Goal: Task Accomplishment & Management: Manage account settings

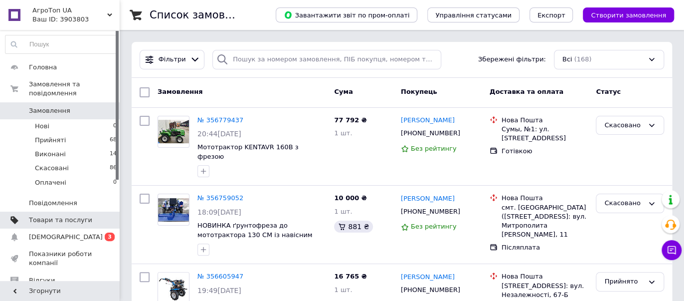
click at [46, 215] on span "Товари та послуги" at bounding box center [60, 219] width 63 height 9
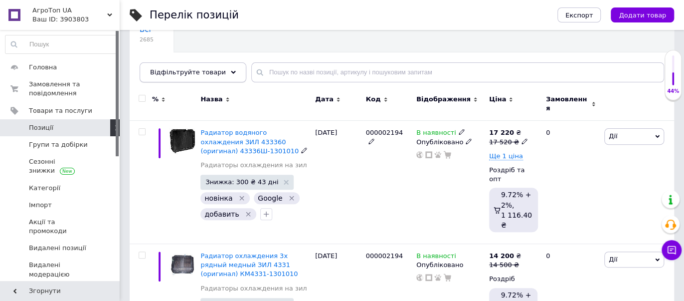
click at [231, 71] on icon at bounding box center [233, 72] width 5 height 5
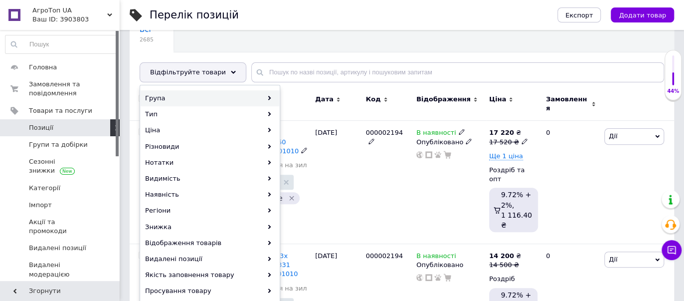
click at [212, 101] on div "Група" at bounding box center [210, 98] width 139 height 16
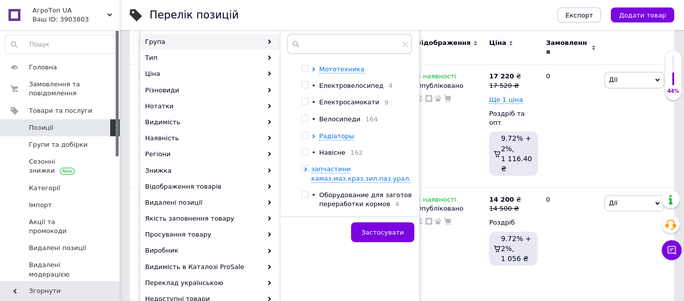
scroll to position [258, 0]
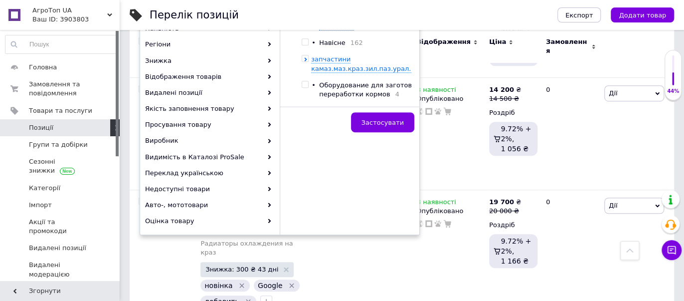
click at [303, 81] on input "checkbox" at bounding box center [305, 84] width 6 height 6
checkbox input "true"
click at [371, 112] on button "Застосувати" at bounding box center [382, 122] width 63 height 20
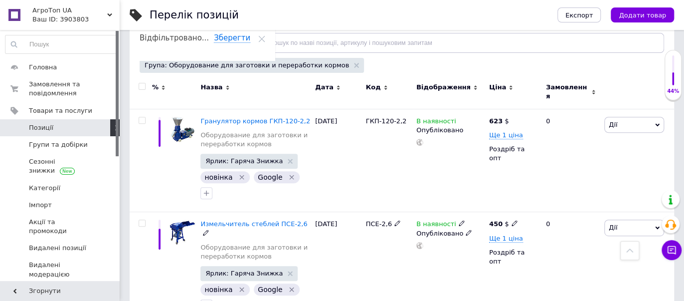
scroll to position [113, 0]
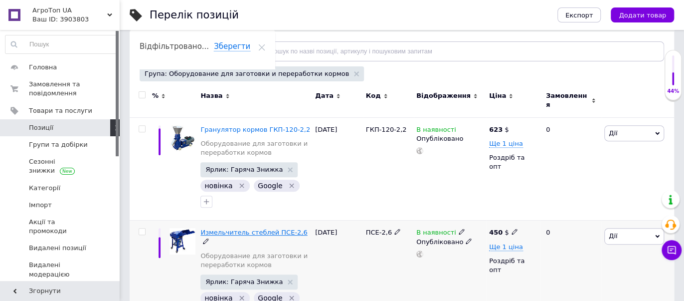
click at [253, 230] on div "Измельчитель стеблей ПСЕ-2,6 Оборудование для заготовки и переработки кормов" at bounding box center [255, 251] width 110 height 46
click at [253, 228] on span "Измельчитель стеблей ПСЕ-2,6" at bounding box center [253, 231] width 107 height 7
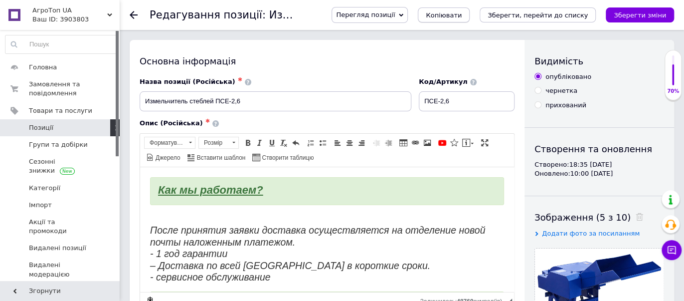
click at [468, 21] on button "Копіювати" at bounding box center [444, 14] width 52 height 15
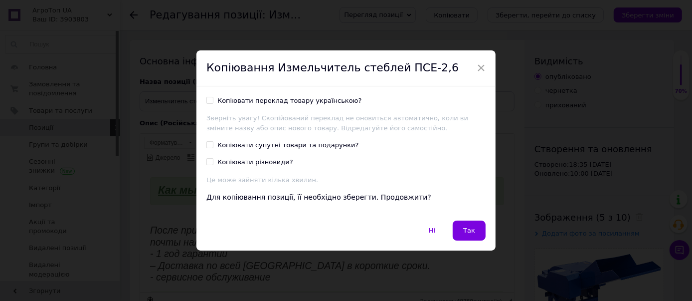
click at [220, 98] on div "Копіювати переклад товару українською?" at bounding box center [289, 100] width 145 height 9
click at [213, 98] on input "Копіювати переклад товару українською?" at bounding box center [209, 100] width 6 height 6
checkbox input "true"
click at [220, 149] on div "Копіювати супутні товари та подарунки?" at bounding box center [288, 145] width 142 height 9
click at [213, 148] on input "Копіювати супутні товари та подарунки?" at bounding box center [209, 144] width 6 height 6
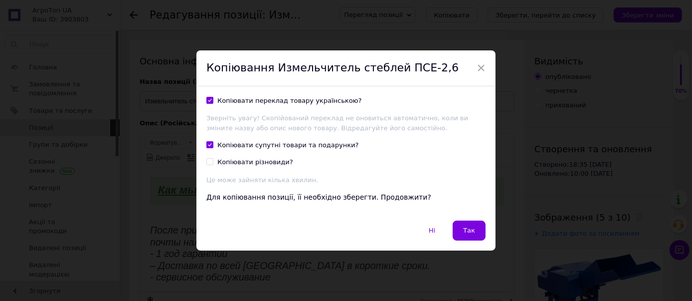
checkbox input "true"
click at [227, 165] on div "Копіювати різновиди?" at bounding box center [255, 162] width 76 height 9
click at [213, 165] on input "Копіювати різновиди?" at bounding box center [209, 161] width 6 height 6
checkbox input "true"
click at [479, 230] on button "Так" at bounding box center [469, 230] width 33 height 20
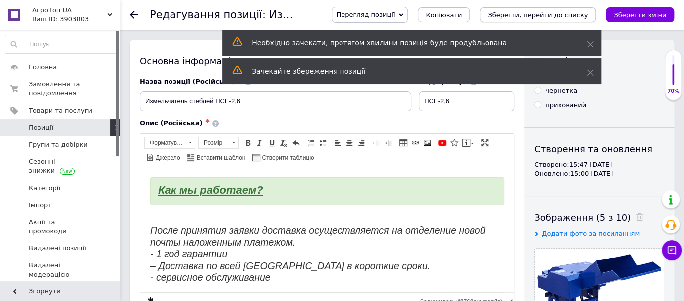
click at [530, 17] on icon "Зберегти, перейти до списку" at bounding box center [538, 14] width 100 height 7
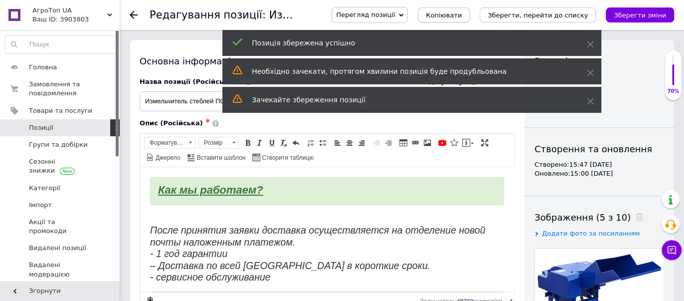
click at [462, 12] on span "Копіювати" at bounding box center [444, 14] width 36 height 7
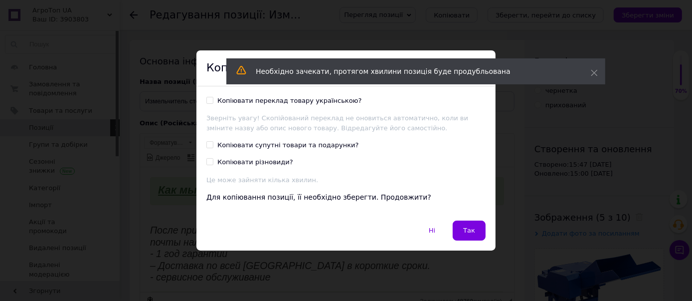
click at [209, 100] on input "Копіювати переклад товару українською?" at bounding box center [209, 100] width 6 height 6
checkbox input "true"
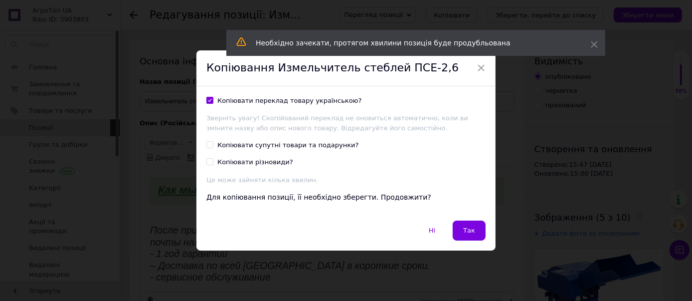
click at [212, 143] on label "Копіювати супутні товари та подарунки?" at bounding box center [282, 145] width 153 height 9
click at [212, 143] on input "Копіювати супутні товари та подарунки?" at bounding box center [209, 144] width 6 height 6
checkbox input "true"
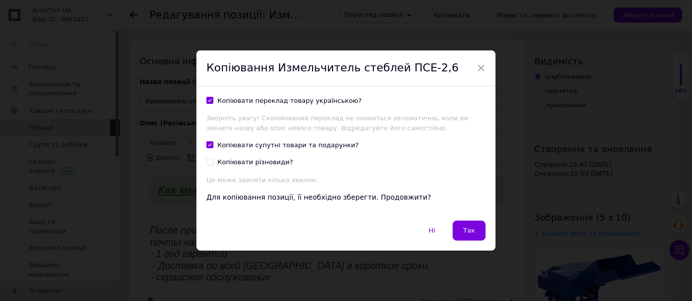
click at [208, 167] on div "Копіювати супутні товари та подарунки? Копіювати різновиди? Це може зайняти кіл…" at bounding box center [345, 163] width 279 height 44
click at [206, 160] on input "Копіювати різновиди?" at bounding box center [209, 161] width 6 height 6
checkbox input "true"
click at [479, 227] on button "Так" at bounding box center [469, 230] width 33 height 20
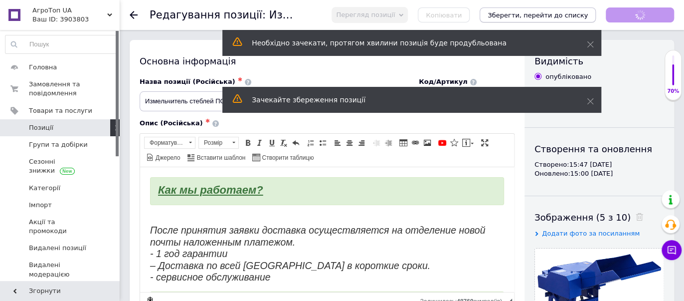
click at [550, 16] on icon "Зберегти, перейти до списку" at bounding box center [538, 14] width 100 height 7
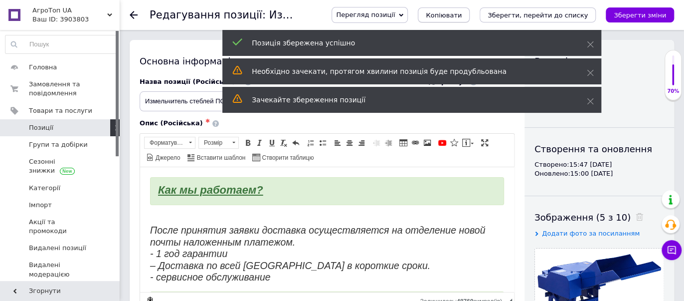
click at [462, 15] on span "Копіювати" at bounding box center [444, 14] width 36 height 7
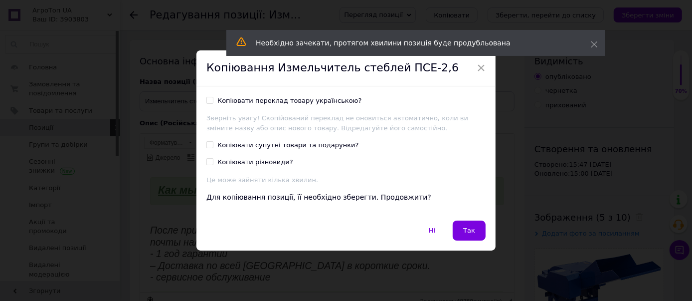
click at [228, 104] on div "Копіювати переклад товару українською?" at bounding box center [289, 100] width 145 height 9
click at [213, 103] on input "Копіювати переклад товару українською?" at bounding box center [209, 100] width 6 height 6
checkbox input "true"
click at [228, 143] on div "Копіювати супутні товари та подарунки?" at bounding box center [288, 145] width 142 height 9
click at [213, 143] on input "Копіювати супутні товари та подарунки?" at bounding box center [209, 144] width 6 height 6
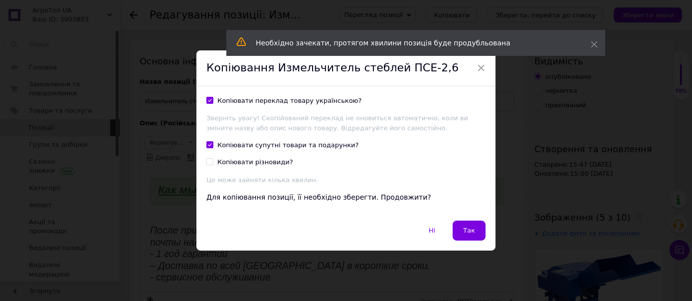
checkbox input "true"
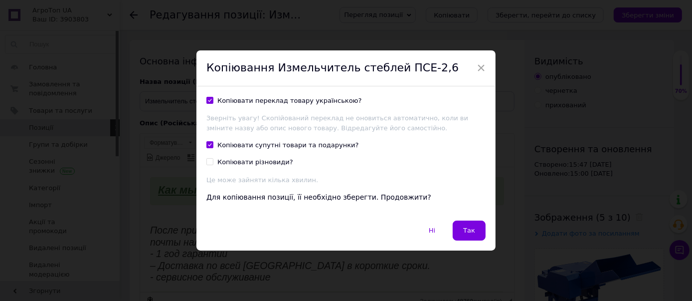
click at [231, 163] on div "Копіювати різновиди?" at bounding box center [255, 162] width 76 height 9
click at [213, 163] on input "Копіювати різновиди?" at bounding box center [209, 161] width 6 height 6
checkbox input "true"
click at [472, 234] on span "Так" at bounding box center [469, 229] width 12 height 7
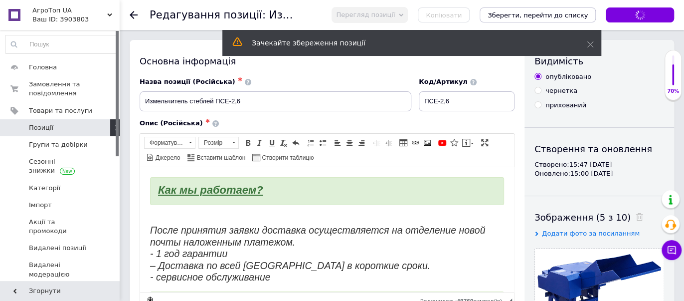
click at [553, 16] on icon "Зберегти, перейти до списку" at bounding box center [538, 14] width 100 height 7
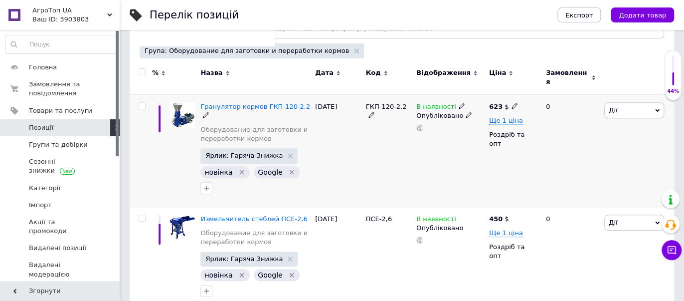
scroll to position [137, 0]
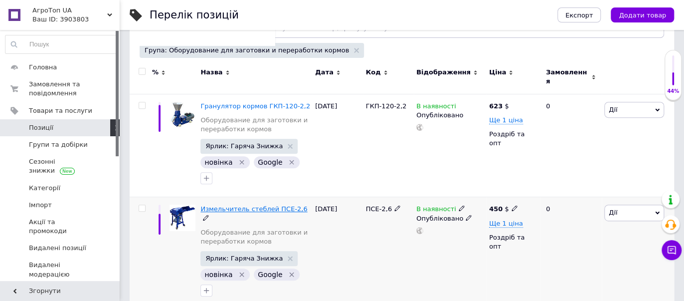
click at [240, 205] on span "Измельчитель стеблей ПСЕ-2,6" at bounding box center [253, 208] width 107 height 7
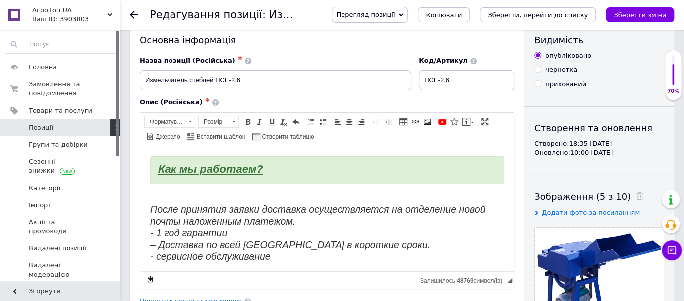
scroll to position [18, 0]
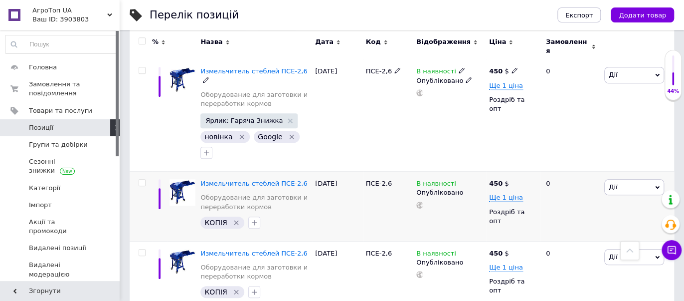
scroll to position [277, 0]
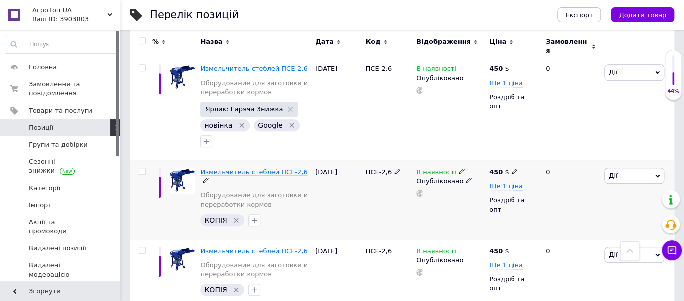
click at [243, 168] on span "Измельчитель стеблей ПСЕ-2,6" at bounding box center [253, 171] width 107 height 7
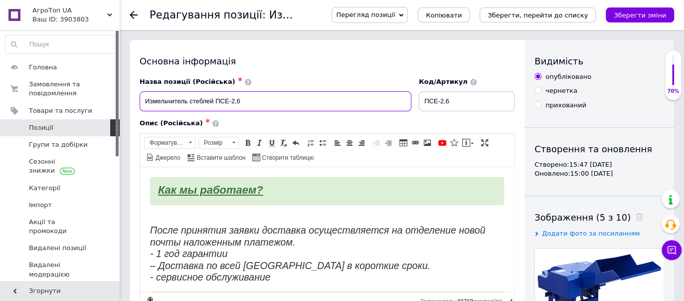
drag, startPoint x: 266, startPoint y: 96, endPoint x: 126, endPoint y: 97, distance: 140.6
click at [242, 109] on input "Измельчитель стеблей ПСЕ-2,6" at bounding box center [276, 101] width 272 height 20
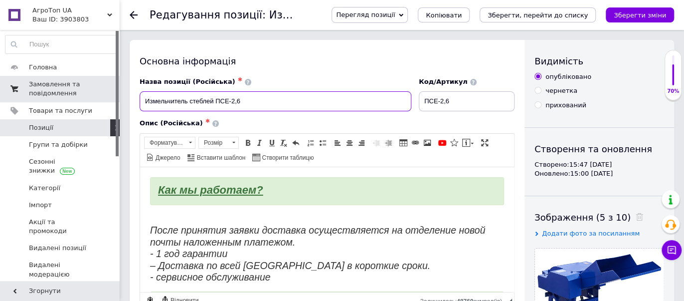
drag, startPoint x: 213, startPoint y: 99, endPoint x: 80, endPoint y: 100, distance: 132.6
paste input "змельчитель подсолнечника"
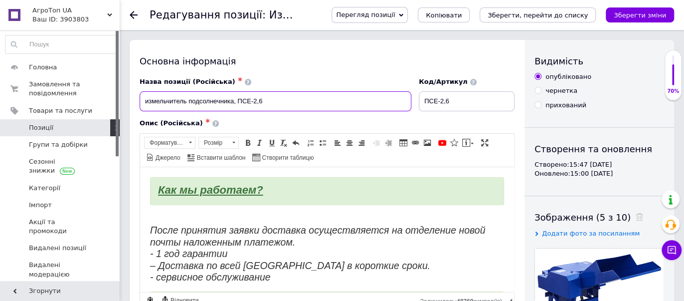
paste input "измельчитель кукурузы"
click at [235, 102] on input "измельчитель подсолнечника,измельчитель кукурузы ПСЕ-2,6" at bounding box center [276, 101] width 272 height 20
click at [234, 100] on input "измельчитель подсолнечника-измельчитель кукурузы ПСЕ-2,6" at bounding box center [276, 101] width 272 height 20
click at [239, 103] on input "измельчитель подсолнечника -измельчитель кукурузы ПСЕ-2,6" at bounding box center [276, 101] width 272 height 20
type input "измельчитель подсолнечника - измельчитель кукурузы ПСЕ-2,6"
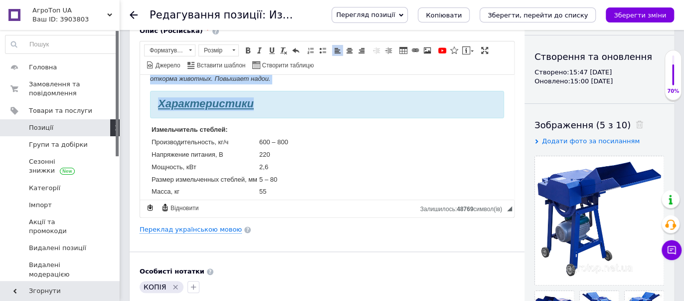
scroll to position [192, 0]
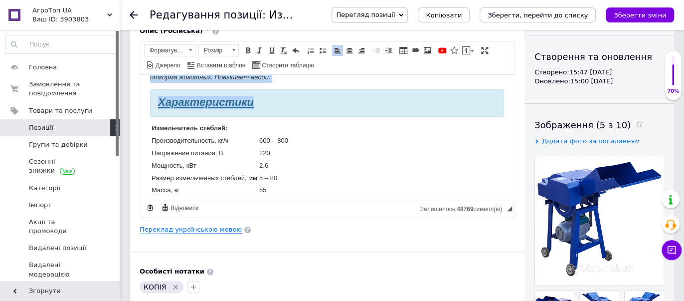
drag, startPoint x: 151, startPoint y: 143, endPoint x: 329, endPoint y: 90, distance: 186.0
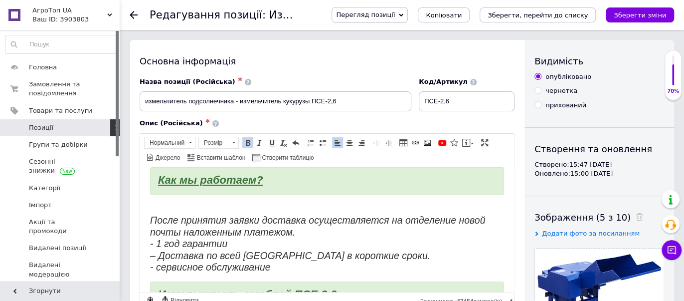
scroll to position [0, 0]
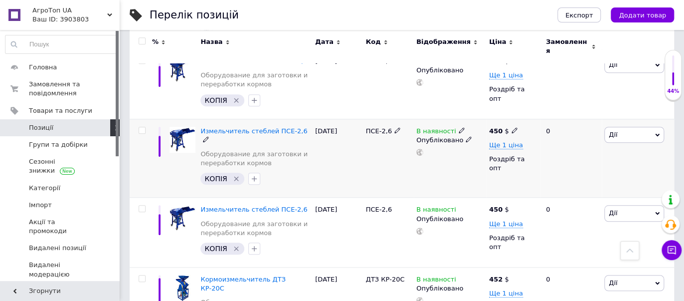
scroll to position [351, 0]
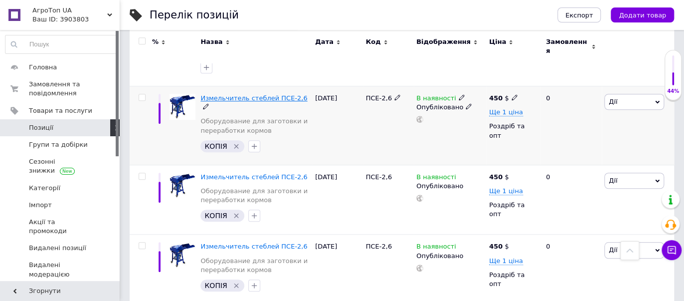
click at [222, 94] on span "Измельчитель стеблей ПСЕ-2,6" at bounding box center [253, 97] width 107 height 7
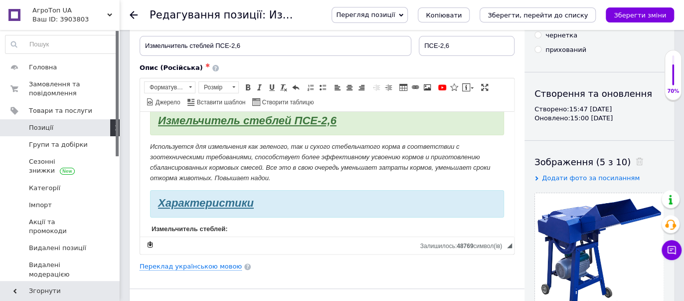
scroll to position [129, 0]
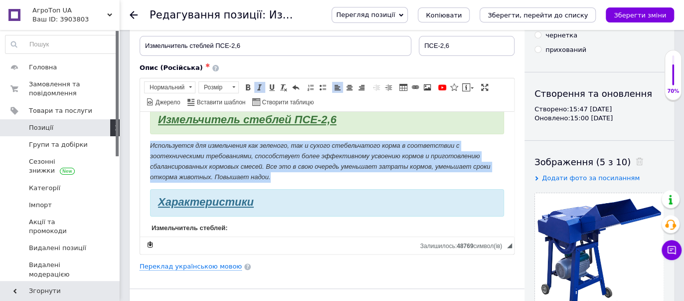
drag, startPoint x: 145, startPoint y: 145, endPoint x: 309, endPoint y: 174, distance: 166.1
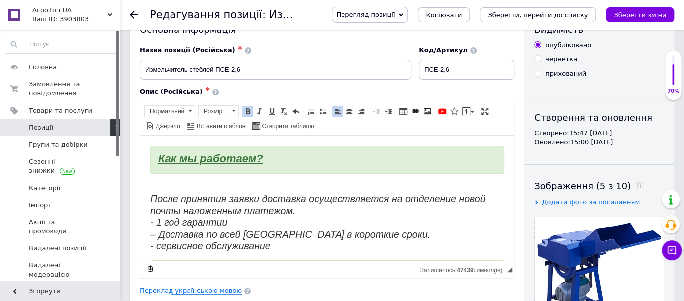
scroll to position [0, 0]
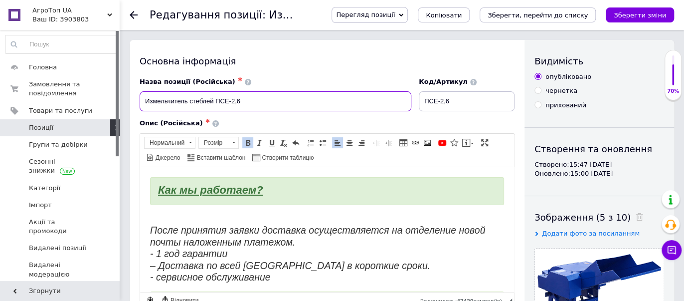
click at [214, 100] on input "Измельчитель стеблей ПСЕ-2,6" at bounding box center [276, 101] width 272 height 20
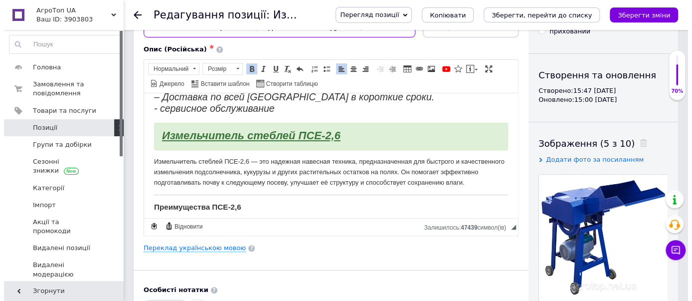
scroll to position [92, 0]
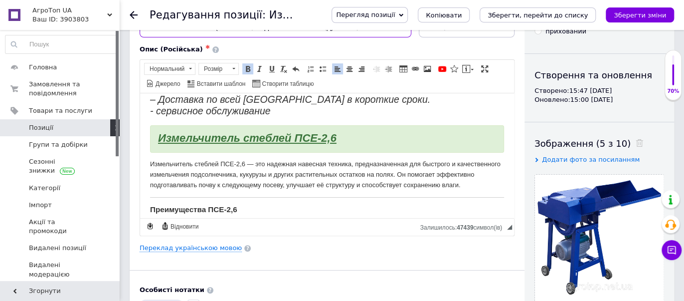
type input "Измельчитель стеблей (КУКУРУЗЫ, ПОДСОЛНЕЧНИКА И Т,Д) ПСЕ-2,6"
click at [184, 244] on link "Переклад українською мовою" at bounding box center [191, 248] width 102 height 8
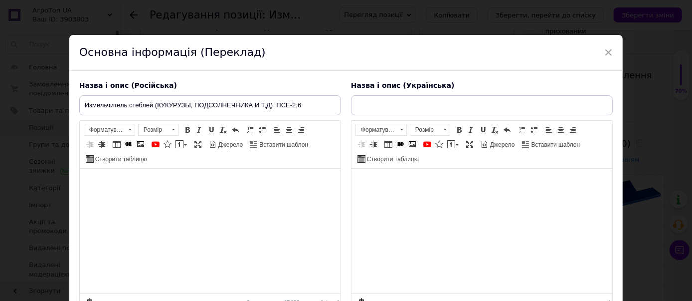
type input "Подрібнювач стеблин ПСЕ-2.6"
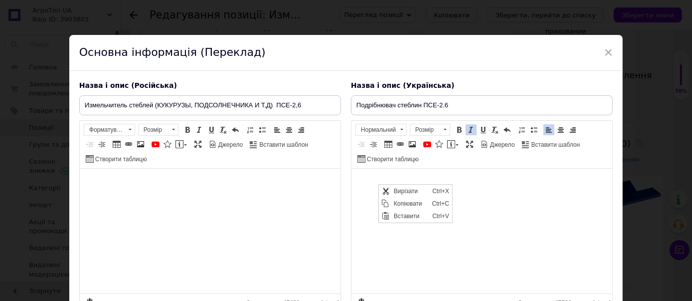
scroll to position [0, 0]
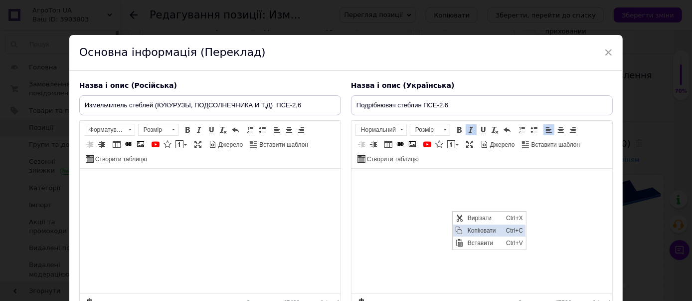
click at [481, 230] on span "Копіювати" at bounding box center [484, 230] width 38 height 12
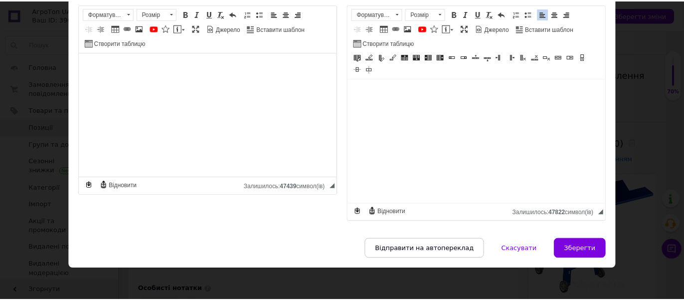
scroll to position [90, 0]
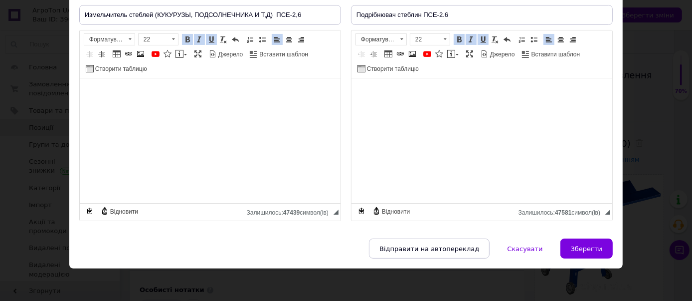
click at [467, 40] on span at bounding box center [471, 39] width 8 height 8
click at [579, 249] on span "Зберегти" at bounding box center [586, 248] width 31 height 7
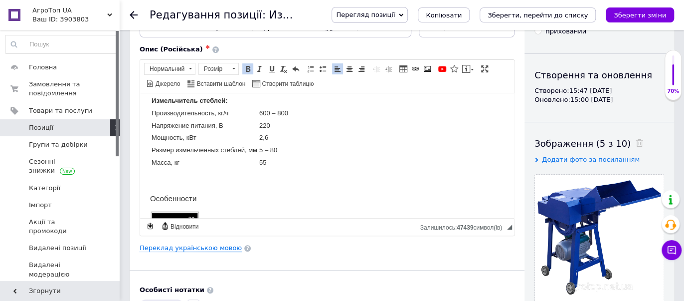
scroll to position [665, 0]
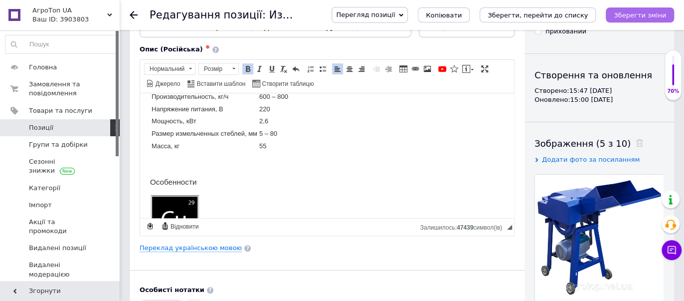
click at [629, 20] on button "Зберегти зміни" at bounding box center [640, 14] width 68 height 15
click at [575, 15] on icon "Зберегти, перейти до списку" at bounding box center [538, 14] width 100 height 7
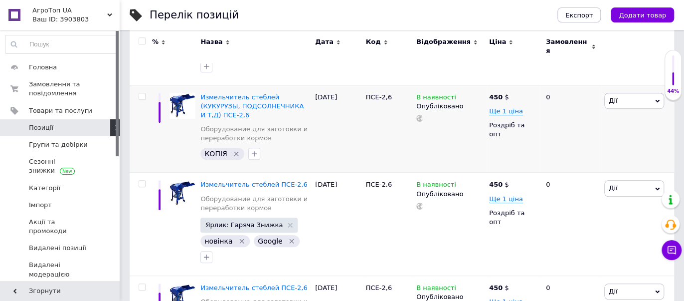
scroll to position [258, 0]
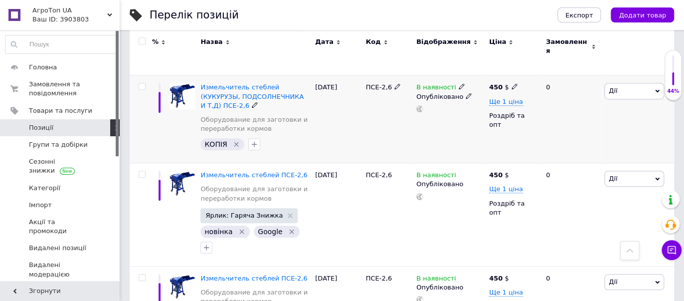
click at [252, 102] on icon at bounding box center [255, 105] width 6 height 6
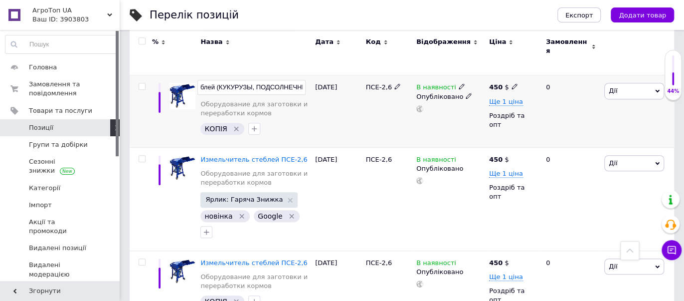
scroll to position [0, 0]
drag, startPoint x: 301, startPoint y: 80, endPoint x: 187, endPoint y: 79, distance: 113.2
click at [187, 79] on div "Измельчитель стеблей (КУКУРУЗЫ, ПОДСОЛНЕЧНИКА И Т,Д) ПСЕ-2,6 Оборудование для з…" at bounding box center [402, 111] width 544 height 72
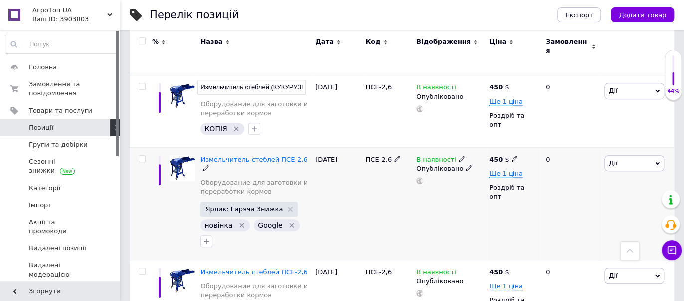
click at [209, 165] on icon at bounding box center [206, 168] width 6 height 6
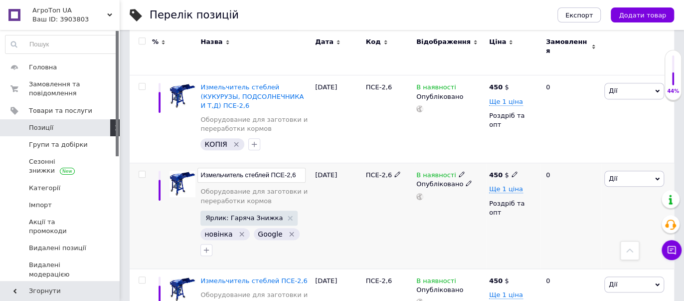
drag, startPoint x: 295, startPoint y: 159, endPoint x: 147, endPoint y: 157, distance: 148.1
click at [147, 163] on div "Измельчитель стеблей ПСЕ-2,6 Оборудование для заготовки и переработки кормов Яр…" at bounding box center [402, 216] width 544 height 106
drag, startPoint x: 223, startPoint y: 162, endPoint x: 154, endPoint y: 163, distance: 69.8
click at [154, 163] on div "Измельчитель сте Оборудование для заготовки и переработки кормов Ярлик: Гаряча …" at bounding box center [402, 216] width 544 height 106
type input "И"
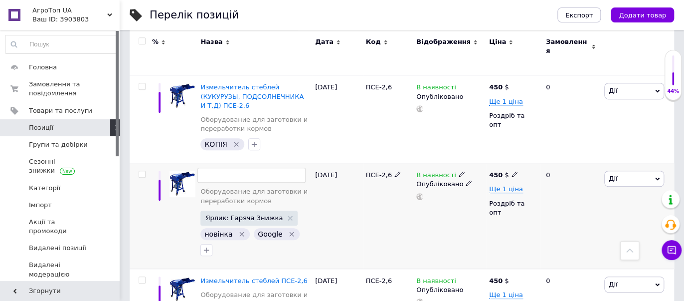
type input "Измельчитель сте"
click at [209, 286] on icon at bounding box center [206, 289] width 6 height 6
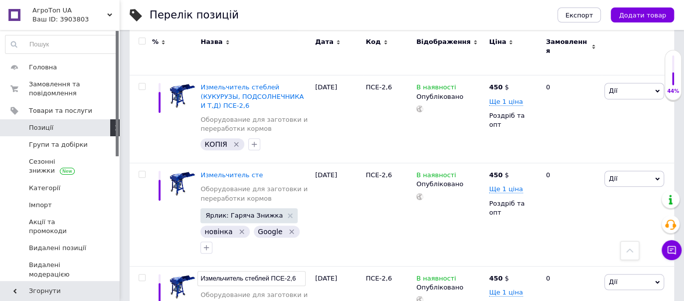
drag, startPoint x: 296, startPoint y: 262, endPoint x: 200, endPoint y: 263, distance: 95.7
click at [123, 262] on div "Перелік позицій Експорт Додати товар Додано 2688 / 6000 товарів 27 / 30000 різн…" at bounding box center [402, 192] width 564 height 900
click at [265, 171] on icon at bounding box center [268, 174] width 6 height 6
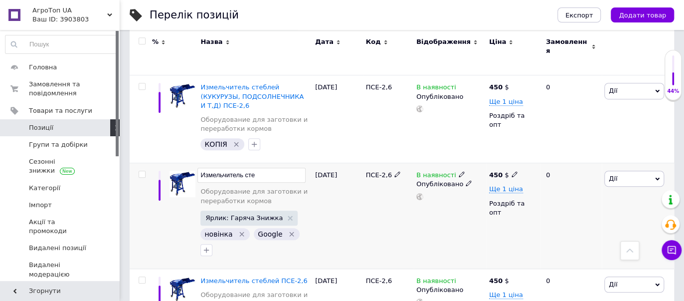
drag, startPoint x: 216, startPoint y: 157, endPoint x: 171, endPoint y: 155, distance: 44.9
click at [171, 163] on div "Измельчитель сте Оборудование для заготовки и переработки кормов Ярлик: Гаряча …" at bounding box center [402, 216] width 544 height 106
type input "Измельчитель стеблей ПСЕ-2,6"
click at [339, 215] on div "[DATE]" at bounding box center [338, 216] width 50 height 106
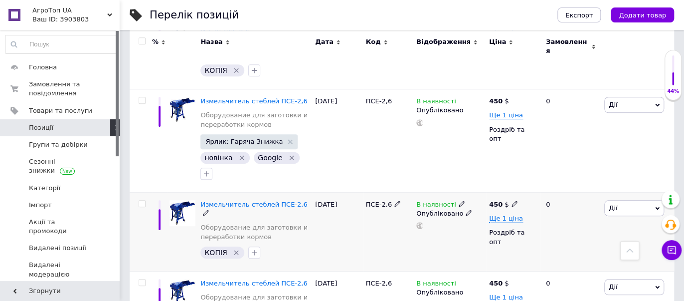
scroll to position [333, 0]
click at [208, 209] on use at bounding box center [205, 211] width 5 height 5
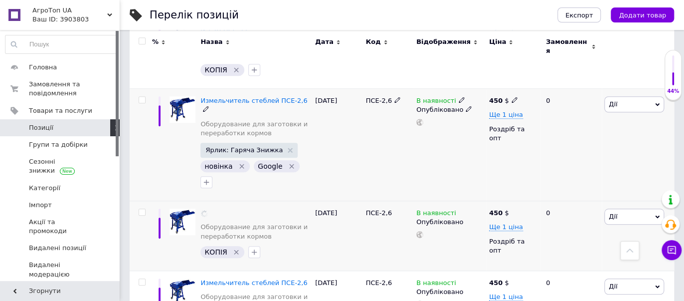
click at [342, 154] on div "[DATE]" at bounding box center [338, 145] width 50 height 112
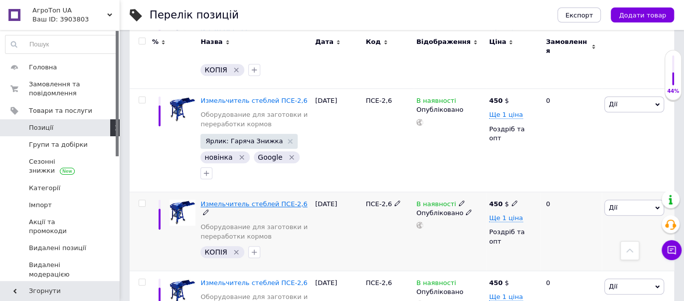
click at [260, 200] on span "Измельчитель стеблей ПСЕ-2,6" at bounding box center [253, 203] width 107 height 7
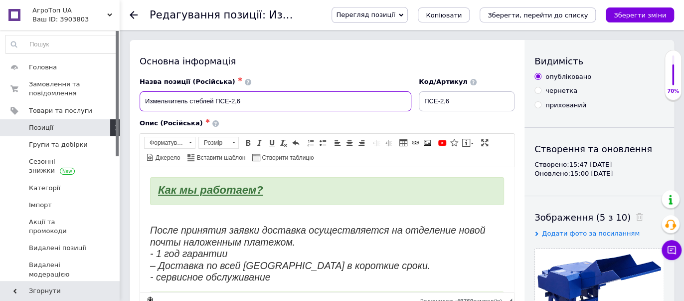
drag, startPoint x: 258, startPoint y: 103, endPoint x: 131, endPoint y: 105, distance: 127.7
click at [253, 104] on input "Измельчитель стеблей ПСЕ-2,6" at bounding box center [276, 101] width 272 height 20
click at [307, 95] on input "Измельчитель стеблей ПСЕ-2,6 (" at bounding box center [276, 101] width 272 height 20
paste input "подсолнечника, кукурузы и других"
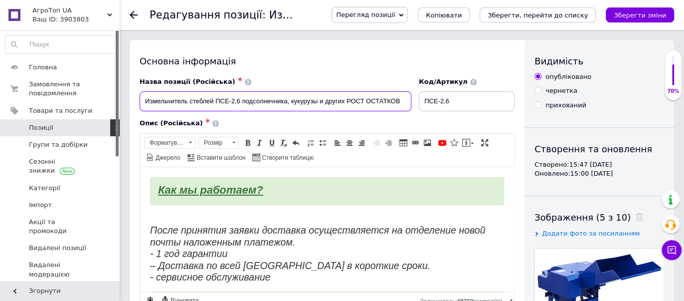
drag, startPoint x: 400, startPoint y: 102, endPoint x: 353, endPoint y: 100, distance: 47.4
click at [346, 100] on input "Измельчитель стеблей ПСЕ-2,6 подсолнечника, кукурузы и других РОСТ ОСТАТКОВ" at bounding box center [276, 101] width 272 height 20
click at [367, 98] on input "Измельчитель стеблей ПСЕ-2,6 подсолнечника, кукурузы и других ростит.ост" at bounding box center [276, 101] width 272 height 20
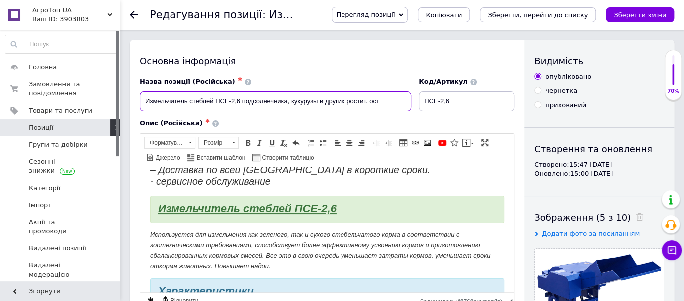
scroll to position [92, 0]
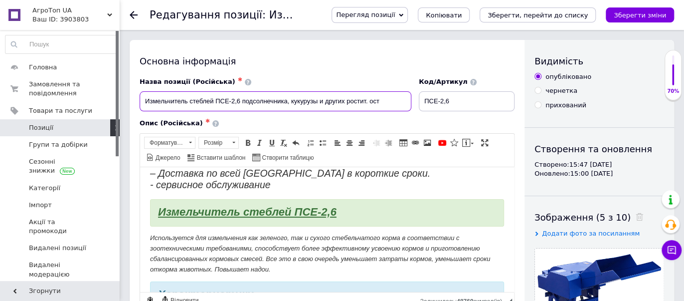
type input "Измельчитель стеблей ПСЕ-2,6 подсолнечника, кукурузы и других ростит. ост"
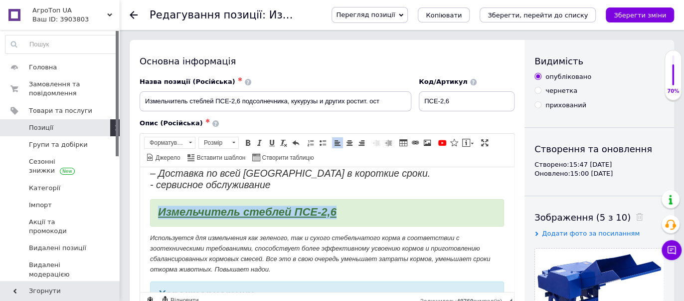
drag, startPoint x: 346, startPoint y: 214, endPoint x: 102, endPoint y: 213, distance: 243.8
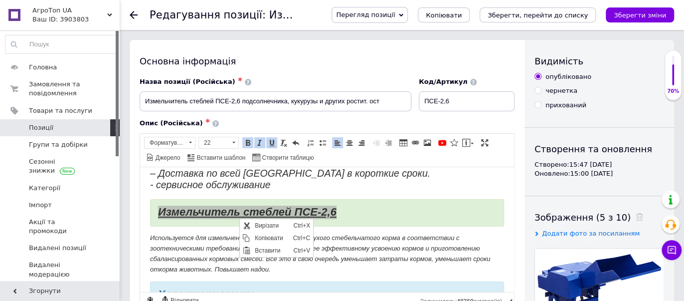
scroll to position [0, 0]
click at [269, 236] on span "Копіювати" at bounding box center [271, 238] width 38 height 12
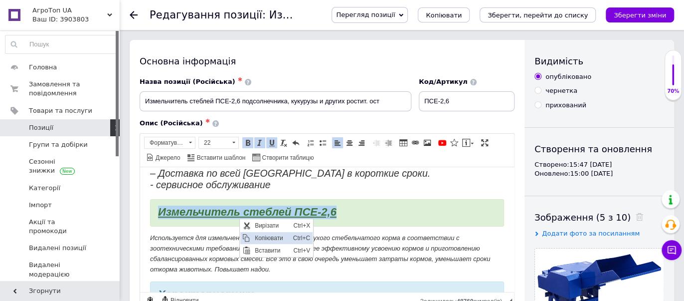
copy strong "Измельчитель стеблей ПСЕ-2,6"
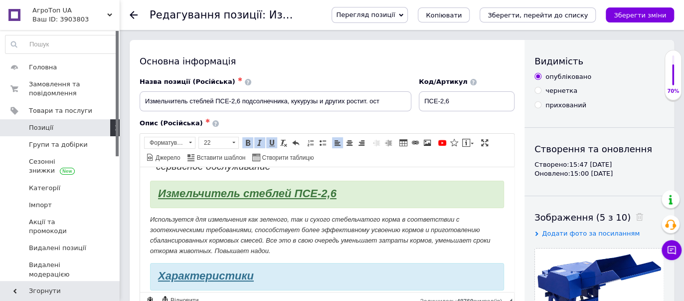
click at [286, 222] on p "Используется для измельчения как зеленого, так и сухого стебельчатого корма в с…" at bounding box center [327, 234] width 354 height 41
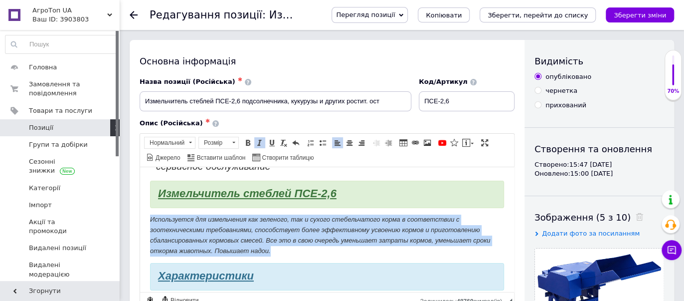
drag, startPoint x: 150, startPoint y: 216, endPoint x: 302, endPoint y: 248, distance: 155.0
click at [302, 248] on p "Используется для измельчения как зеленого, так и сухого стебельчатого корма в с…" at bounding box center [327, 234] width 354 height 41
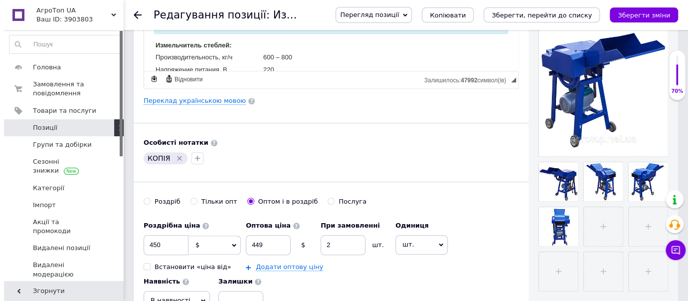
scroll to position [221, 0]
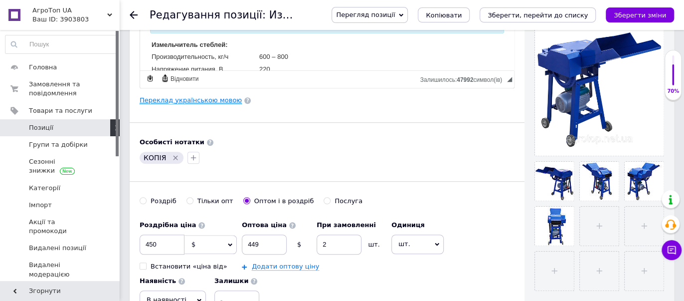
click at [165, 100] on link "Переклад українською мовою" at bounding box center [191, 100] width 102 height 8
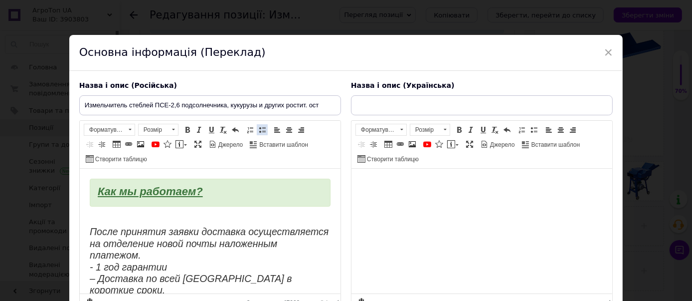
scroll to position [0, 0]
type input "Подрібнювач стеблин ПСЕ-2.6"
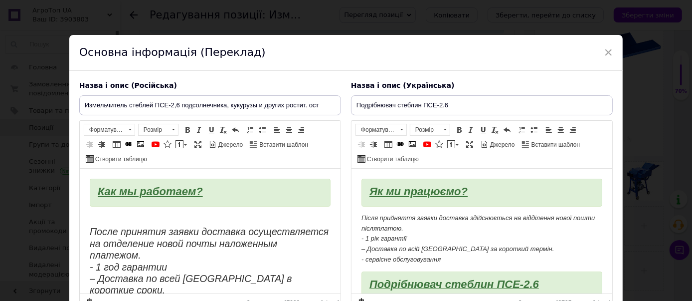
scroll to position [92, 0]
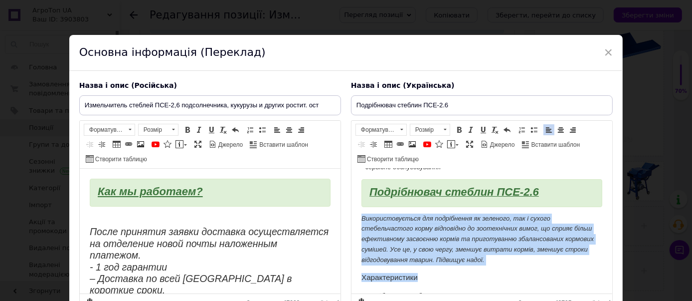
drag, startPoint x: 362, startPoint y: 217, endPoint x: 548, endPoint y: 265, distance: 192.5
click at [548, 262] on p "Використовується для подрібнення як зеленого, так і сухого стебельчастого корму…" at bounding box center [481, 239] width 241 height 52
drag, startPoint x: 548, startPoint y: 262, endPoint x: 372, endPoint y: 222, distance: 180.5
click at [372, 222] on p "Використовується для подрібнення як зеленого, так і сухого стебельчастого корму…" at bounding box center [481, 239] width 241 height 52
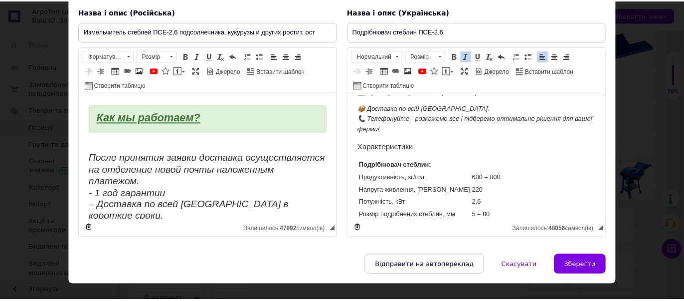
scroll to position [436, 0]
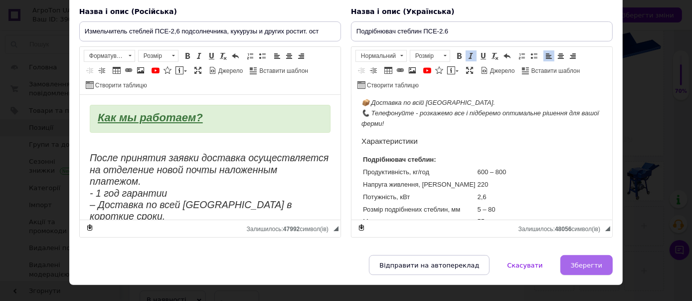
click at [585, 265] on span "Зберегти" at bounding box center [586, 264] width 31 height 7
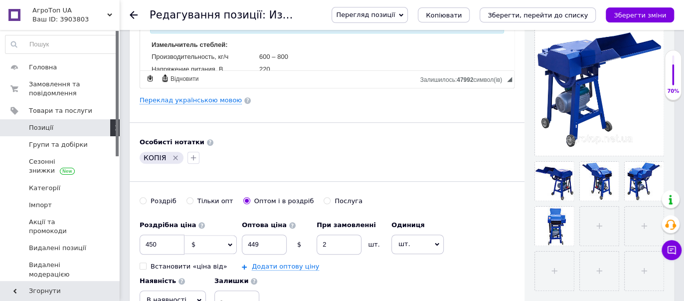
click at [640, 12] on icon "Зберегти зміни" at bounding box center [640, 14] width 52 height 7
click at [536, 22] on div "Перегляд позиції Зберегти та переглянути на сайті Зберегти та переглянути на ма…" at bounding box center [498, 15] width 353 height 16
click at [535, 18] on icon "Зберегти, перейти до списку" at bounding box center [538, 14] width 100 height 7
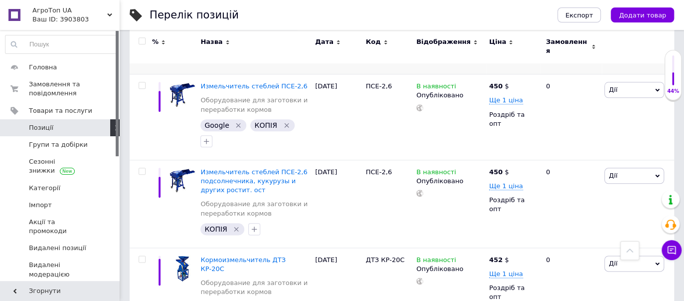
scroll to position [499, 0]
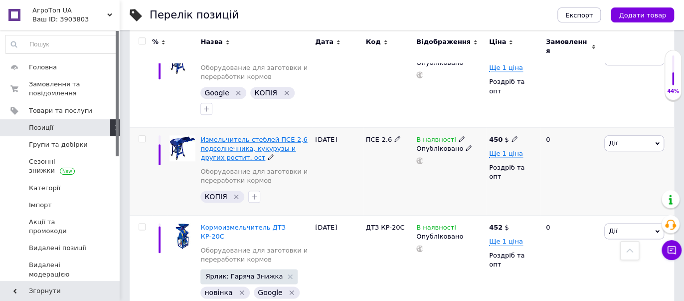
click at [232, 136] on span "Измельчитель стеблей ПСЕ-2,6 подсолнечника, кукурузы и других ростит. ост" at bounding box center [253, 148] width 107 height 25
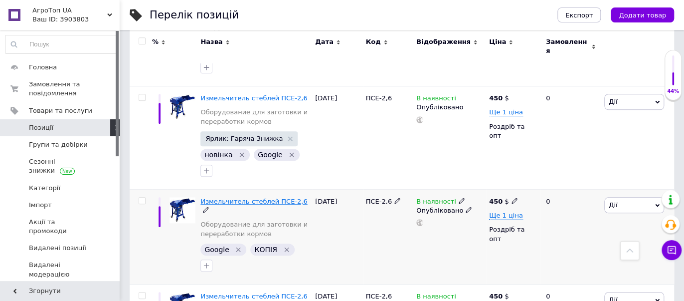
scroll to position [369, 0]
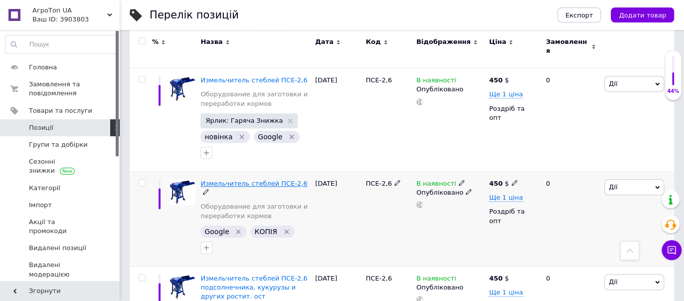
click at [237, 180] on span "Измельчитель стеблей ПСЕ-2,6" at bounding box center [253, 183] width 107 height 7
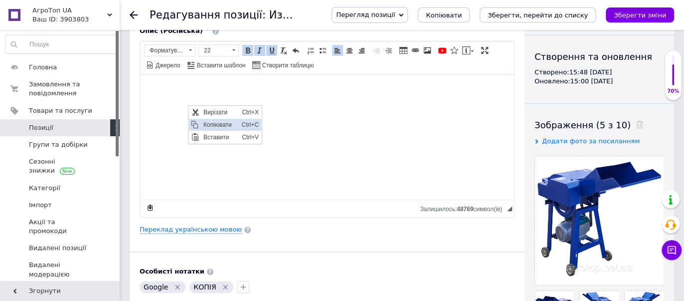
click at [216, 125] on span "Копіювати" at bounding box center [219, 125] width 38 height 12
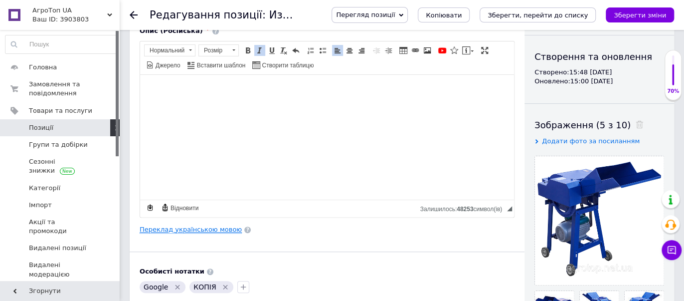
click at [186, 228] on link "Переклад українською мовою" at bounding box center [191, 229] width 102 height 8
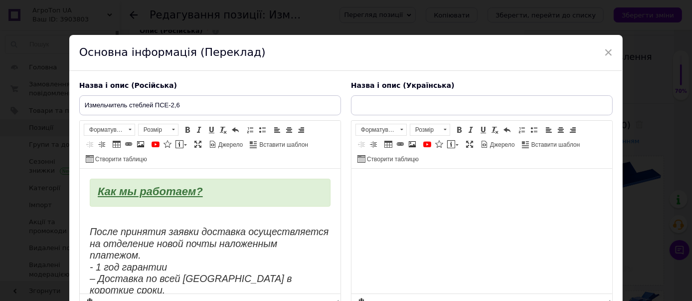
type input "Подрібнювач стеблин ПСЕ-2.6"
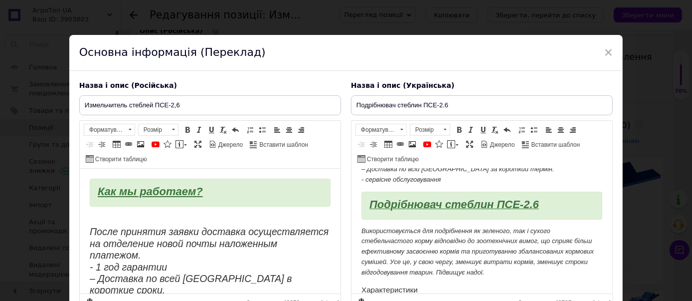
scroll to position [111, 0]
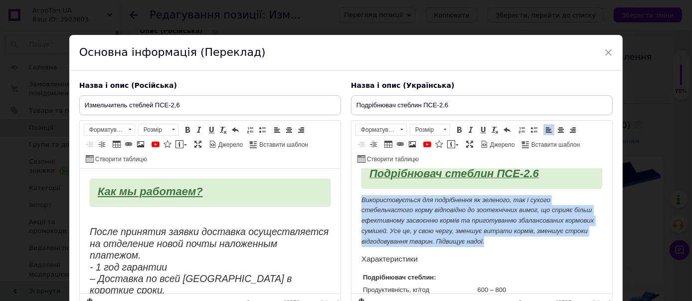
drag, startPoint x: 539, startPoint y: 244, endPoint x: 355, endPoint y: 198, distance: 190.0
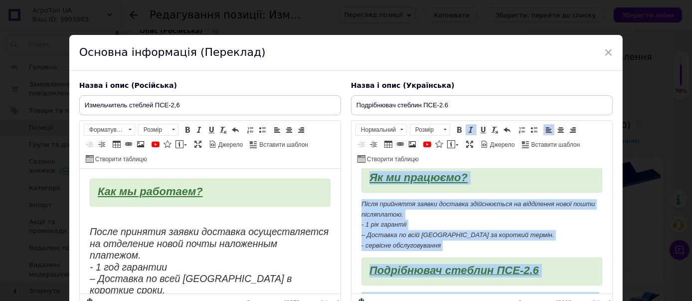
scroll to position [0, 0]
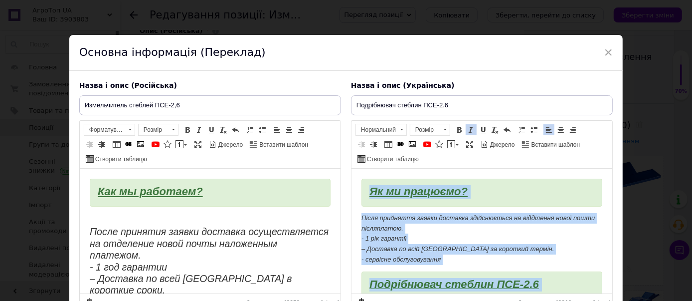
drag, startPoint x: 516, startPoint y: 270, endPoint x: 271, endPoint y: -13, distance: 374.7
click at [468, 131] on span at bounding box center [471, 130] width 8 height 8
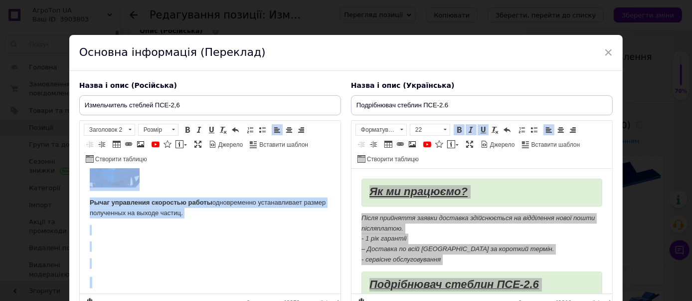
scroll to position [90, 0]
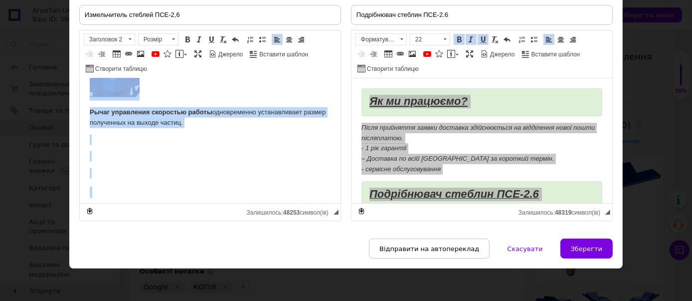
drag, startPoint x: 97, startPoint y: 100, endPoint x: 268, endPoint y: 305, distance: 267.6
click at [198, 40] on span at bounding box center [199, 39] width 8 height 8
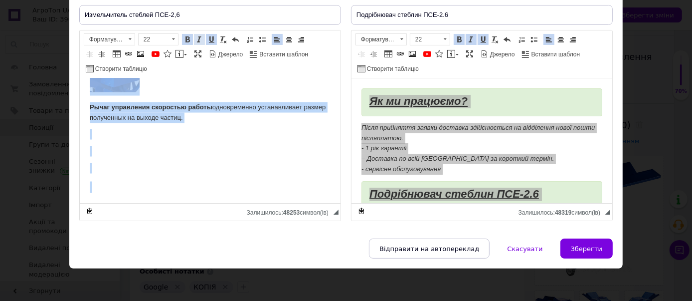
click at [197, 40] on span at bounding box center [199, 39] width 8 height 8
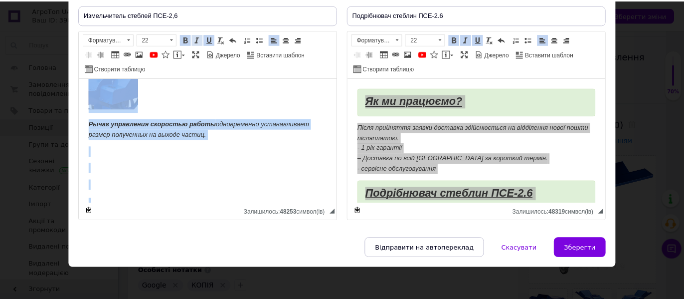
scroll to position [1206, 0]
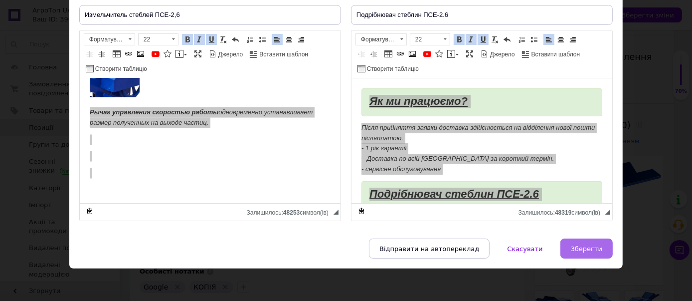
click at [570, 243] on button "Зберегти" at bounding box center [586, 248] width 52 height 20
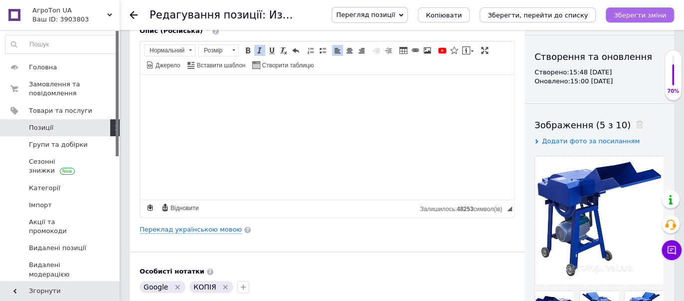
click at [637, 12] on icon "Зберегти зміни" at bounding box center [640, 14] width 52 height 7
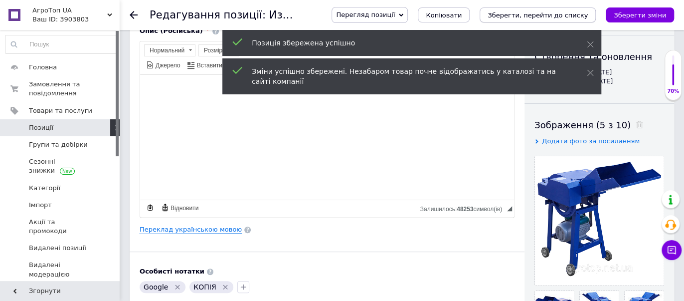
click at [583, 12] on icon "Зберегти, перейти до списку" at bounding box center [538, 14] width 100 height 7
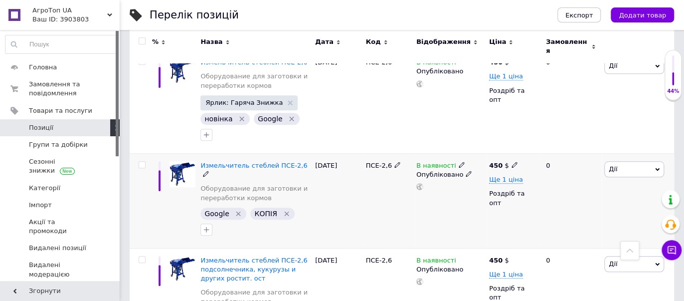
scroll to position [387, 0]
click at [209, 170] on icon at bounding box center [206, 173] width 6 height 6
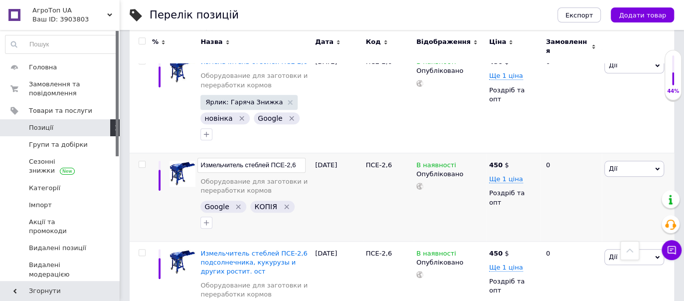
type input "Измельчитель стеблей ПСЕ-2,6"
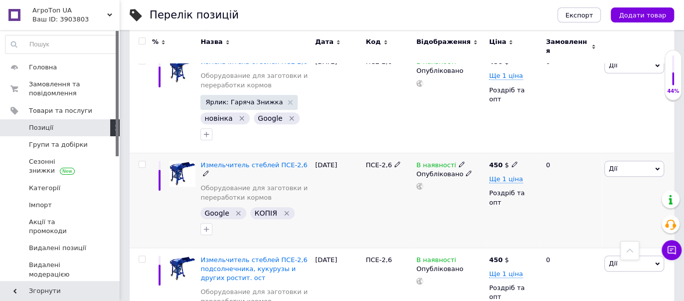
click at [209, 170] on icon at bounding box center [206, 173] width 6 height 6
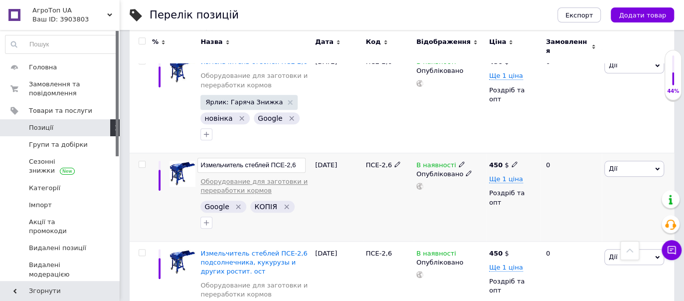
type input "Измельчитель стеблей ПСЕ-2,6 подсолнечника, кукурузы и других культур"
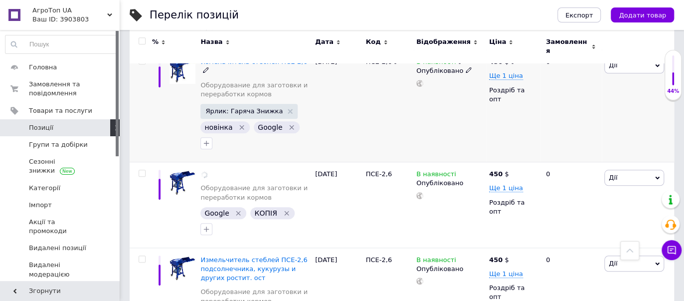
click at [349, 91] on div "[DATE]" at bounding box center [338, 106] width 50 height 112
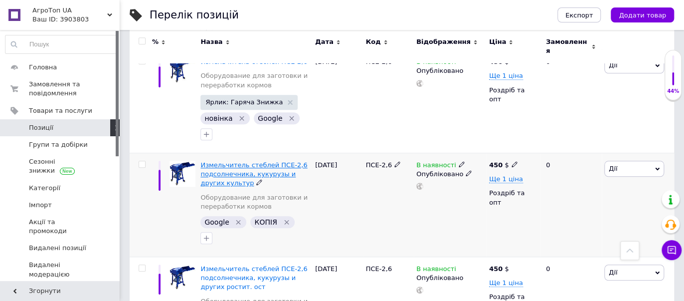
click at [241, 161] on span "Измельчитель стеблей ПСЕ-2,6 подсолнечника, кукурузы и других культур" at bounding box center [253, 173] width 107 height 25
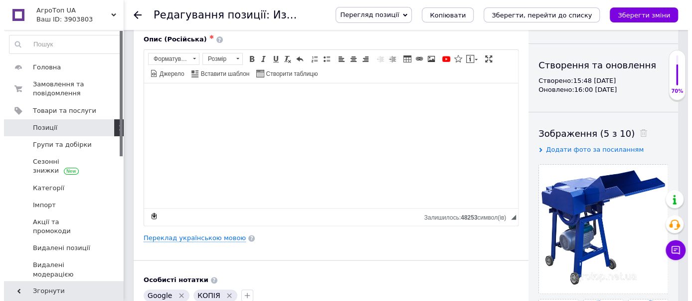
scroll to position [92, 0]
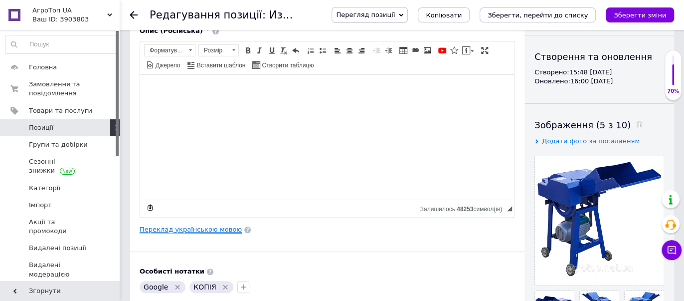
click at [211, 228] on link "Переклад українською мовою" at bounding box center [191, 229] width 102 height 8
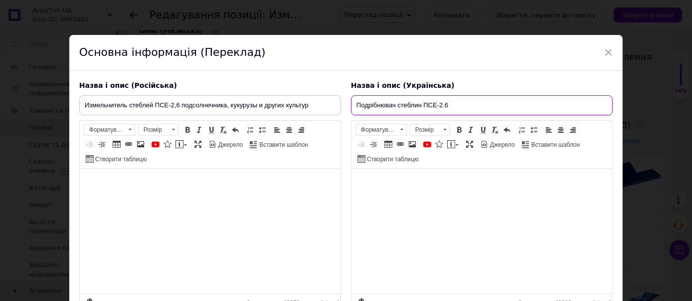
click at [479, 103] on input "Подрібнювач стеблин ПСЕ-2.6" at bounding box center [482, 105] width 262 height 20
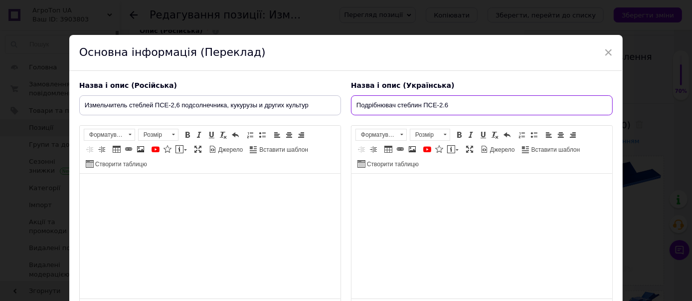
paste input "соняшнику, кукурудзи та інших культур"
click at [480, 106] on input "Подрібнювач стеблин ПСЕ-2.6 соняшнику, кукурудзи та інших культур" at bounding box center [482, 105] width 262 height 20
click at [450, 108] on input "Подрібнювач стеблин ПСЕ-2.6 соняшник, кукурудзи та інших культур" at bounding box center [482, 105] width 262 height 20
type input "Подрібнювач стеблин ПСЕ-2.6 для соняшник, кукурудзи та інших культур"
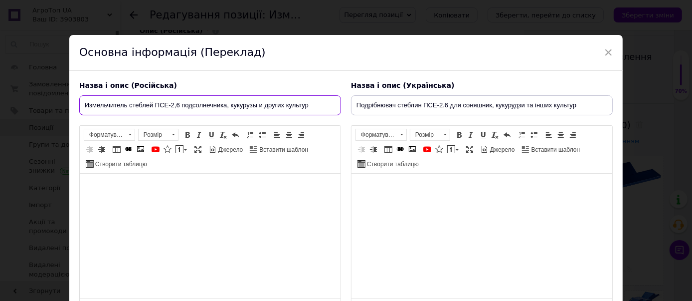
click at [180, 105] on input "Измельчитель стеблей ПСЕ-2,6 подсолнечника, кукурузы и других культур" at bounding box center [210, 105] width 262 height 20
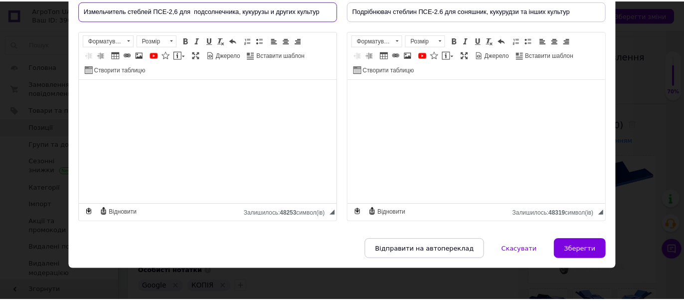
scroll to position [95, 0]
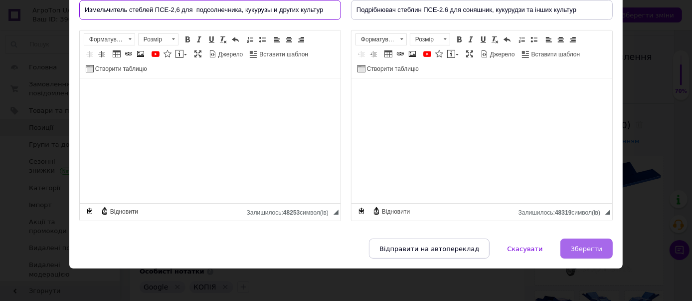
type input "Измельчитель стеблей ПСЕ-2,6 для подсолнечника, кукурузы и других культур"
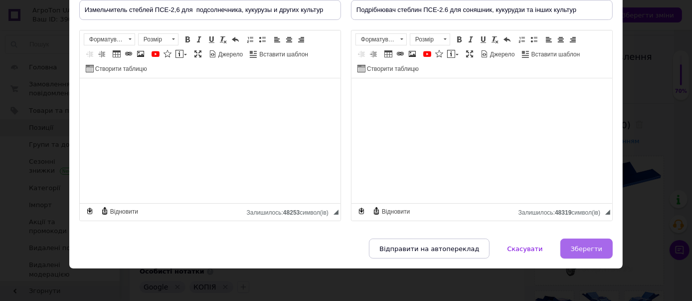
click at [578, 256] on button "Зберегти" at bounding box center [586, 248] width 52 height 20
type input "Измельчитель стеблей ПСЕ-2,6 для подсолнечника, кукурузы и других культур"
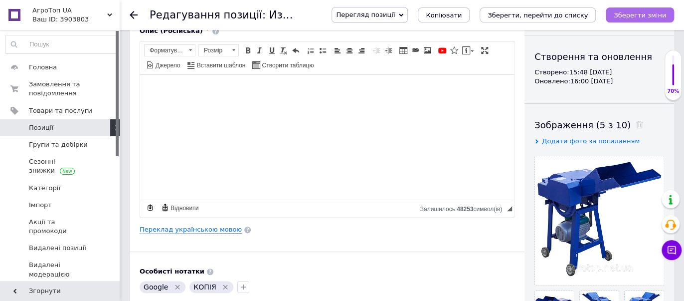
click at [630, 14] on icon "Зберегти зміни" at bounding box center [640, 14] width 52 height 7
click at [583, 14] on icon "Зберегти, перейти до списку" at bounding box center [538, 14] width 100 height 7
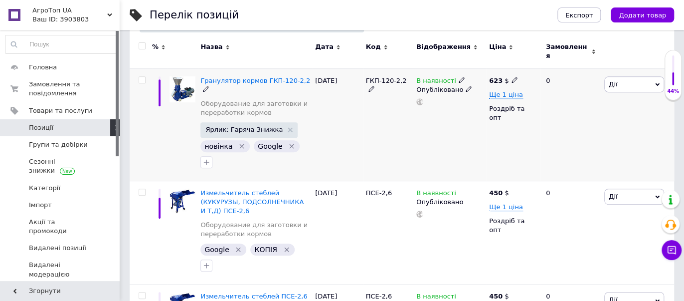
scroll to position [184, 0]
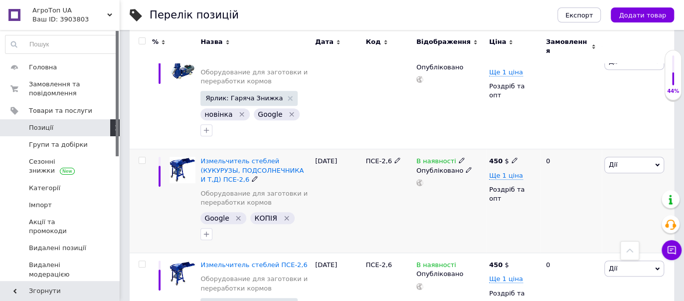
click at [252, 176] on use at bounding box center [254, 178] width 5 height 5
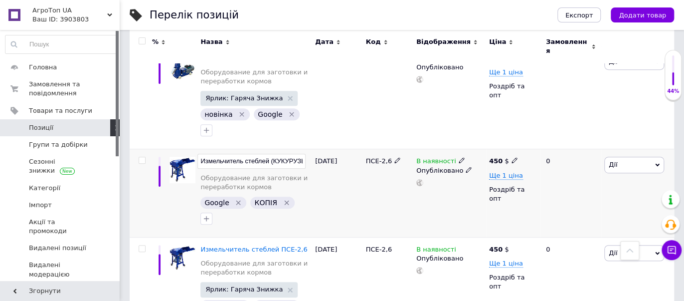
scroll to position [0, 114]
click at [304, 154] on input "Измельчитель стеблей (КУКУРУЗЫ, ПОДСОЛНЕЧНИКА И Т,Д) ПСЕ-2,6" at bounding box center [251, 161] width 108 height 15
click at [336, 193] on div "[DATE]" at bounding box center [338, 193] width 50 height 88
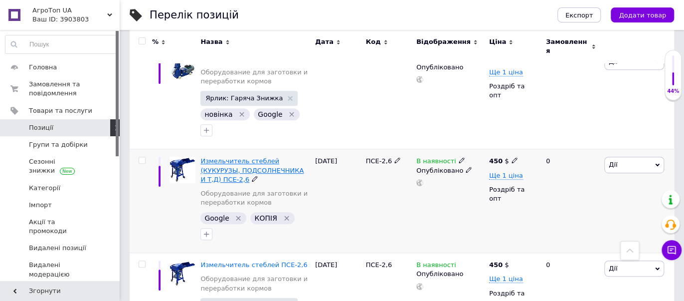
click at [254, 161] on span "Измельчитель стеблей (КУКУРУЗЫ, ПОДСОЛНЕЧНИКА И Т,Д) ПСЕ-2,6" at bounding box center [251, 169] width 103 height 25
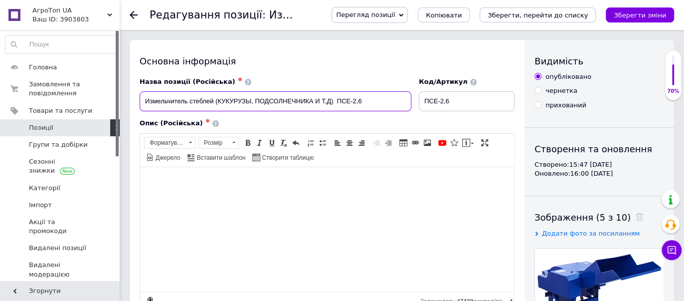
drag, startPoint x: 144, startPoint y: 100, endPoint x: 403, endPoint y: 108, distance: 259.9
click at [403, 108] on input "Измельчитель стеблей (КУКУРУЗЫ, ПОДСОЛНЕЧНИКА И Т,Д) ПСЕ-2,6" at bounding box center [276, 101] width 272 height 20
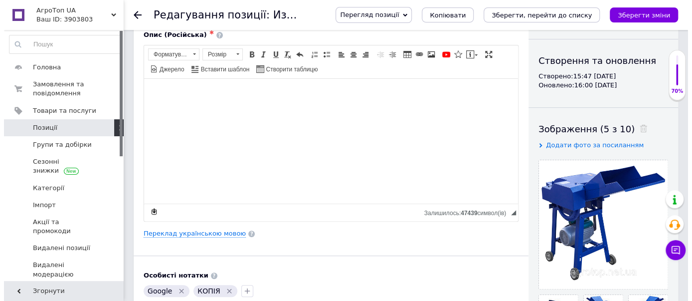
scroll to position [92, 0]
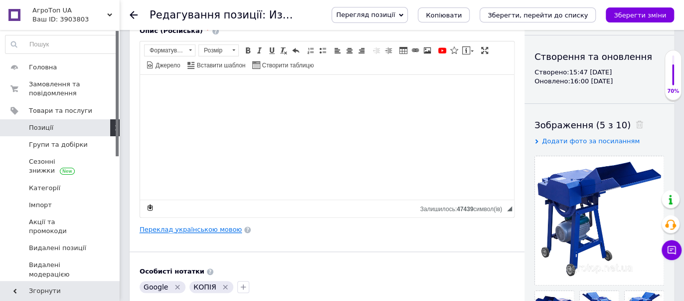
click at [194, 227] on link "Переклад українською мовою" at bounding box center [191, 229] width 102 height 8
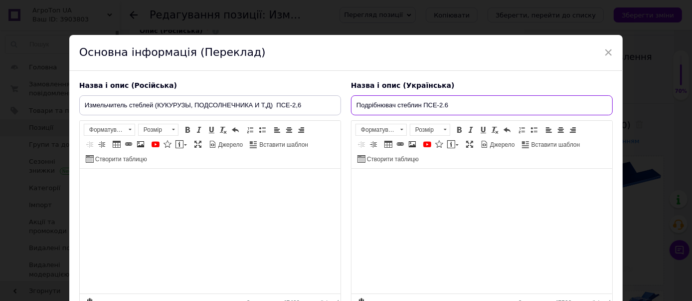
drag, startPoint x: 498, startPoint y: 105, endPoint x: 296, endPoint y: 112, distance: 202.0
click at [296, 112] on div "Назва і опис (Російська) Измельчитель стеблей (КУКУРУЗЫ, ПОДСОЛНЕЧНИКА И Т,Д) П…" at bounding box center [345, 196] width 543 height 241
paste input "л (КУКУРУЗИ, СОНЯШНИКА І Т, Д) ПСЕ-2,"
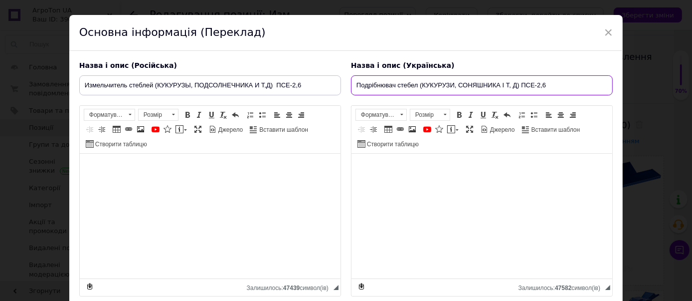
scroll to position [3, 0]
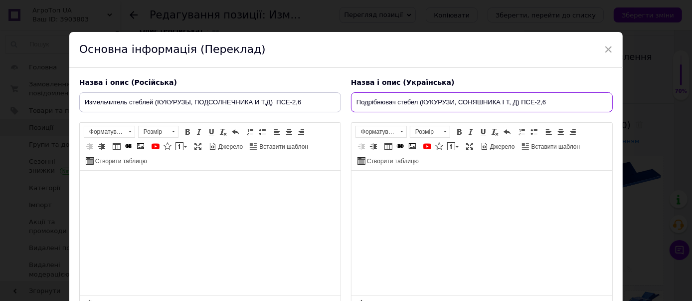
drag, startPoint x: 545, startPoint y: 101, endPoint x: 521, endPoint y: 101, distance: 24.4
click at [521, 101] on input "Подрібнювач стебел (КУКУРУЗИ, СОНЯШНИКА І Т, Д) ПСЕ-2,6" at bounding box center [482, 102] width 262 height 20
click at [419, 101] on input "Подрібнювач стебел (КУКУРУЗИ, СОНЯШНИКА І Т, Д) ПСЕ-2,6" at bounding box center [482, 102] width 262 height 20
click at [419, 102] on input "Подрібнювач стебел (КУКУРУЗИ, СОНЯШНИКА І Т, Д) ПСЕ-2,6" at bounding box center [482, 102] width 262 height 20
click at [417, 103] on input "Подрібнювач стебел (КУКУРУЗИ, СОНЯШНИКА І Т, Д) ПСЕ-2,6" at bounding box center [482, 102] width 262 height 20
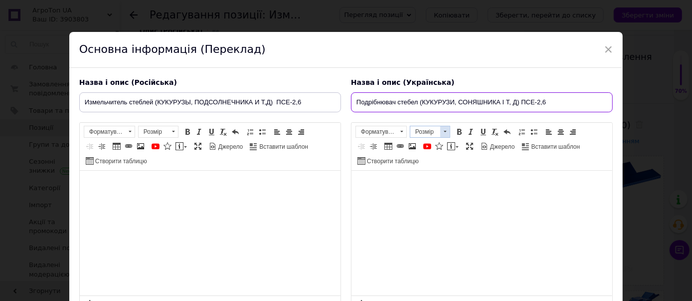
paste input "ПСЕ-2,6"
drag, startPoint x: 576, startPoint y: 99, endPoint x: 546, endPoint y: 101, distance: 30.0
click at [546, 101] on input "Подрібнювач стебел ПСЕ-2,6 (КУКУРУЗИ, СОНЯШНИКА І Т, Д) ПСЕ-2,6" at bounding box center [482, 102] width 262 height 20
type input "Подрібнювач стебел ПСЕ-2,6 (КУКУРУЗИ, СОНЯШНИКА І Т, Д)"
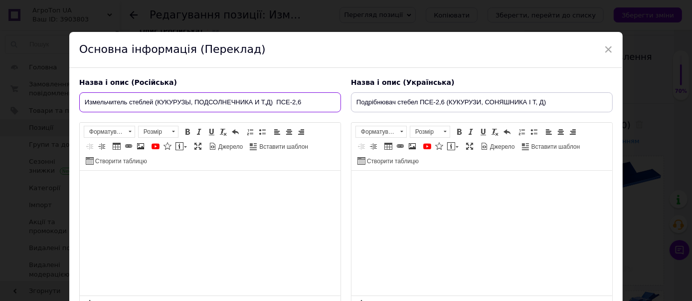
drag, startPoint x: 310, startPoint y: 99, endPoint x: 275, endPoint y: 101, distance: 35.0
click at [275, 101] on input "Измельчитель стеблей (КУКУРУЗЫ, ПОДСОЛНЕЧНИКА И Т,Д) ПСЕ-2,6" at bounding box center [210, 102] width 262 height 20
click at [153, 102] on input "Измельчитель стеблей (КУКУРУЗЫ, ПОДСОЛНЕЧНИКА И Т,Д) ПСЕ-2,6" at bounding box center [210, 102] width 262 height 20
paste input "ПСЕ-2,6"
drag, startPoint x: 300, startPoint y: 98, endPoint x: 360, endPoint y: 108, distance: 60.7
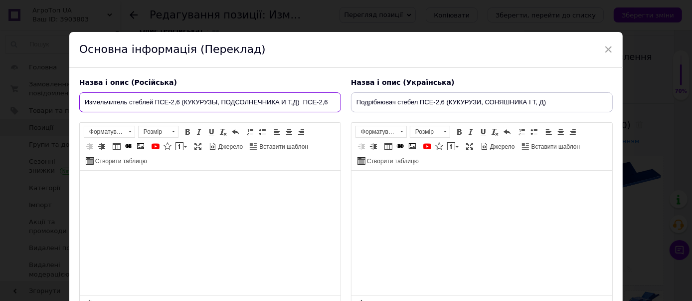
click at [360, 108] on div "Назва і опис (Російська) Измельчитель стеблей ПСЕ-2,6 (КУКУРУЗЫ, ПОДСОЛНЕЧНИКА …" at bounding box center [345, 196] width 543 height 246
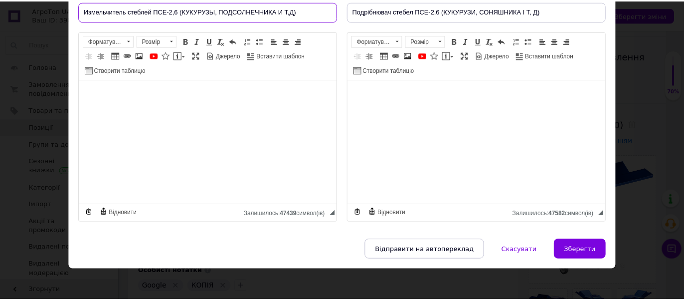
scroll to position [95, 0]
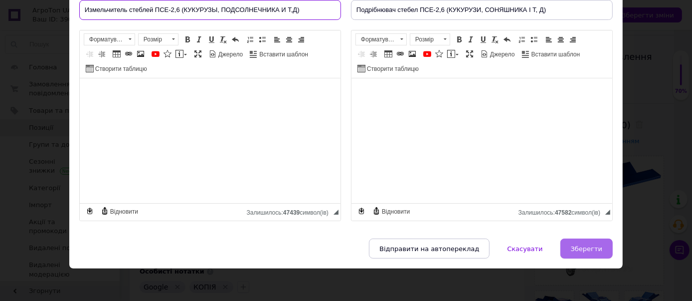
type input "Измельчитель стеблей ПСЕ-2,6 (КУКУРУЗЫ, ПОДСОЛНЕЧНИКА И Т,Д)"
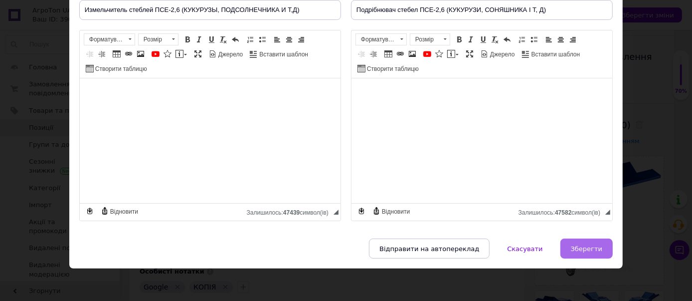
click at [573, 245] on span "Зберегти" at bounding box center [586, 248] width 31 height 7
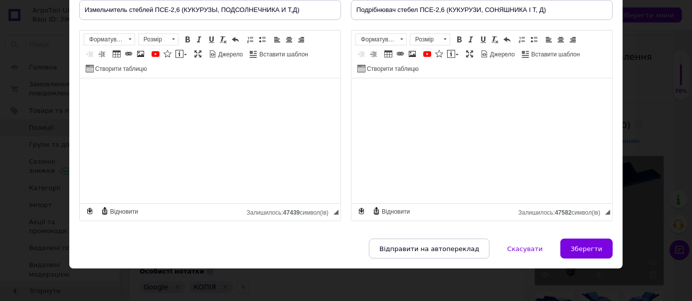
type input "Измельчитель стеблей ПСЕ-2,6 (КУКУРУЗЫ, ПОДСОЛНЕЧНИКА И Т,Д)"
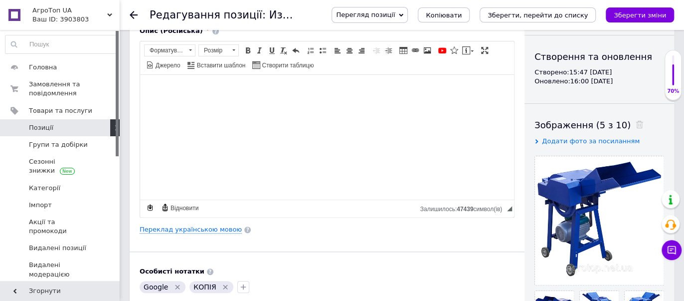
click at [644, 15] on icon "Зберегти зміни" at bounding box center [640, 14] width 52 height 7
click at [578, 17] on icon "Зберегти, перейти до списку" at bounding box center [538, 14] width 100 height 7
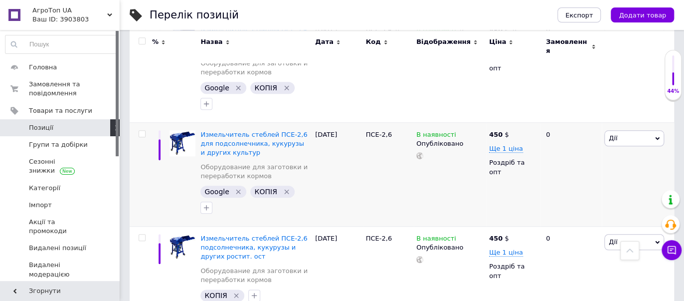
scroll to position [425, 0]
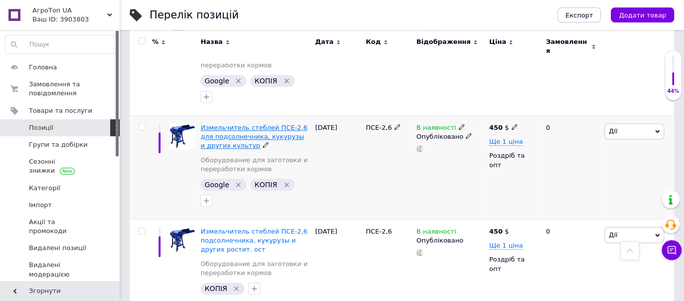
click at [256, 124] on span "Измельчитель стеблей ПСЕ-2,6 для подсолнечника, кукурузы и других культур" at bounding box center [253, 136] width 107 height 25
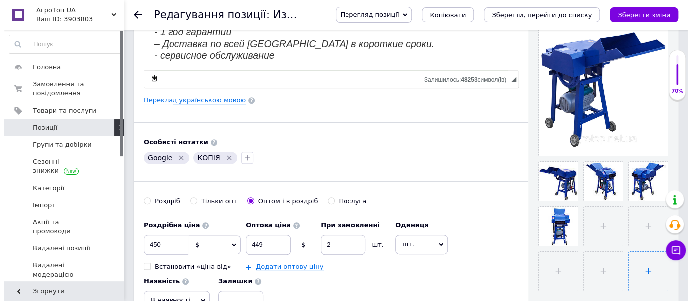
scroll to position [55, 0]
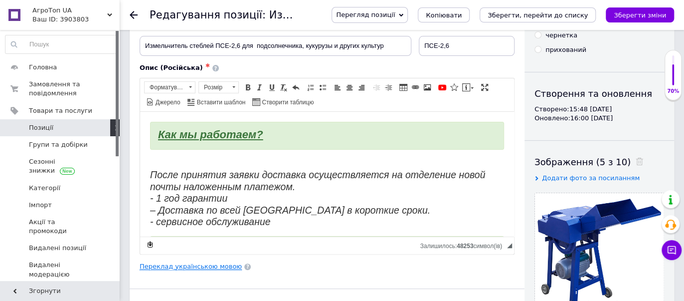
click at [169, 266] on link "Переклад українською мовою" at bounding box center [191, 266] width 102 height 8
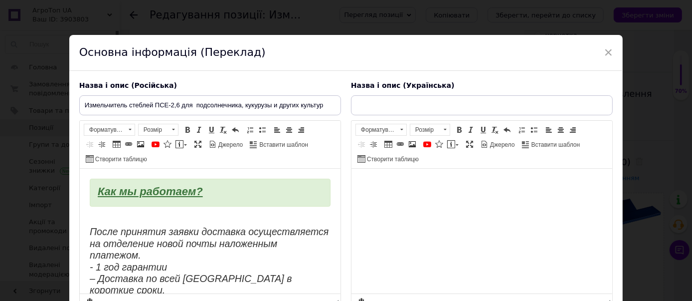
scroll to position [0, 0]
type input "Подрібнювач стеблин ПСЕ-2.6 для соняшник, кукурудзи та інших культур"
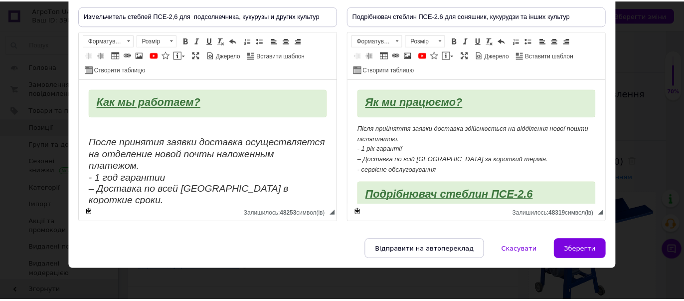
scroll to position [90, 0]
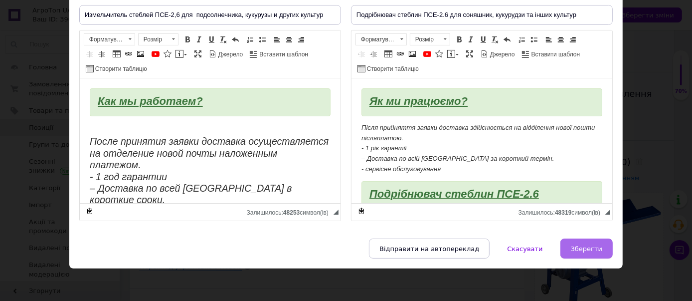
click at [593, 245] on span "Зберегти" at bounding box center [586, 248] width 31 height 7
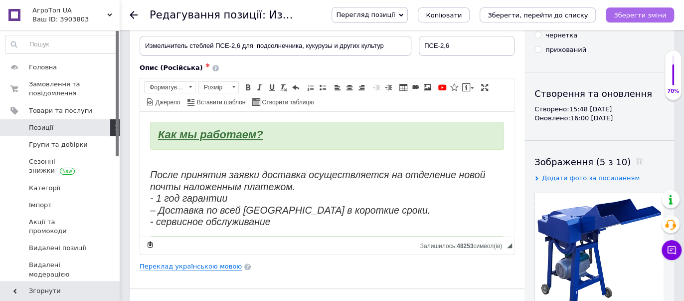
click at [631, 12] on icon "Зберегти зміни" at bounding box center [640, 14] width 52 height 7
click at [571, 15] on icon "Зберегти, перейти до списку" at bounding box center [538, 14] width 100 height 7
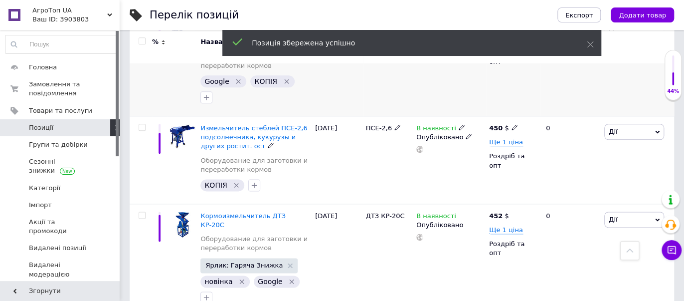
scroll to position [480, 0]
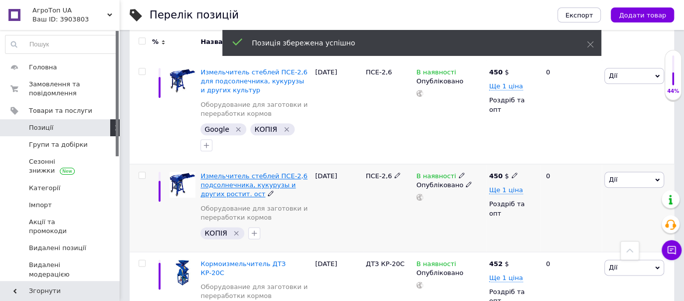
click at [240, 172] on span "Измельчитель стеблей ПСЕ-2,6 подсолнечника, кукурузы и других ростит. ост" at bounding box center [253, 184] width 107 height 25
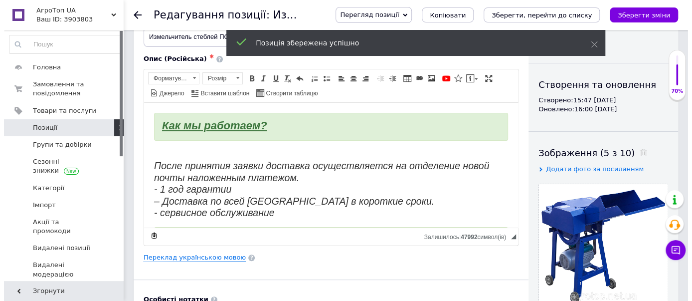
scroll to position [92, 0]
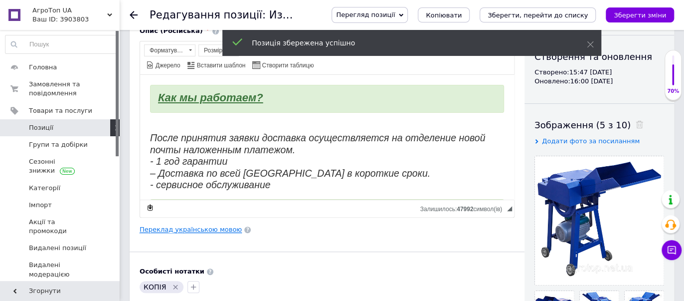
click at [201, 228] on link "Переклад українською мовою" at bounding box center [191, 229] width 102 height 8
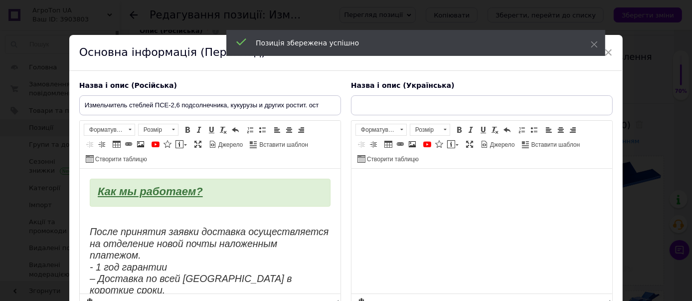
scroll to position [0, 0]
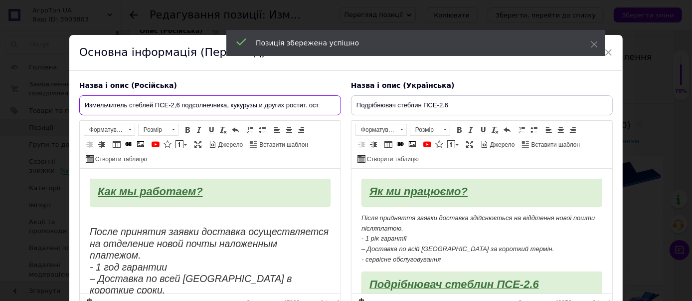
drag, startPoint x: 85, startPoint y: 104, endPoint x: 371, endPoint y: 110, distance: 286.8
click at [387, 110] on div "Назва і опис (Російська) Измельчитель стеблей ПСЕ-2,6 подсолнечника, кукурузы и…" at bounding box center [345, 196] width 543 height 241
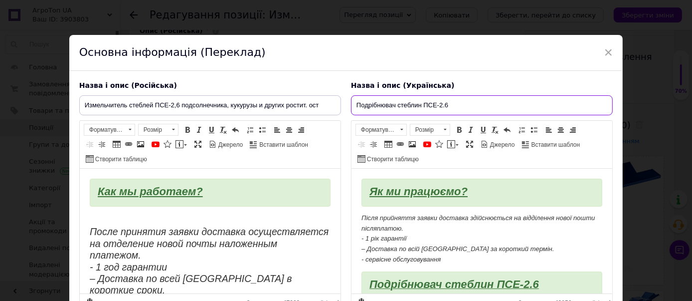
drag, startPoint x: 463, startPoint y: 101, endPoint x: 278, endPoint y: 102, distance: 185.0
click at [278, 102] on div "Назва і опис (Російська) Измельчитель стеблей ПСЕ-2,6 подсолнечника, кукурузы и…" at bounding box center [345, 196] width 543 height 241
paste input "л ПСЕ-2,6 соняшника, кукурудзи та інших росте. ост"
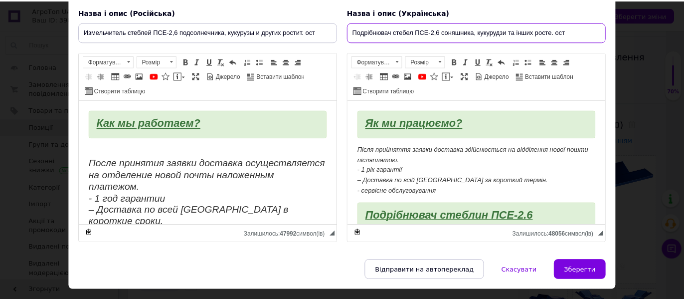
scroll to position [95, 0]
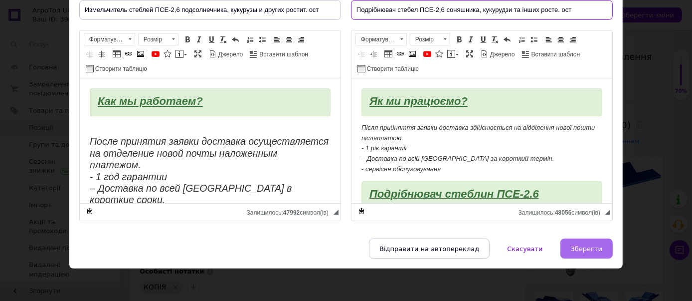
type input "Подрібнювач стебел ПСЕ-2,6 соняшника, кукурудзи та інших росте. ост"
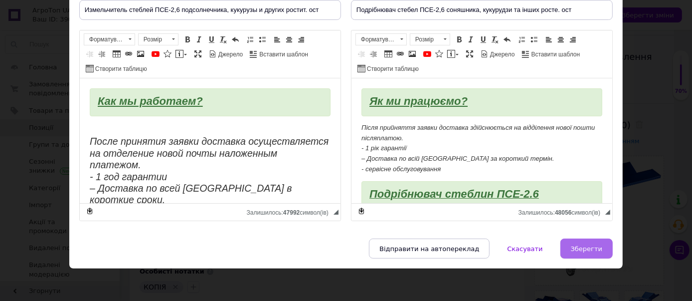
click at [595, 245] on span "Зберегти" at bounding box center [586, 248] width 31 height 7
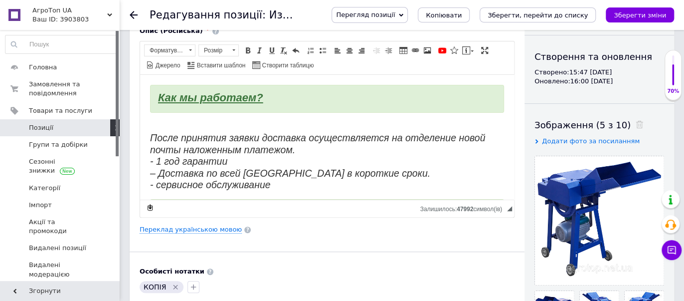
click at [633, 6] on div "Перегляд позиції Зберегти та переглянути на сайті Зберегти та переглянути на ма…" at bounding box center [493, 15] width 362 height 30
click at [633, 14] on icon "Зберегти зміни" at bounding box center [640, 14] width 52 height 7
click at [554, 14] on icon "Зберегти, перейти до списку" at bounding box center [538, 14] width 100 height 7
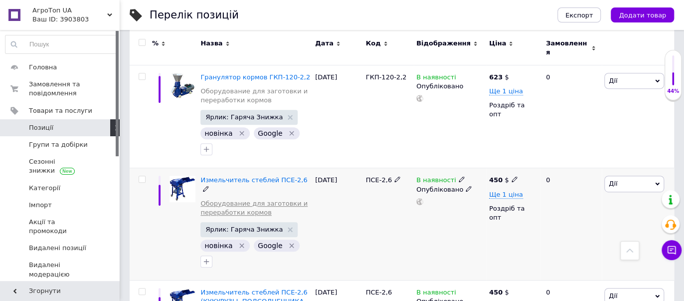
scroll to position [166, 0]
click at [233, 176] on span "Измельчитель стеблей ПСЕ-2,6" at bounding box center [253, 179] width 107 height 7
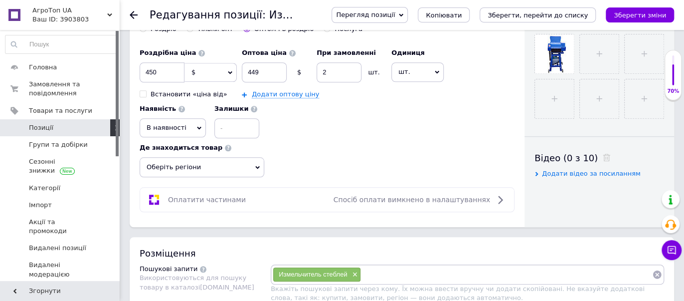
scroll to position [461, 0]
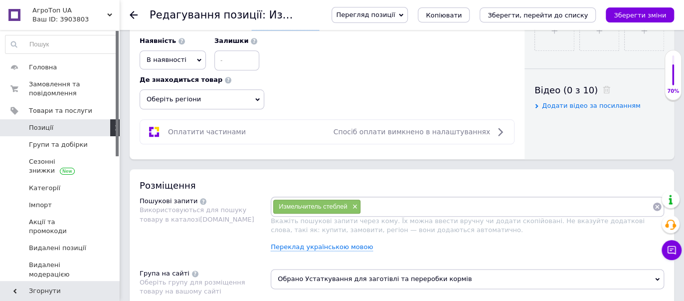
click at [412, 199] on input at bounding box center [506, 206] width 291 height 15
drag, startPoint x: 392, startPoint y: 196, endPoint x: 388, endPoint y: 201, distance: 6.4
click at [391, 199] on input at bounding box center [506, 206] width 291 height 15
click at [388, 205] on input at bounding box center [506, 206] width 291 height 15
click at [514, 205] on input at bounding box center [573, 206] width 160 height 15
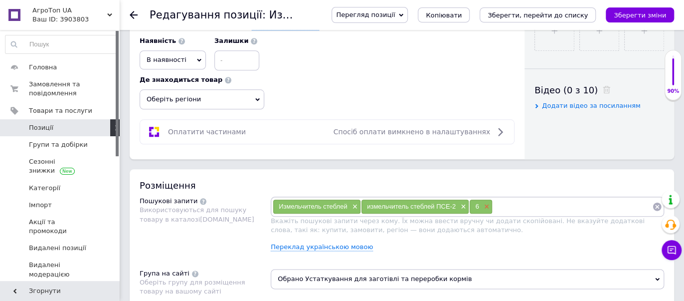
click at [488, 202] on span "×" at bounding box center [486, 206] width 8 height 8
click at [462, 202] on span "×" at bounding box center [462, 206] width 8 height 8
click at [460, 203] on input at bounding box center [506, 206] width 291 height 15
click at [479, 202] on span "×" at bounding box center [479, 206] width 8 height 8
click at [455, 202] on span "×" at bounding box center [455, 206] width 8 height 8
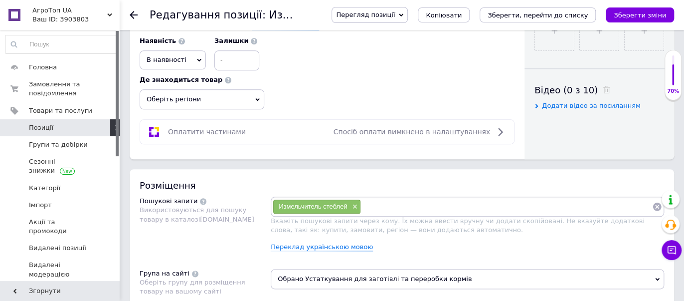
click at [374, 199] on input at bounding box center [506, 206] width 291 height 15
paste input "подрібнювач стебел ПСЕ-2.6"
type input "подрібнювач стебел ПСЕ-2.6"
paste input "измельчитель растительных остатков ПСЕ-2.6"
type input "измельчитель растительных остатков ПСЕ-2.6"
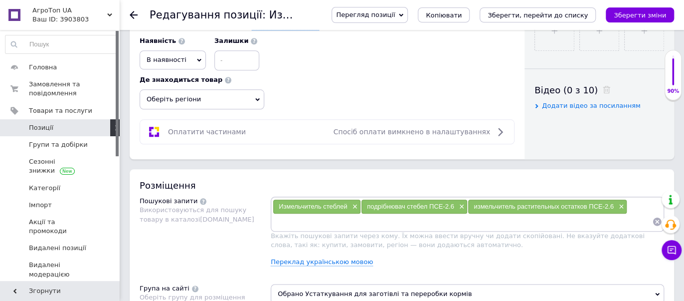
click at [309, 215] on input at bounding box center [462, 221] width 379 height 15
paste input "подрібнювач рослинних решток ПСЕ-2.6"
type input "подрібнювач рослинних решток ПСЕ-2.6"
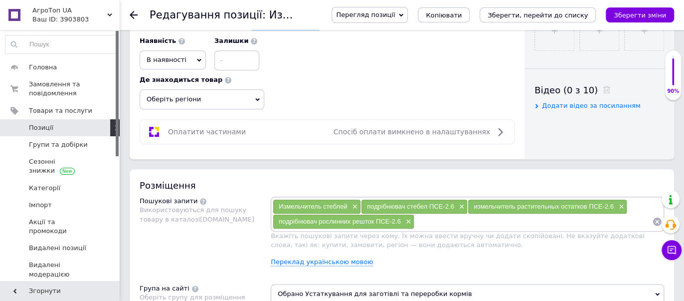
click at [447, 218] on input at bounding box center [533, 221] width 238 height 15
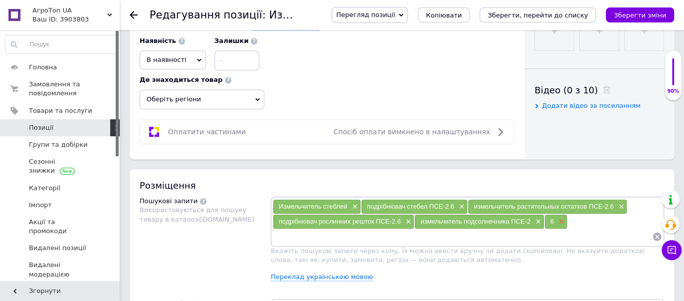
click at [561, 221] on span "×" at bounding box center [560, 221] width 8 height 8
click at [538, 217] on span "×" at bounding box center [537, 221] width 8 height 8
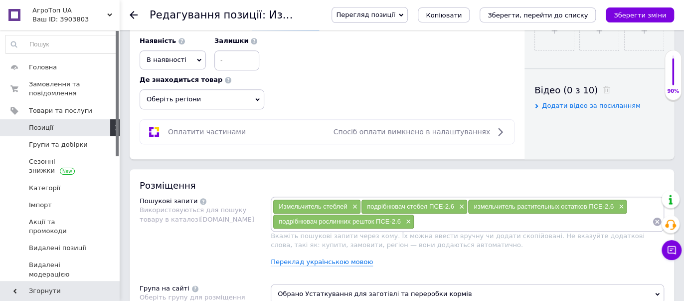
click at [431, 216] on input at bounding box center [533, 221] width 238 height 15
paste input "измельчитель подсолнечника ПСЕ-2.6"
type input "измельчитель подсолнечника ПСЕ-2.6"
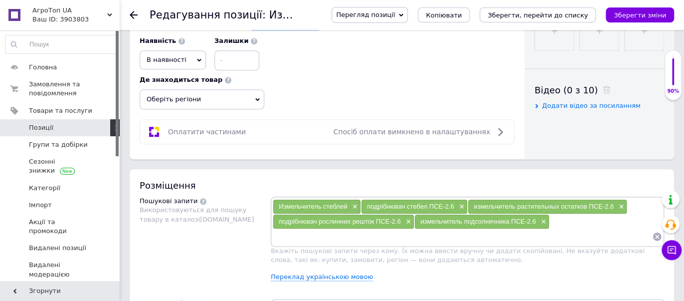
click at [520, 238] on input at bounding box center [462, 236] width 379 height 15
click at [585, 217] on div "Измельчитель стеблей × подрібнювач стебел ПСЕ-2.6 × измельчитель растительных о…" at bounding box center [467, 221] width 389 height 45
click at [546, 231] on input at bounding box center [462, 236] width 379 height 15
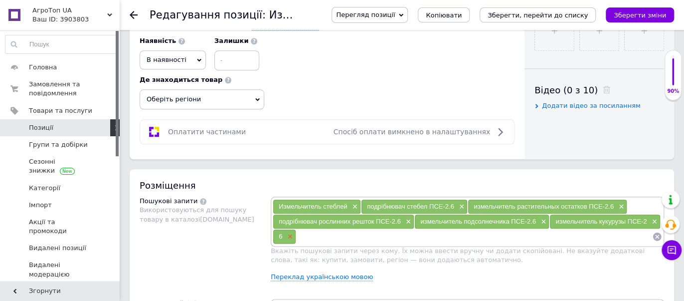
click at [290, 232] on span "×" at bounding box center [289, 236] width 8 height 8
click at [371, 229] on input at bounding box center [462, 236] width 379 height 15
paste input "измельчитель кукурузы ПСЕ-2.6"
type input "измельчитель кукурузы ПСЕ-2.6"
click at [404, 236] on input at bounding box center [520, 236] width 263 height 15
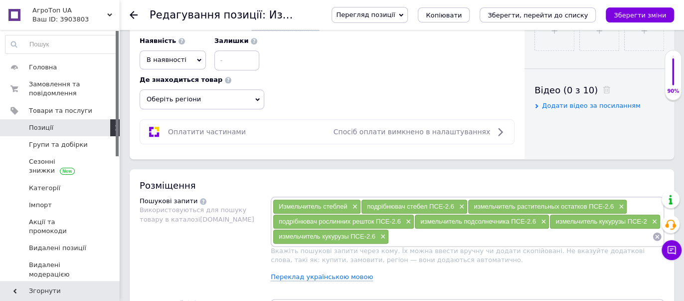
paste input "измельчитель стерни ПСЕ-2.6"
type input "измельчитель стерни ПСЕ-2.6"
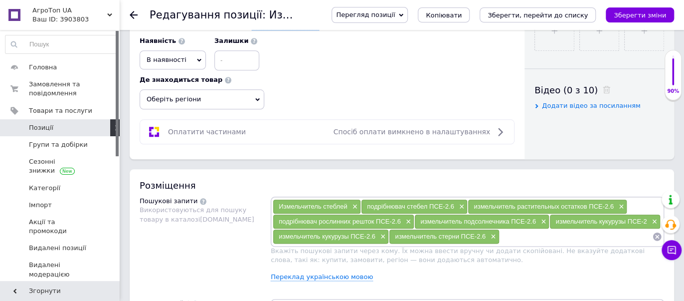
click at [520, 236] on input at bounding box center [576, 236] width 153 height 15
click at [524, 237] on input at bounding box center [576, 236] width 153 height 15
paste input "навесной измельчитель стеблей ПСЕ-2.6"
type input "навесной измельчитель стеблей ПСЕ-2.6"
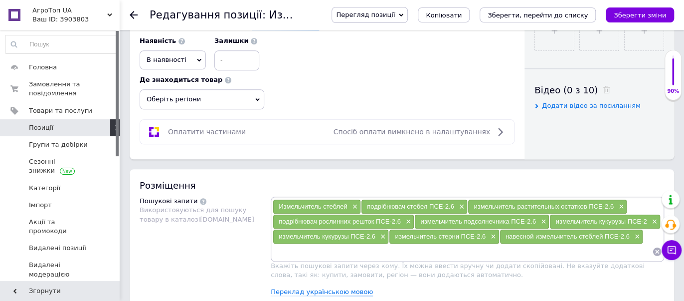
click at [414, 244] on input at bounding box center [462, 251] width 379 height 15
paste input "измельчитель для трактора ПСЕ-2.6"
type input "измельчитель для трактора ПСЕ-2.6"
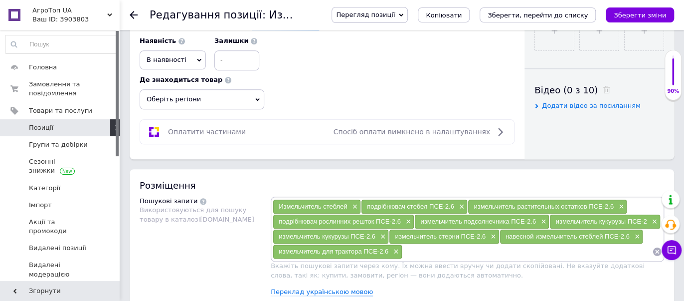
click at [430, 250] on input at bounding box center [527, 251] width 250 height 15
paste input "измельчитель ПСЕ-2.6 цена"
type input "измельчитель ПСЕ-2.6 цена"
click at [509, 247] on input at bounding box center [580, 251] width 146 height 15
paste input "измельчитель ПСЕ-2.6 купить"
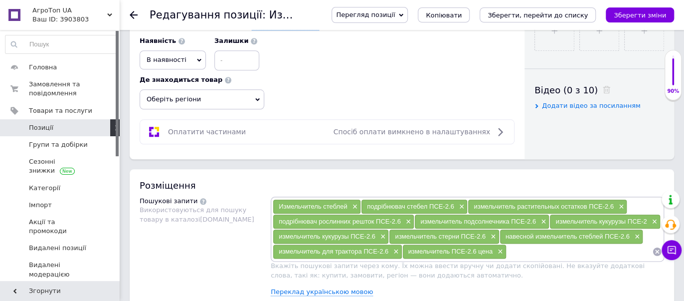
type input "измельчитель ПСЕ-2.6 купить"
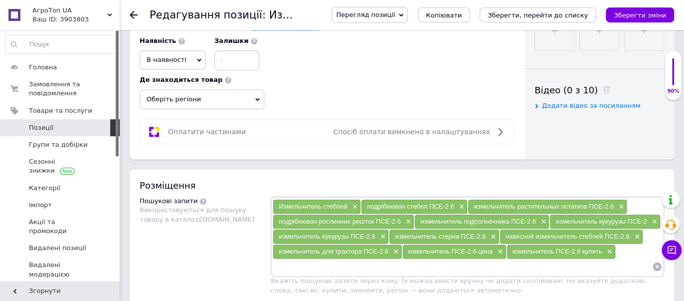
click at [416, 265] on input at bounding box center [462, 266] width 379 height 15
paste input "измельчитель ПСЕ-2.6 Украина"
type input "измельчитель ПСЕ-2.6 Украина"
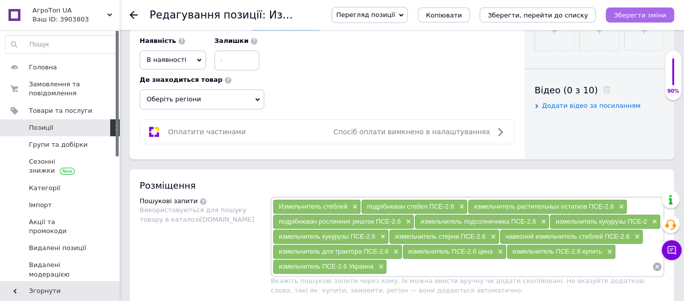
click at [626, 12] on icon "Зберегти зміни" at bounding box center [640, 14] width 52 height 7
click at [401, 262] on input at bounding box center [519, 266] width 265 height 15
paste input "подрібнювач ПСЕ-2.6 ціна"
type input "подрібнювач ПСЕ-2.6 ціна"
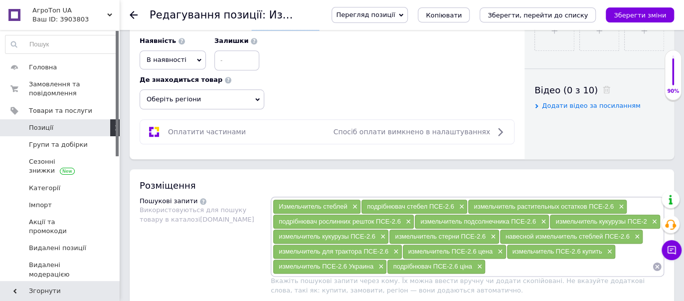
click at [518, 259] on input at bounding box center [569, 266] width 167 height 15
paste input "подрібнювач ПСЕ-2.6 купити"
type input "подрібнювач ПСЕ-2.6 купити"
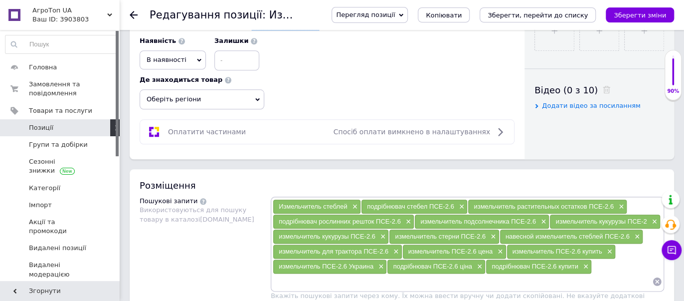
click at [429, 266] on div "подрібнювач ПСЕ-2.6 ціна ×" at bounding box center [436, 266] width 98 height 14
click at [419, 276] on input at bounding box center [462, 281] width 379 height 15
paste input "подрібнювач кукурудзи ПСЕ-2.6"
type input "подрібнювач кукурудзи ПСЕ-2.6"
click at [412, 278] on input at bounding box center [520, 281] width 264 height 15
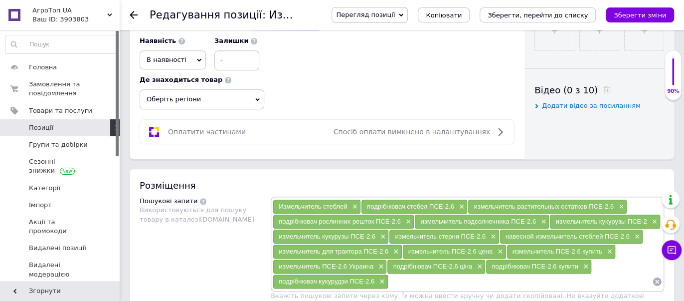
paste input "подрібнювач соняшника ПСЕ-2.6"
type input "подрібнювач соняшника ПСЕ-2.6"
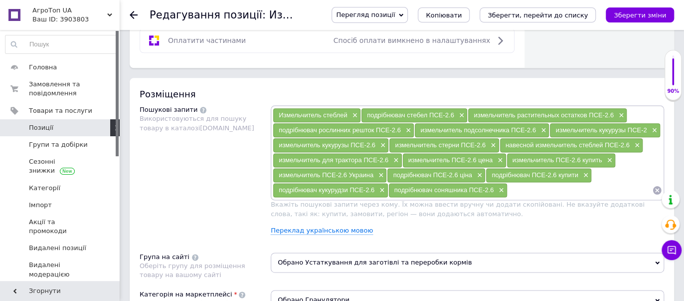
scroll to position [554, 0]
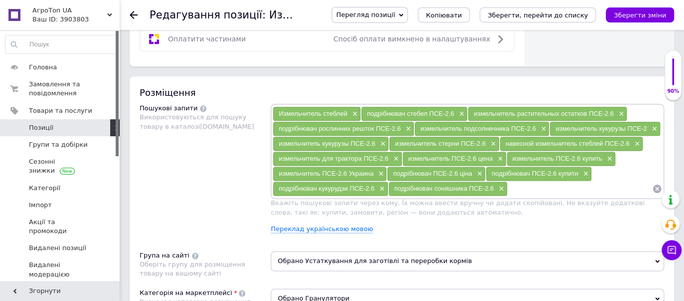
drag, startPoint x: 511, startPoint y: 185, endPoint x: 518, endPoint y: 183, distance: 7.7
click at [511, 185] on input at bounding box center [580, 188] width 145 height 15
paste input "измельчитель ПСЕ 2.6"
type input "измельчитель ПСЕ 2.6"
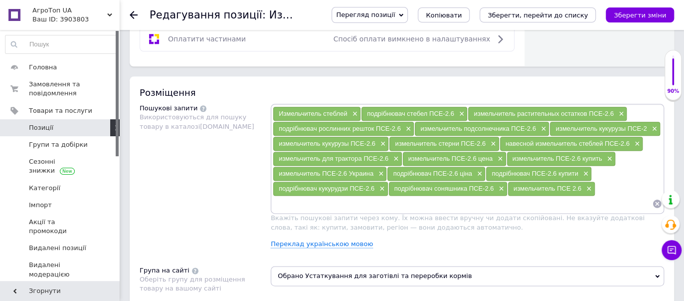
click at [432, 196] on input at bounding box center [462, 203] width 379 height 15
paste input "подрібнювач ПСЕ 2.6"
type input "подрібнювач ПСЕ 2.6"
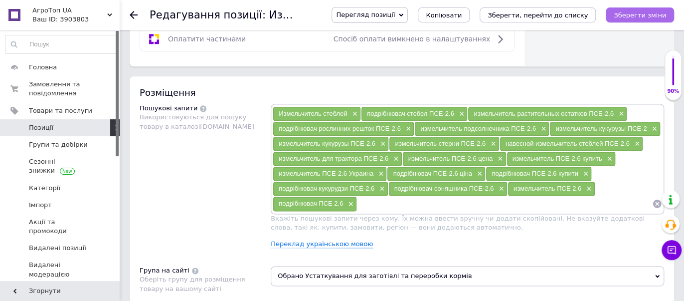
click at [642, 19] on button "Зберегти зміни" at bounding box center [640, 14] width 68 height 15
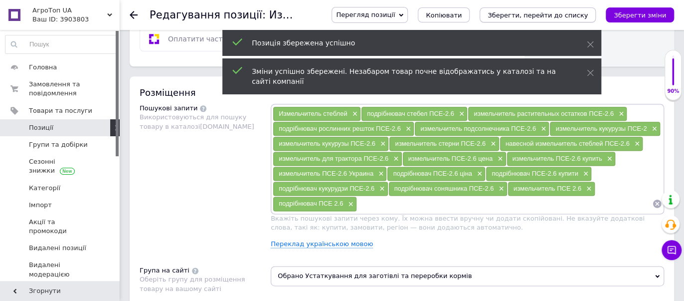
click at [540, 12] on icon "Зберегти, перейти до списку" at bounding box center [538, 14] width 100 height 7
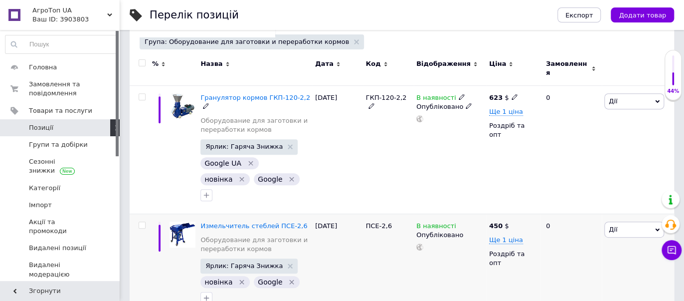
scroll to position [129, 0]
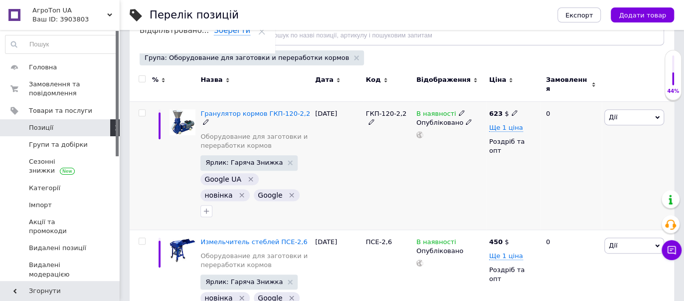
click at [144, 110] on input "checkbox" at bounding box center [142, 113] width 6 height 6
checkbox input "true"
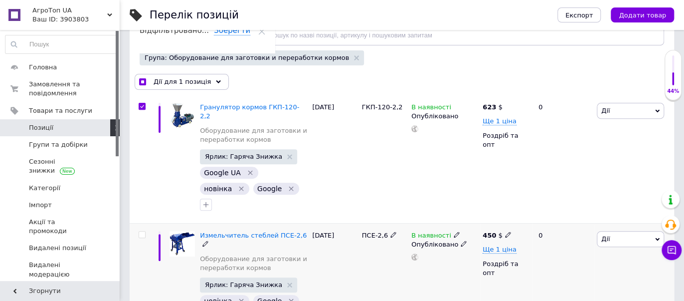
click at [140, 231] on input "checkbox" at bounding box center [142, 234] width 6 height 6
checkbox input "true"
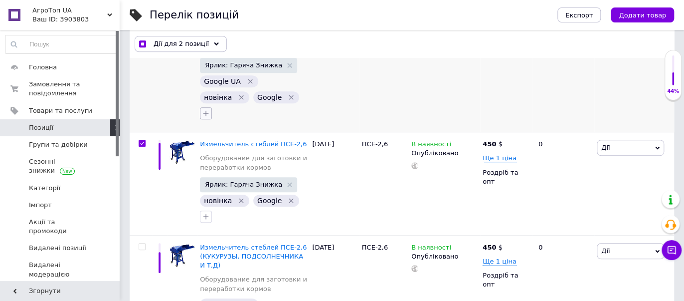
scroll to position [221, 0]
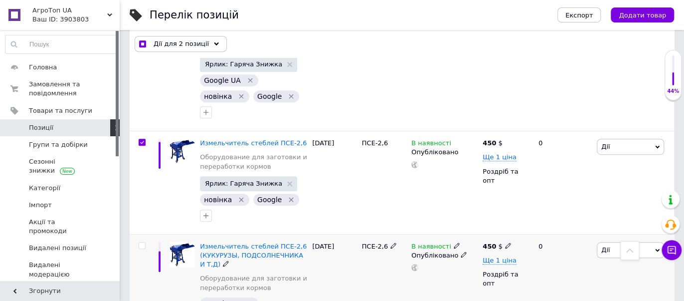
click at [144, 234] on div at bounding box center [141, 294] width 22 height 120
checkbox input "true"
click at [144, 242] on input "checkbox" at bounding box center [142, 245] width 6 height 6
checkbox input "true"
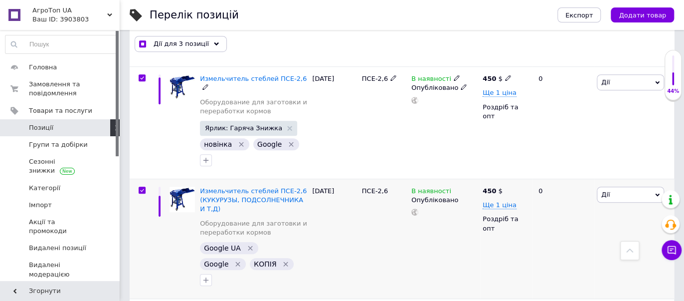
scroll to position [295, 0]
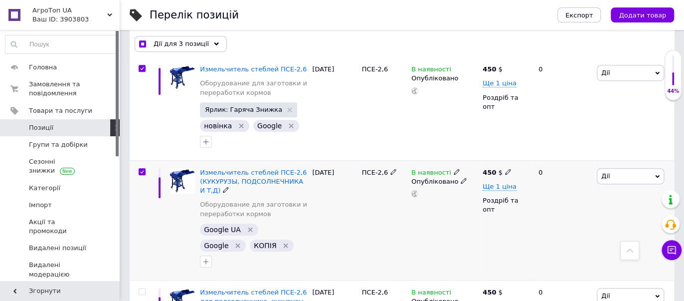
click at [153, 231] on div at bounding box center [159, 220] width 15 height 120
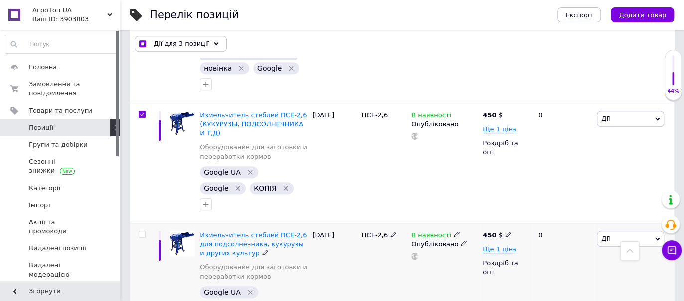
scroll to position [369, 0]
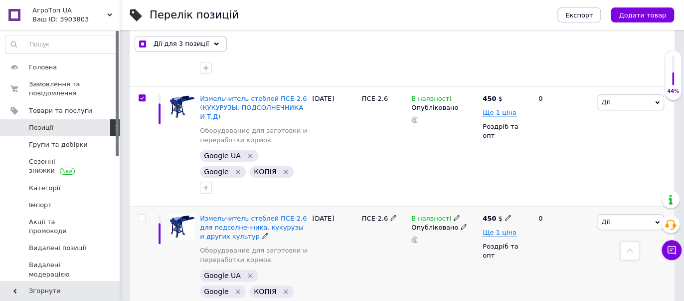
click at [142, 206] on div at bounding box center [141, 266] width 22 height 120
checkbox input "true"
click at [145, 214] on input "checkbox" at bounding box center [142, 217] width 6 height 6
checkbox input "true"
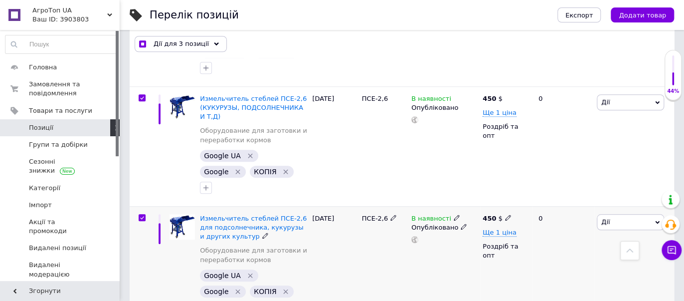
checkbox input "true"
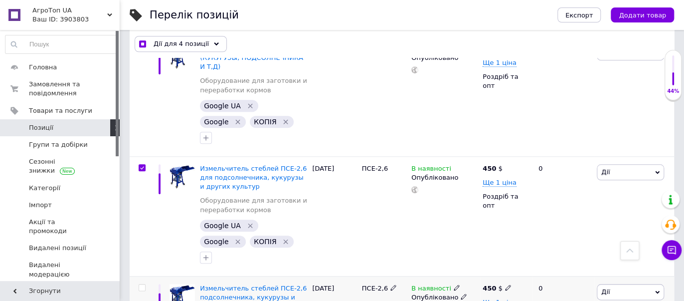
scroll to position [425, 0]
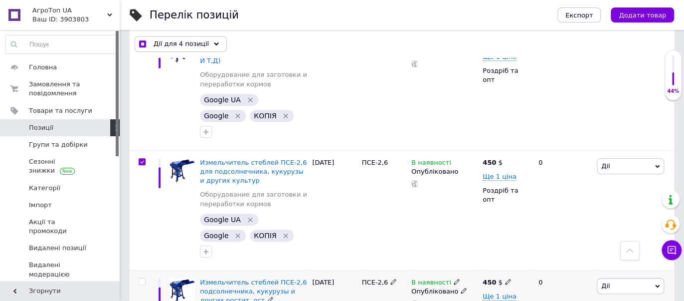
click at [142, 278] on input "checkbox" at bounding box center [142, 281] width 6 height 6
checkbox input "true"
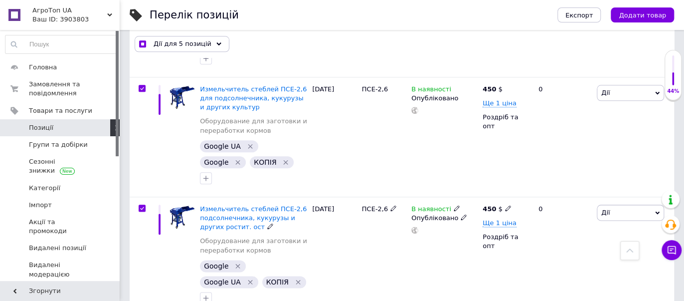
scroll to position [499, 0]
click at [294, 277] on icon "Видалити мітку" at bounding box center [298, 281] width 8 height 8
checkbox input "false"
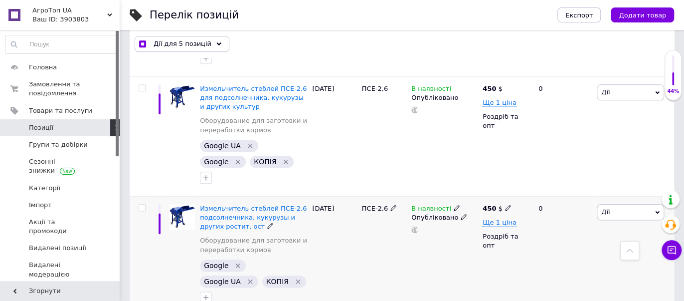
checkbox input "false"
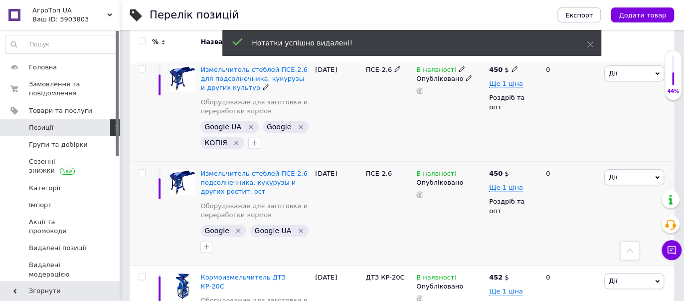
click at [235, 141] on icon "Видалити мітку" at bounding box center [236, 143] width 4 height 4
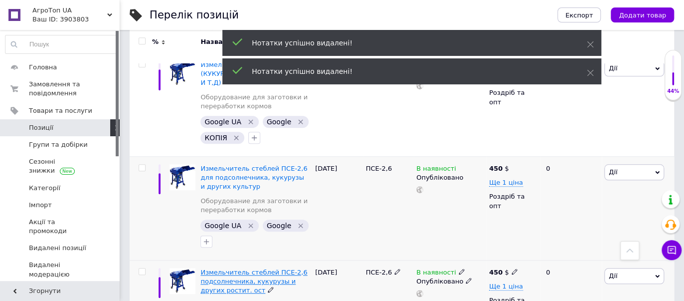
scroll to position [314, 0]
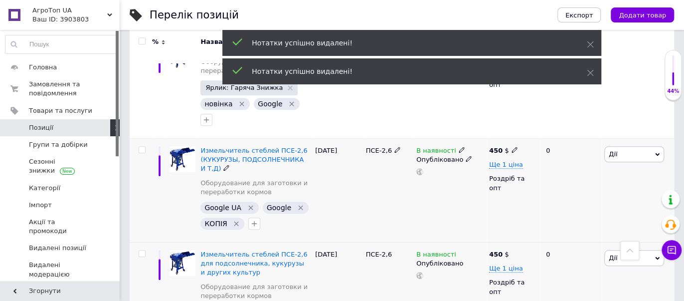
click at [234, 219] on icon "Видалити мітку" at bounding box center [236, 223] width 8 height 8
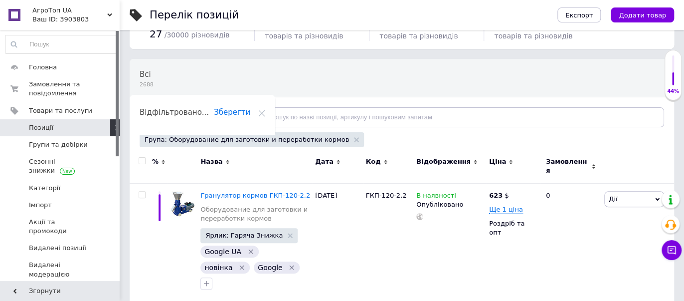
scroll to position [0, 0]
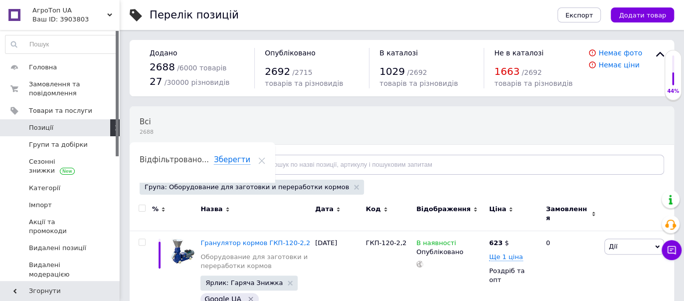
click at [143, 208] on input "checkbox" at bounding box center [142, 208] width 6 height 6
checkbox input "true"
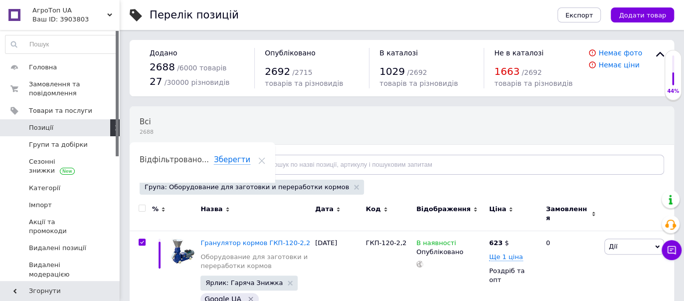
checkbox input "true"
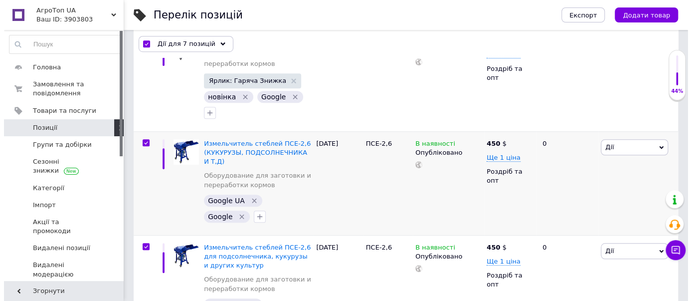
scroll to position [664, 0]
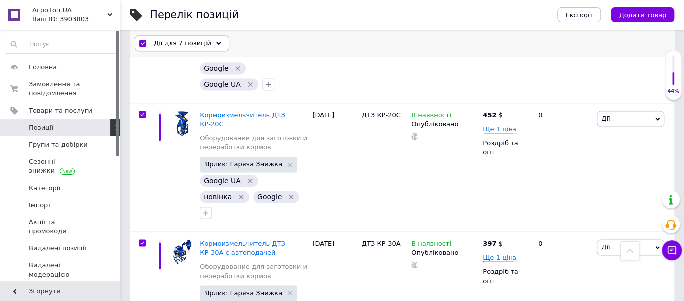
click at [207, 40] on div "Дії для 7 позицій" at bounding box center [182, 44] width 95 height 16
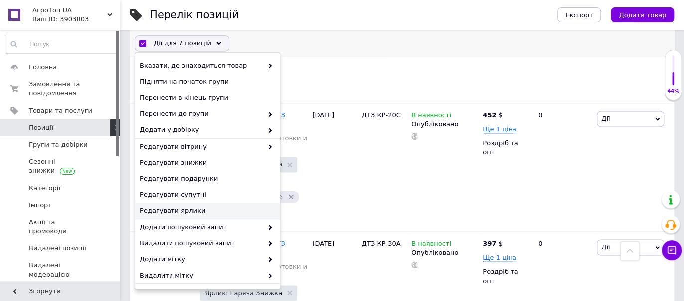
click at [190, 210] on span "Редагувати ярлики" at bounding box center [206, 210] width 133 height 9
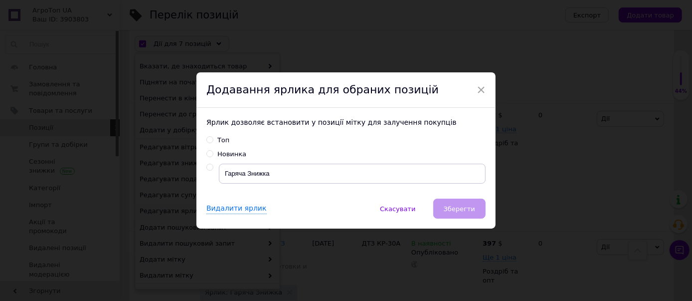
click at [206, 177] on div at bounding box center [212, 174] width 12 height 20
click at [206, 172] on div at bounding box center [212, 174] width 12 height 20
click at [198, 173] on div "Ярлик дозволяє встановити у позиції мітку для залучення покупців Топ Новинка Га…" at bounding box center [345, 153] width 299 height 91
click at [215, 170] on div at bounding box center [212, 167] width 12 height 7
click at [210, 172] on div at bounding box center [212, 174] width 12 height 20
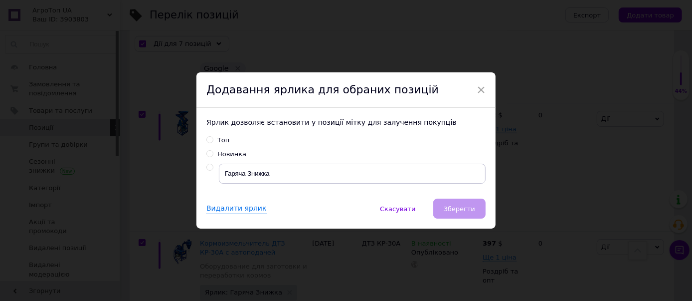
click at [204, 170] on div "Ярлик дозволяє встановити у позиції мітку для залучення покупців Топ Новинка Га…" at bounding box center [345, 153] width 299 height 91
click at [206, 169] on input "radio" at bounding box center [209, 167] width 6 height 6
radio input "true"
click at [465, 206] on span "Зберегти" at bounding box center [459, 208] width 31 height 7
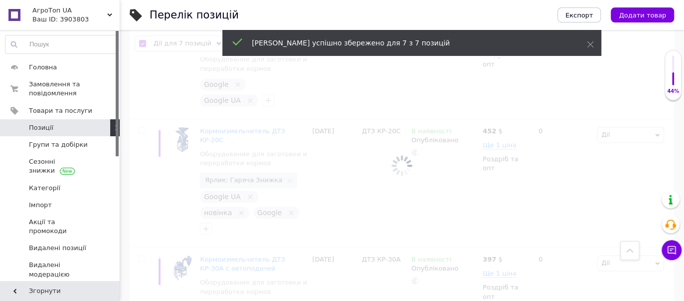
checkbox input "false"
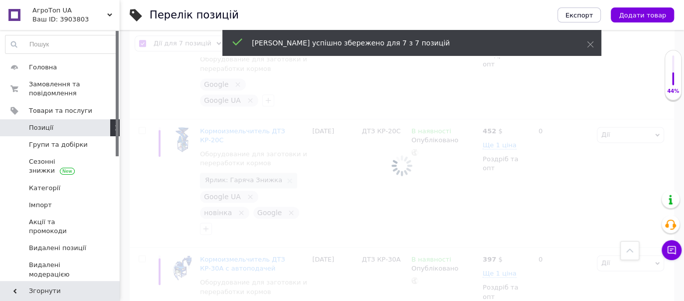
checkbox input "false"
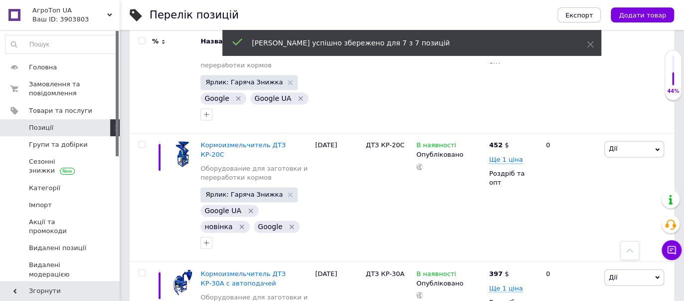
click at [140, 42] on input "checkbox" at bounding box center [142, 41] width 6 height 6
checkbox input "true"
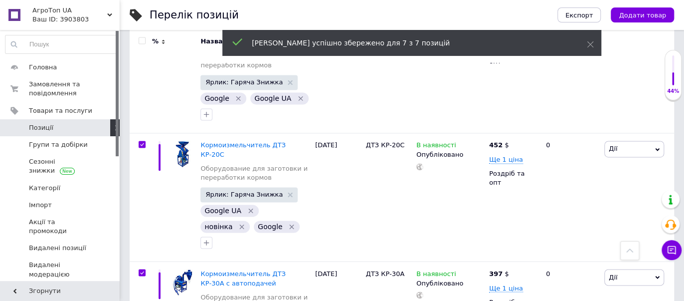
checkbox input "true"
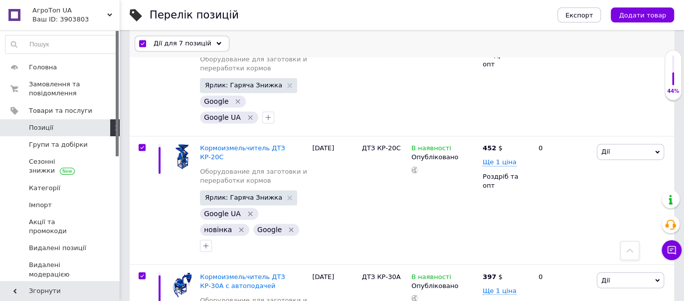
click at [218, 44] on div "Дії для 7 позицій" at bounding box center [182, 44] width 95 height 16
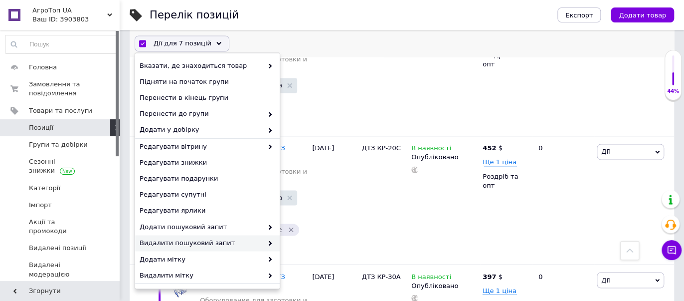
click at [183, 245] on span "Видалити пошуковий запит" at bounding box center [201, 243] width 123 height 9
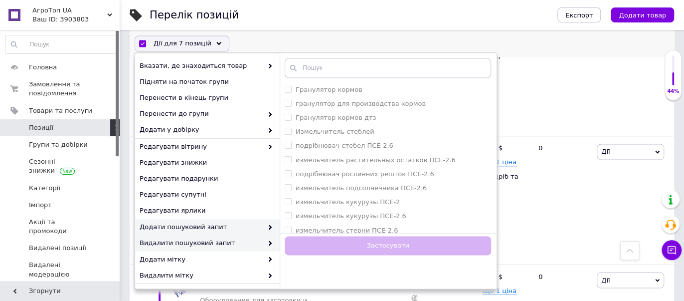
click at [180, 223] on span "Додати пошуковий запит" at bounding box center [201, 226] width 123 height 9
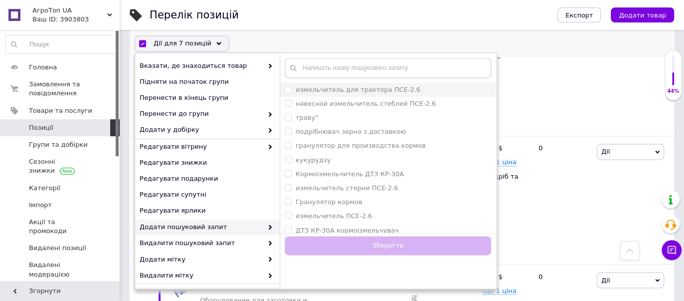
click at [288, 89] on ПСЕ-2\ "измельчитель для трактора ПСЕ-2.6" at bounding box center [288, 89] width 6 height 6
checkbox ПСЕ-2\ "true"
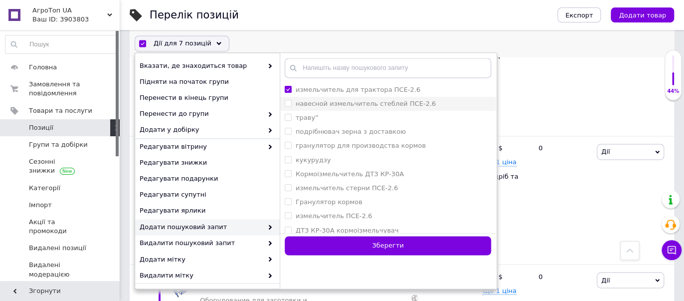
click at [290, 105] on ПСЕ-2\ "навесной измельчитель стеблей ПСЕ-2.6" at bounding box center [288, 103] width 6 height 6
checkbox ПСЕ-2\ "true"
drag, startPoint x: 288, startPoint y: 114, endPoint x: 288, endPoint y: 119, distance: 5.5
click at [288, 118] on input "траву”" at bounding box center [288, 117] width 6 height 6
checkbox input "true"
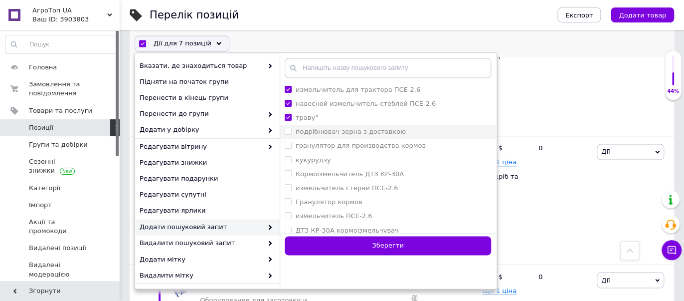
drag, startPoint x: 288, startPoint y: 130, endPoint x: 288, endPoint y: 135, distance: 5.0
click at [288, 131] on доставкою "подрібнювач зерна з доставкою" at bounding box center [288, 131] width 6 height 6
checkbox доставкою "true"
drag, startPoint x: 288, startPoint y: 145, endPoint x: 288, endPoint y: 157, distance: 12.5
click at [288, 145] on кормов "гранулятор для производства кормов" at bounding box center [288, 145] width 6 height 6
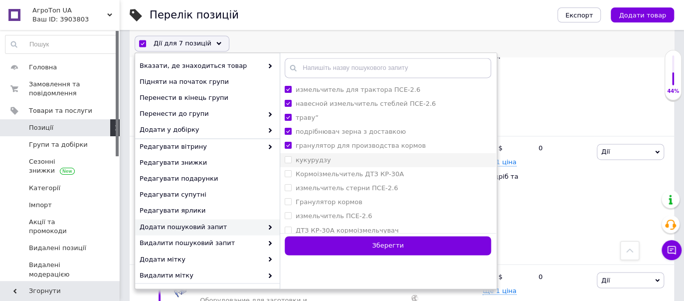
checkbox кормов "true"
click at [288, 162] on input "кукурудзу" at bounding box center [288, 159] width 6 height 6
checkbox input "true"
click at [286, 174] on КР-30A "Кормоізмельчитель ДТЗ КР-30A" at bounding box center [288, 174] width 6 height 6
checkbox КР-30A "true"
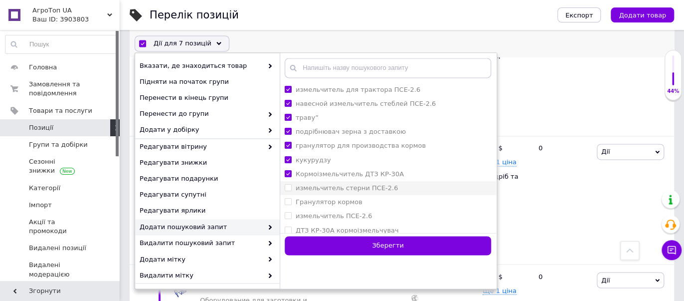
click at [288, 189] on ПСЕ-2\ "измельчитель стерни ПСЕ-2.6" at bounding box center [288, 187] width 6 height 6
checkbox ПСЕ-2\ "true"
click at [287, 204] on кормов "Гранулятор кормов" at bounding box center [288, 201] width 6 height 6
checkbox кормов "true"
click at [287, 214] on ПСЕ-2\ "измельчитель ПСЕ-2.6" at bounding box center [288, 215] width 6 height 6
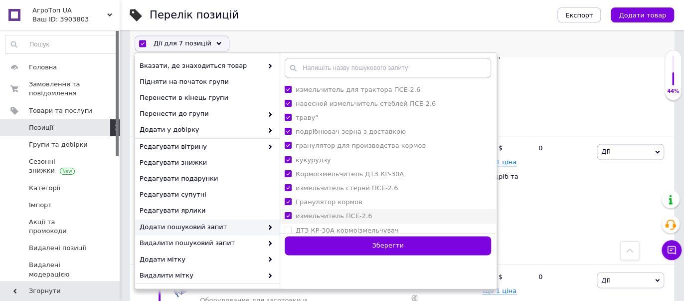
checkbox ПСЕ-2\ "true"
click at [288, 232] on кормоізмельчувач "ДТЗ КР-30А кормоізмельчувач" at bounding box center [288, 229] width 6 height 6
checkbox кормоізмельчувач "true"
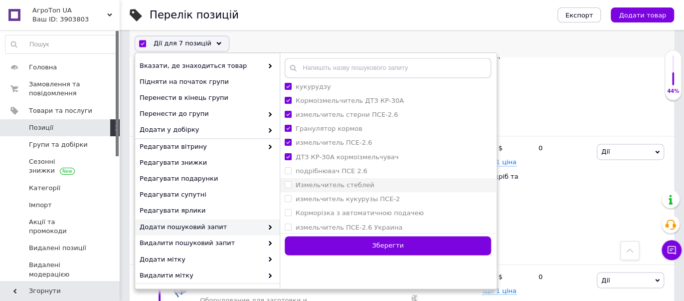
scroll to position [74, 0]
click at [286, 171] on 2\ "подрібнювач ПСЕ 2.6" at bounding box center [288, 170] width 6 height 6
checkbox 2\ "true"
click at [287, 186] on стеблей "Измельчитель стеблей" at bounding box center [288, 184] width 6 height 6
checkbox стеблей "true"
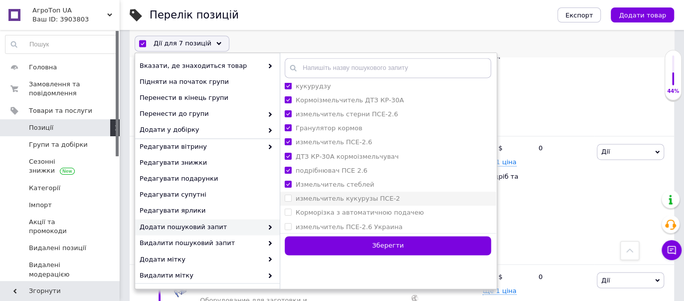
click at [285, 198] on ПСЕ-2 "измельчитель кукурузы ПСЕ-2" at bounding box center [288, 198] width 6 height 6
checkbox ПСЕ-2 "true"
click at [286, 217] on label "Корморізка з автоматичною подачею" at bounding box center [354, 212] width 139 height 9
click at [286, 215] on подачею "Корморізка з автоматичною подачею" at bounding box center [288, 212] width 6 height 6
checkbox подачею "false"
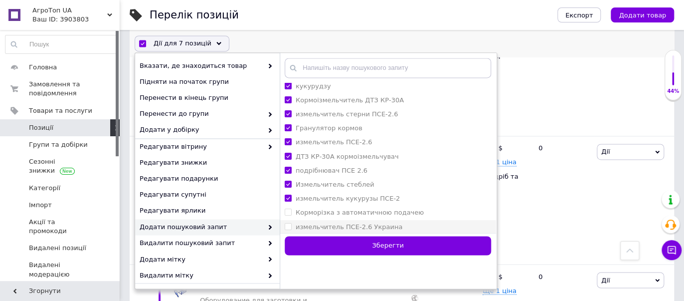
click at [286, 226] on Украина "измельчитель ПСЕ-2.6 Украина" at bounding box center [288, 226] width 6 height 6
checkbox Украина "true"
click at [285, 207] on li "Корморізка з автоматичною подачею" at bounding box center [388, 213] width 216 height 14
checkbox подачею "true"
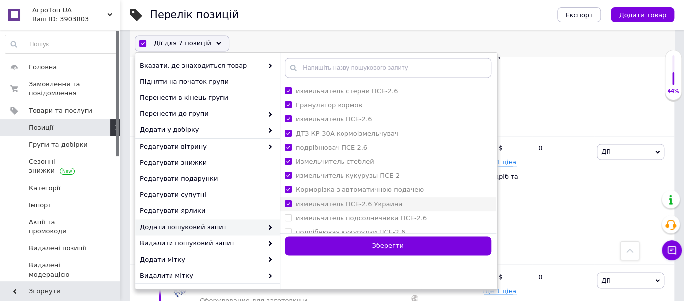
scroll to position [184, 0]
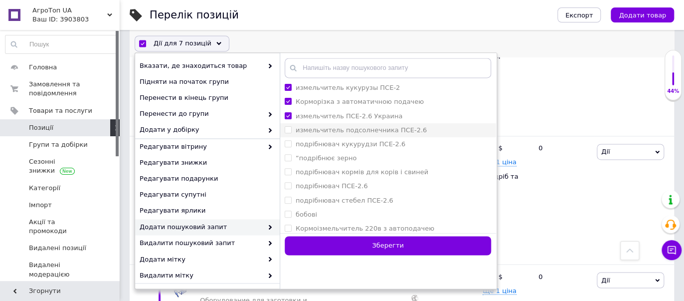
click at [292, 129] on label "измельчитель подсолнечника ПСЕ-2.6" at bounding box center [356, 130] width 142 height 9
click at [291, 129] on ПСЕ-2\ "измельчитель подсолнечника ПСЕ-2.6" at bounding box center [288, 130] width 6 height 6
click at [286, 129] on ПСЕ-2\ "измельчитель подсолнечника ПСЕ-2.6" at bounding box center [288, 130] width 6 height 6
checkbox ПСЕ-2\ "true"
click at [287, 146] on ПСЕ-2\ "подрібнювач кукурудзи ПСЕ-2.6" at bounding box center [288, 144] width 6 height 6
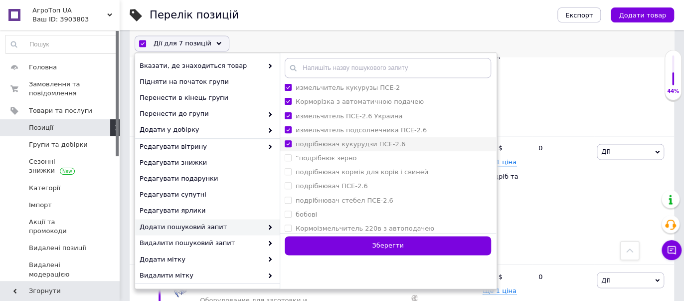
checkbox ПСЕ-2\ "true"
click at [287, 155] on зерно "“подрібнює зерно" at bounding box center [288, 158] width 6 height 6
checkbox зерно "true"
click at [289, 169] on свиней "подрібнювач кормів для корів і свиней" at bounding box center [288, 172] width 6 height 6
checkbox свиней "true"
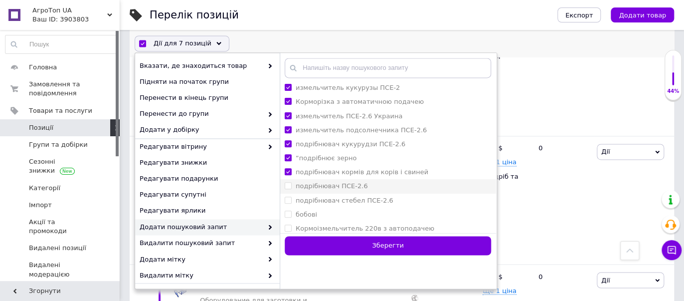
click at [289, 183] on ПСЕ-2\ "подрібнювач ПСЕ-2.6" at bounding box center [288, 185] width 6 height 6
checkbox ПСЕ-2\ "true"
drag, startPoint x: 290, startPoint y: 195, endPoint x: 291, endPoint y: 201, distance: 6.1
click at [291, 198] on label "подрібнювач стебел ПСЕ-2.6" at bounding box center [339, 200] width 109 height 9
click at [291, 198] on ПСЕ-2\ "подрібнювач стебел ПСЕ-2.6" at bounding box center [288, 199] width 6 height 6
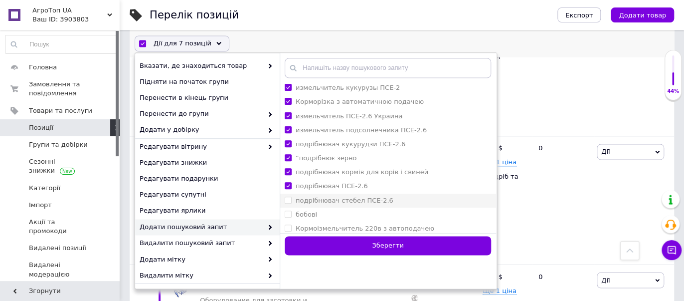
checkbox ПСЕ-2\ "false"
click at [292, 220] on li "бобові" at bounding box center [388, 215] width 216 height 14
checkbox input "true"
click at [288, 198] on ПСЕ-2\ "подрібнювач стебел ПСЕ-2.6" at bounding box center [288, 199] width 6 height 6
checkbox ПСЕ-2\ "true"
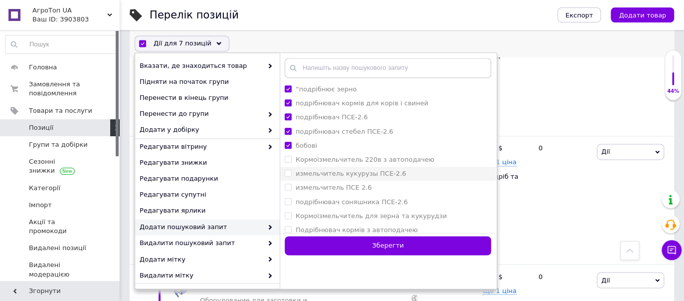
scroll to position [258, 0]
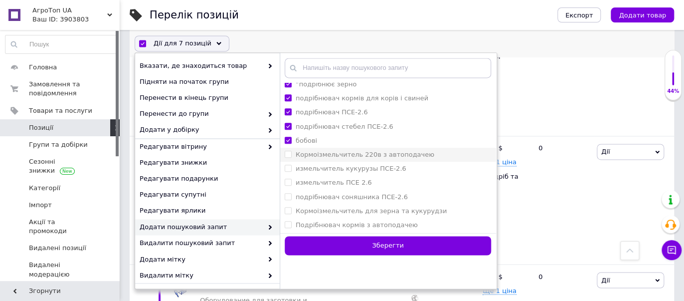
click at [286, 155] on автоподачею "Кормоізмельчитель 220в з автоподачею" at bounding box center [288, 154] width 6 height 6
checkbox автоподачею "true"
click at [289, 169] on ПСЕ-2\ "измельчитель кукурузы ПСЕ-2.6" at bounding box center [288, 168] width 6 height 6
checkbox ПСЕ-2\ "true"
click at [290, 181] on 2\ "измельчитель ПСЕ 2.6" at bounding box center [288, 182] width 6 height 6
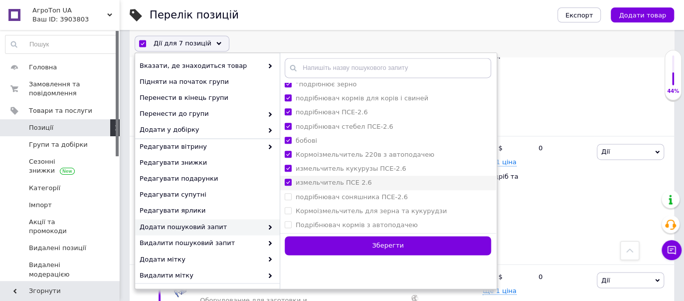
checkbox 2\ "true"
click at [288, 197] on ПСЕ-2\ "подрібнювач соняшника ПСЕ-2.6" at bounding box center [288, 196] width 6 height 6
checkbox ПСЕ-2\ "true"
click at [290, 205] on li "Кормоізмельчитель для зерна та кукурудзи" at bounding box center [388, 211] width 216 height 14
checkbox кукурудзи "true"
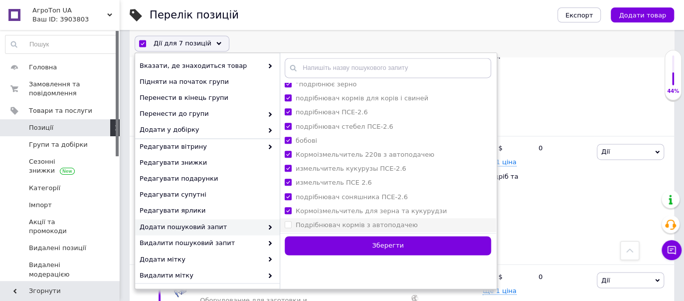
click at [290, 226] on автоподачею "Подрібнювач кормів з автоподачею" at bounding box center [288, 224] width 6 height 6
checkbox автоподачею "true"
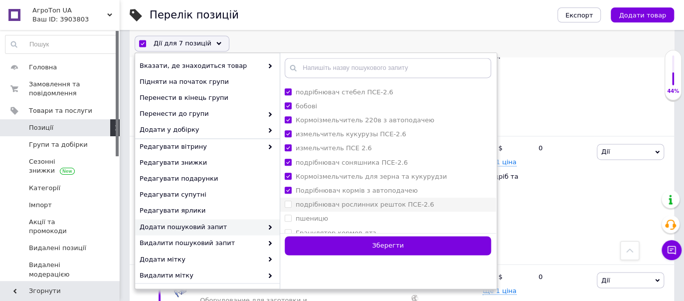
scroll to position [342, 0]
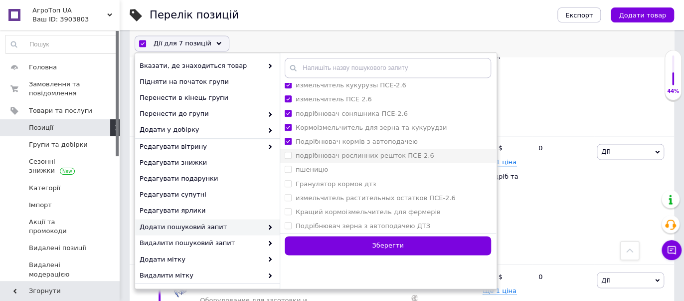
click at [285, 156] on ПСЕ-2\ "подрібнювач рослинних решток ПСЕ-2.6" at bounding box center [288, 155] width 6 height 6
checkbox ПСЕ-2\ "true"
click at [287, 166] on input "пшеницю" at bounding box center [288, 169] width 6 height 6
checkbox input "true"
click at [288, 184] on дтз "Гранулятор кормов дтз" at bounding box center [288, 183] width 6 height 6
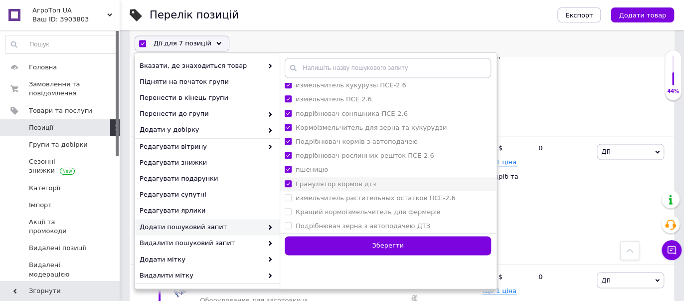
checkbox дтз "true"
click at [288, 196] on ПСЕ-2\ "измельчитель растительных остатков ПСЕ-2.6" at bounding box center [288, 197] width 6 height 6
checkbox ПСЕ-2\ "true"
click at [289, 211] on фермерів "Кращий кормоізмельчитель для фермерів" at bounding box center [288, 211] width 6 height 6
checkbox фермерів "true"
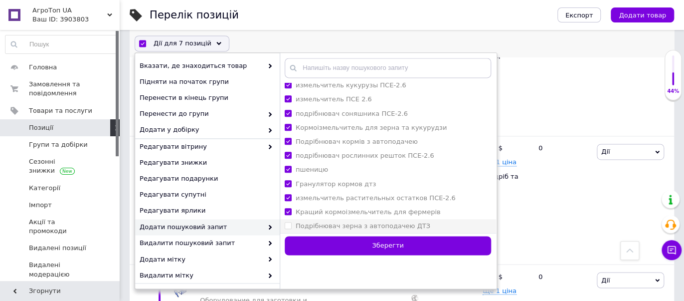
click at [285, 226] on ДТЗ "Подрібнювач зерна з автоподачею ДТЗ" at bounding box center [288, 225] width 6 height 6
checkbox ДТЗ "true"
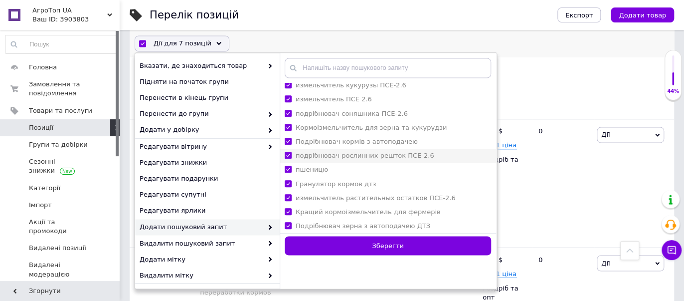
scroll to position [717, 0]
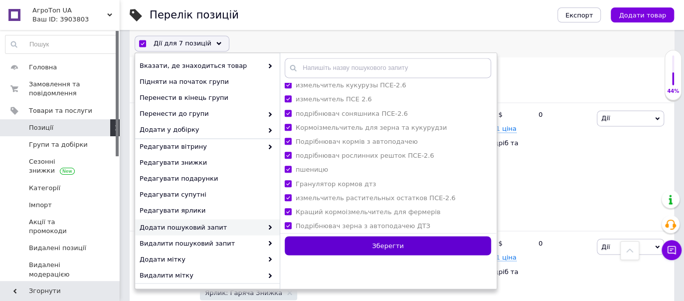
click at [381, 237] on button "Зберегти" at bounding box center [388, 245] width 206 height 19
checkbox input "false"
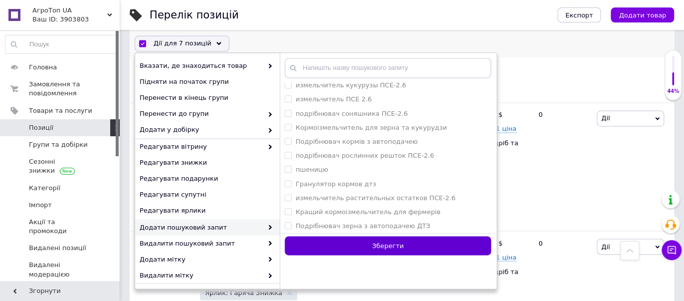
checkbox input "false"
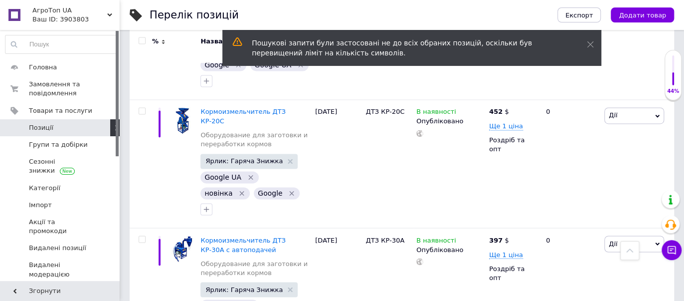
click at [143, 41] on input "checkbox" at bounding box center [142, 41] width 6 height 6
checkbox input "true"
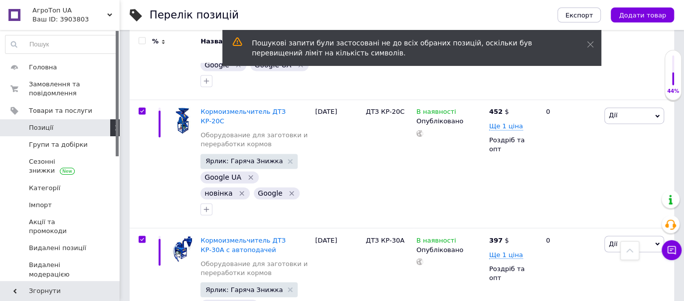
checkbox input "true"
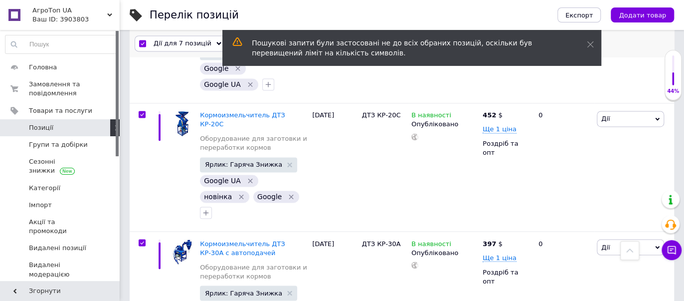
click at [216, 44] on icon at bounding box center [218, 43] width 5 height 5
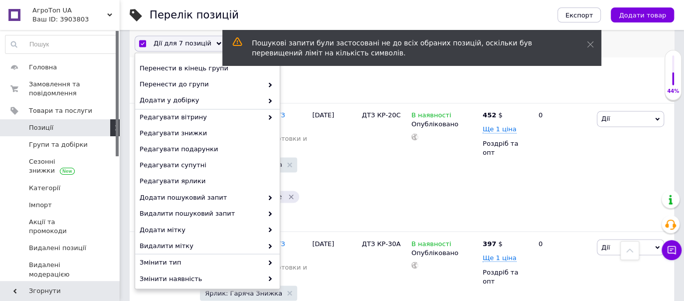
scroll to position [111, 0]
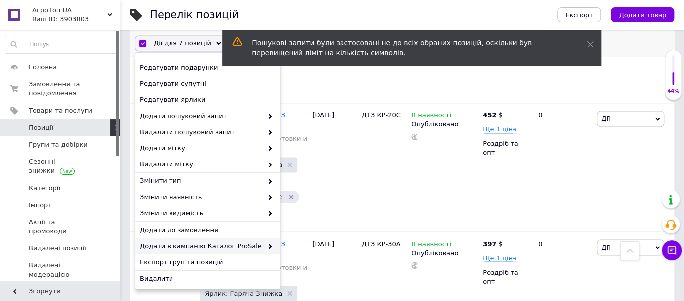
click at [207, 246] on span "Додати в кампанію Каталог ProSale" at bounding box center [201, 245] width 123 height 9
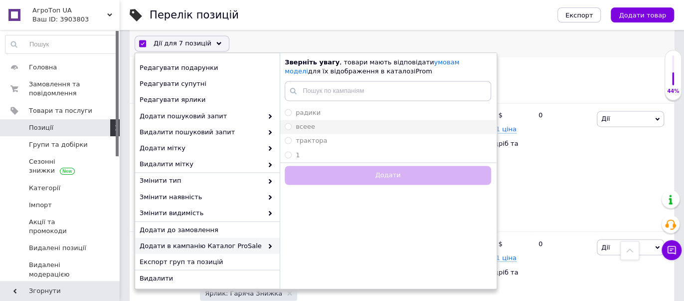
click at [290, 125] on input "всеее" at bounding box center [288, 126] width 6 height 6
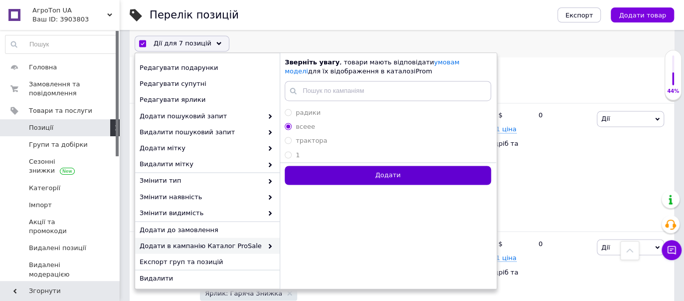
click at [323, 178] on button "Додати" at bounding box center [388, 175] width 206 height 19
radio input "false"
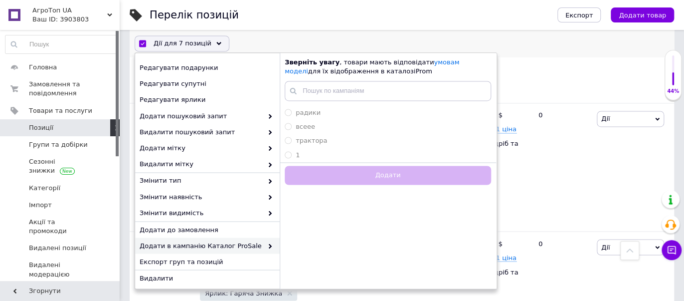
checkbox input "false"
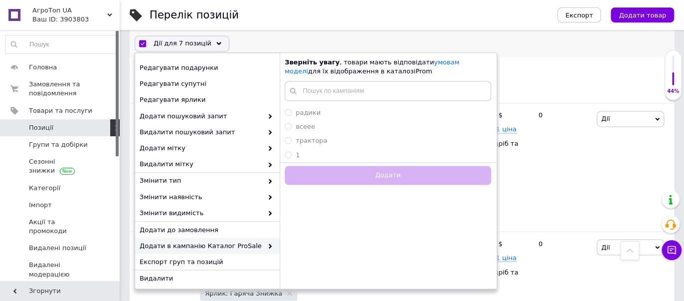
checkbox input "false"
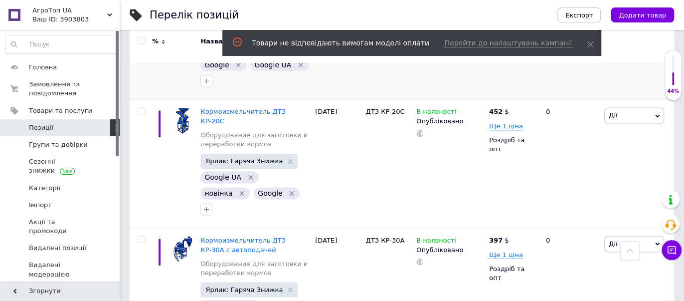
click at [136, 72] on div at bounding box center [141, 39] width 22 height 121
click at [140, 38] on input "checkbox" at bounding box center [142, 41] width 6 height 6
checkbox input "true"
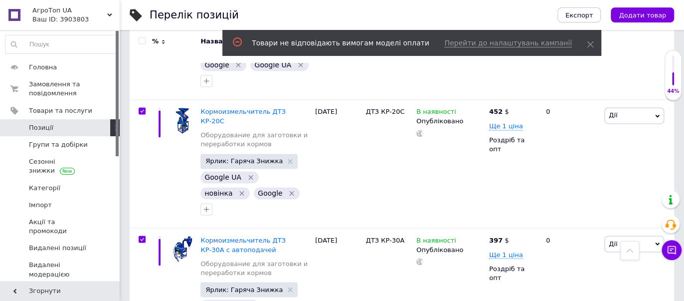
checkbox input "true"
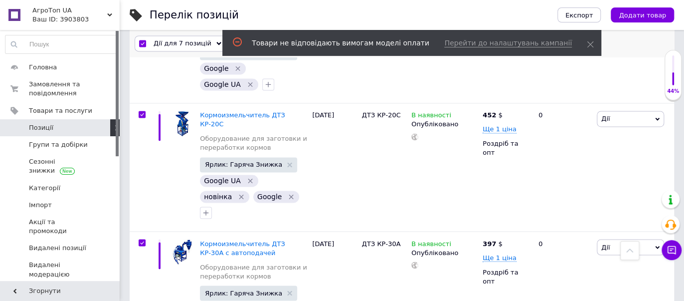
click at [197, 40] on span "Дії для 7 позицій" at bounding box center [183, 43] width 58 height 9
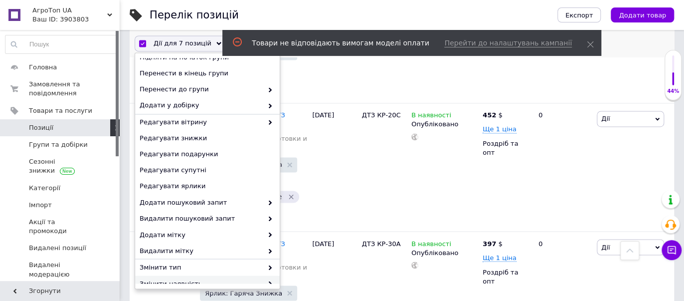
scroll to position [111, 0]
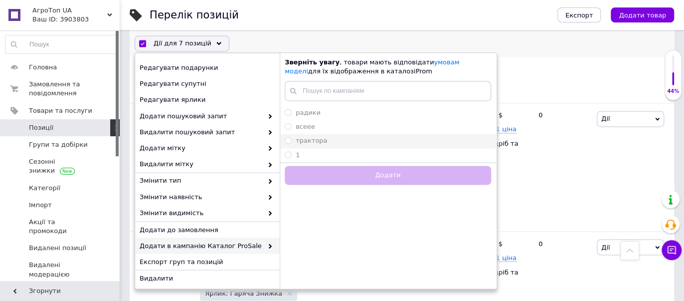
click at [289, 140] on input "трактора" at bounding box center [288, 140] width 6 height 6
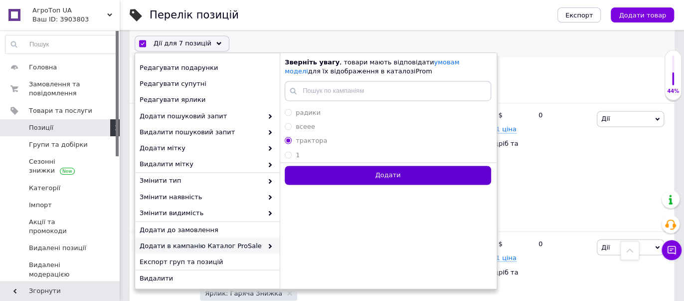
click at [318, 172] on button "Додати" at bounding box center [388, 175] width 206 height 19
radio input "false"
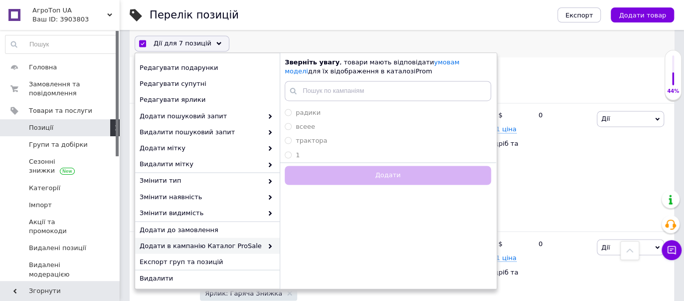
checkbox input "false"
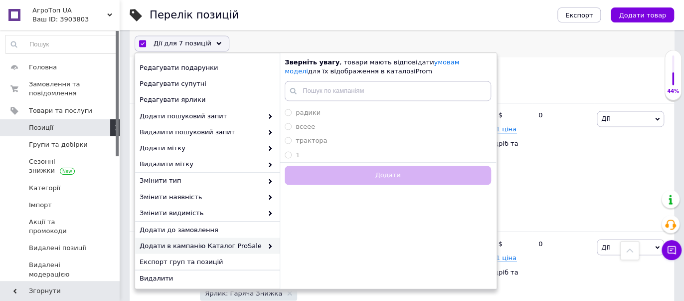
checkbox input "false"
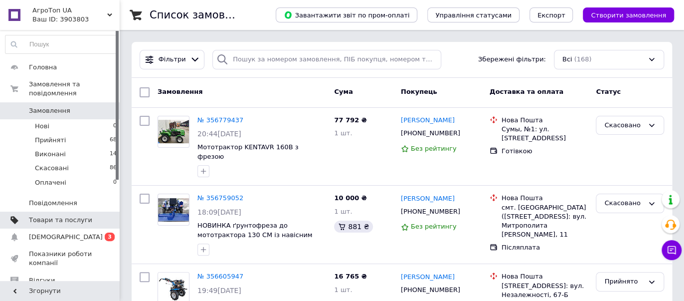
click at [75, 215] on span "Товари та послуги" at bounding box center [60, 219] width 63 height 9
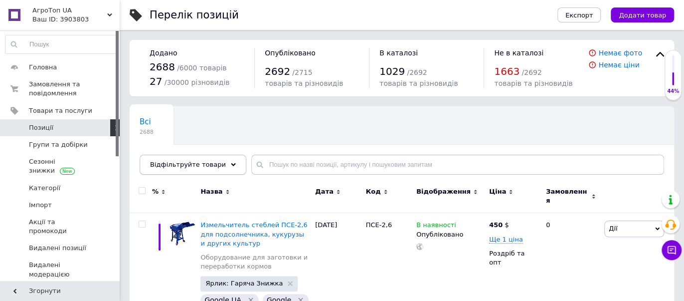
click at [209, 166] on span "Відфільтруйте товари" at bounding box center [188, 164] width 76 height 7
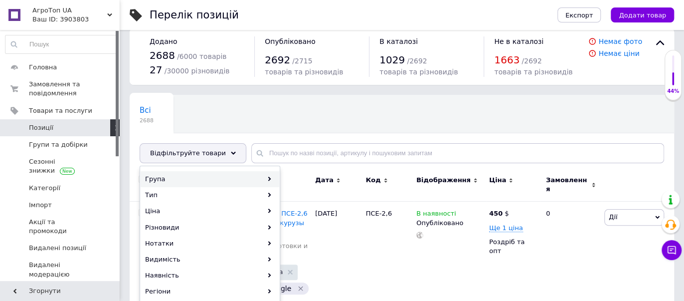
scroll to position [18, 0]
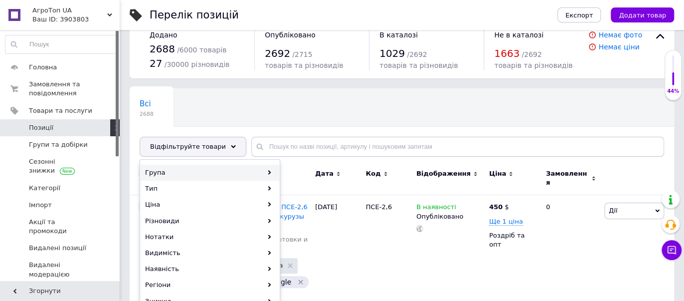
click at [212, 169] on div "Група" at bounding box center [210, 173] width 139 height 16
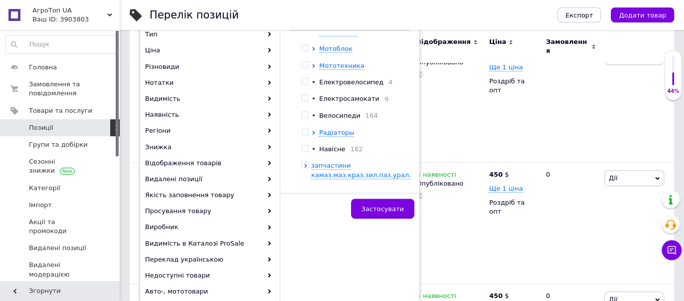
scroll to position [184, 0]
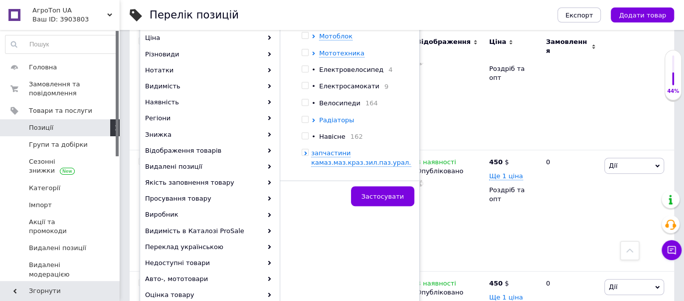
click at [314, 120] on icon at bounding box center [314, 120] width 4 height 4
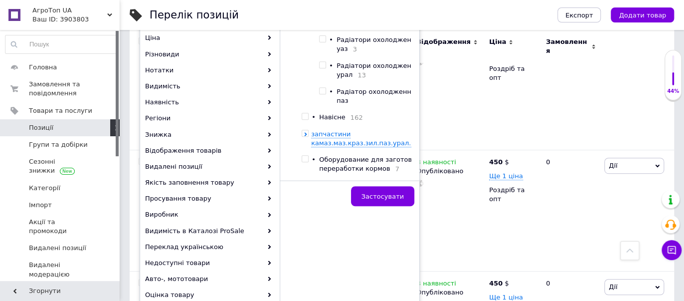
scroll to position [511, 0]
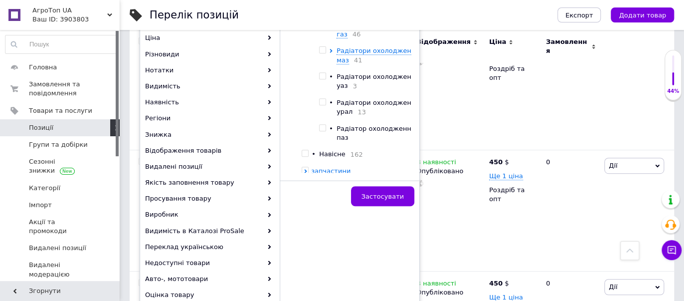
click at [318, 55] on div at bounding box center [315, 8] width 7 height 267
click at [322, 53] on input "checkbox" at bounding box center [322, 50] width 6 height 6
checkbox input "true"
click at [379, 194] on span "Застосувати" at bounding box center [382, 195] width 42 height 7
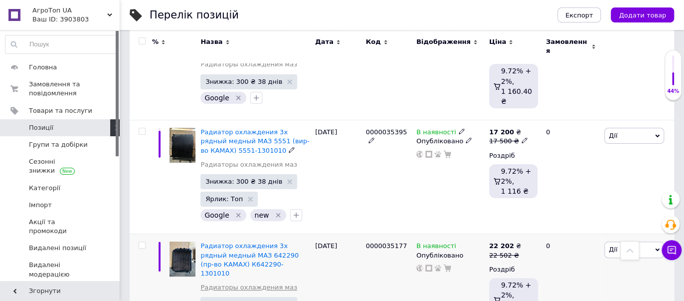
scroll to position [1898, 0]
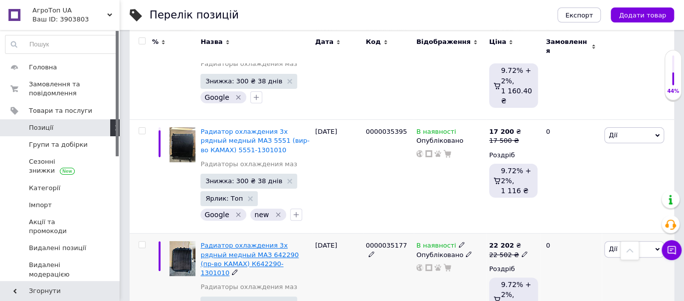
click at [230, 241] on span "Радиатор охлаждения 3х рядный медный МАЗ 642290 (пр-во КАМАХ) К642290-1301010" at bounding box center [249, 258] width 98 height 35
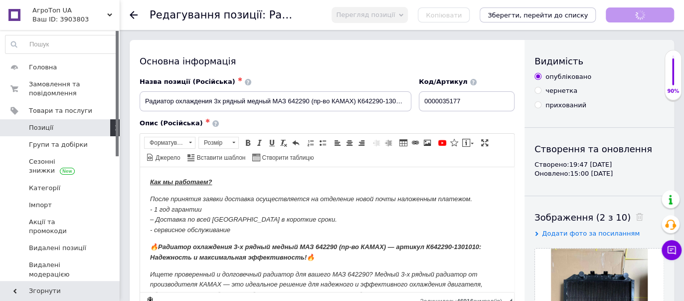
checkbox input "true"
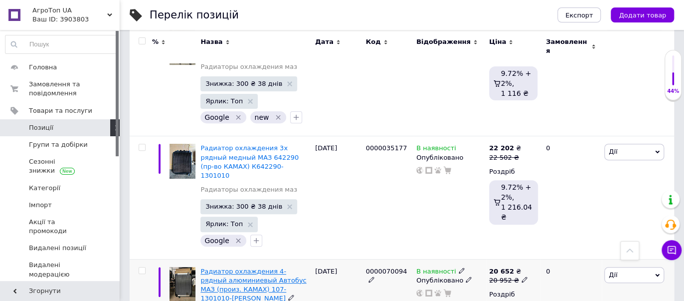
scroll to position [1996, 0]
click at [212, 267] on span "Радиатор охлаждения 4-рядный алюминиевый Автобус МАЗ (произ. КАМАХ) 107-1301010…" at bounding box center [253, 284] width 106 height 35
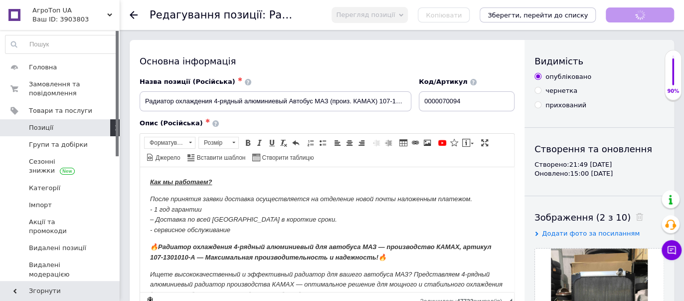
checkbox input "true"
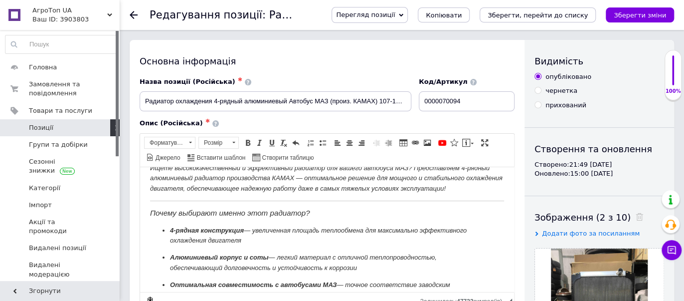
scroll to position [111, 0]
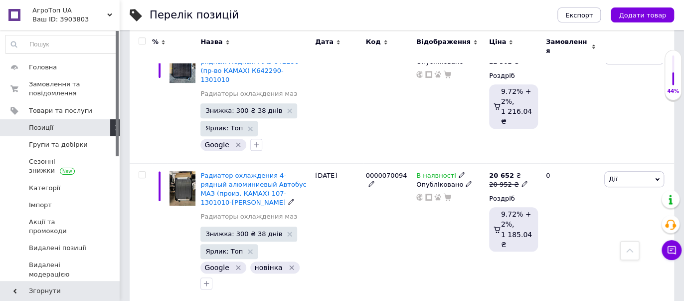
scroll to position [2119, 0]
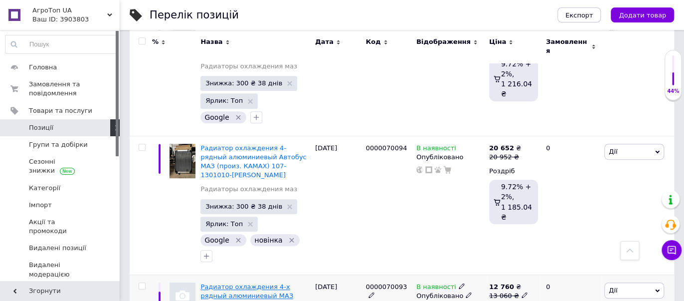
click at [242, 283] on span "Радиатор охлаждения 4-х рядный алюминиевый МАЗ 64229 (произв. КАМАХ) КМ64229-13…" at bounding box center [246, 300] width 93 height 35
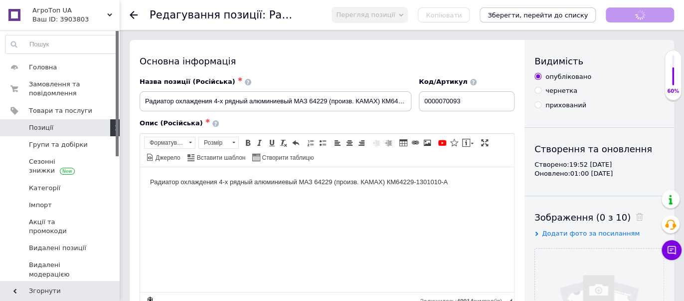
checkbox input "true"
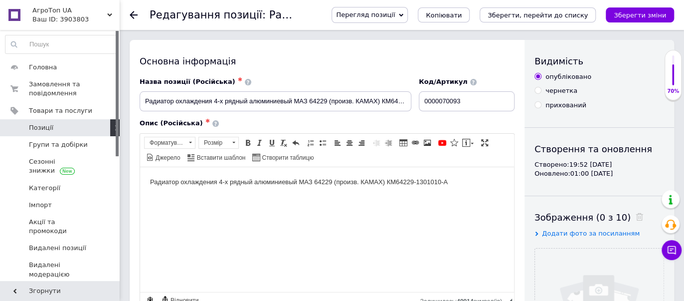
click at [541, 107] on label "прихований" at bounding box center [561, 105] width 52 height 9
click at [541, 107] on input "прихований" at bounding box center [538, 104] width 6 height 6
radio input "true"
click at [638, 16] on icon "Зберегти зміни" at bounding box center [640, 14] width 52 height 7
click at [570, 7] on button "Зберегти, перейти до списку" at bounding box center [538, 14] width 116 height 15
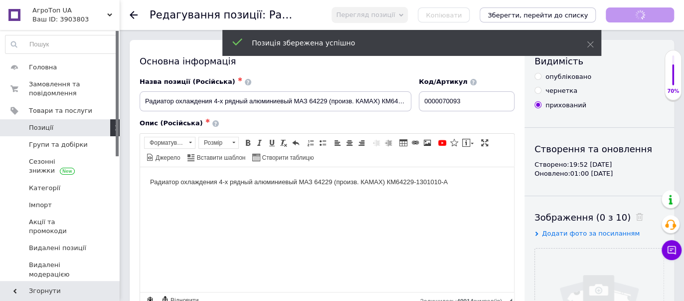
checkbox input "true"
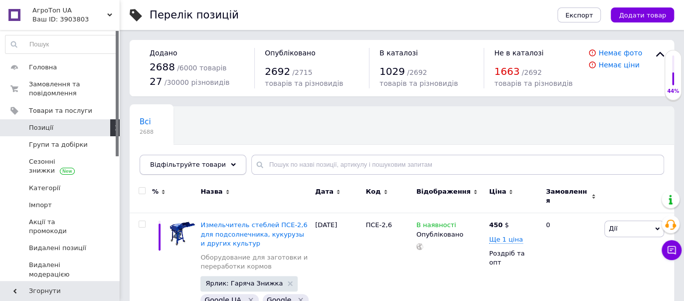
click at [210, 161] on span "Відфільтруйте товари" at bounding box center [188, 164] width 76 height 7
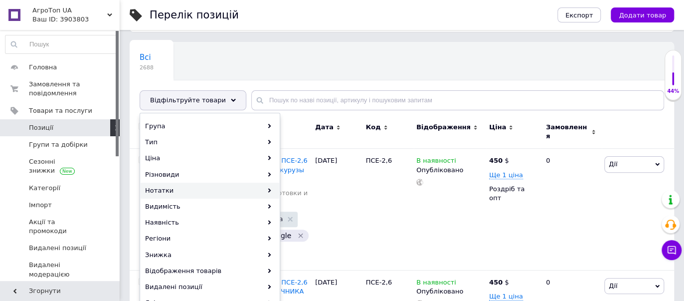
scroll to position [111, 0]
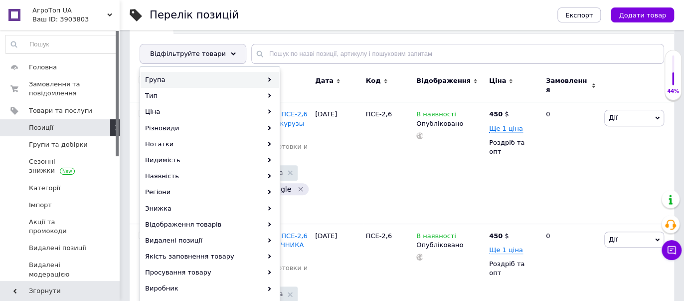
click at [228, 83] on div "Група" at bounding box center [210, 80] width 139 height 16
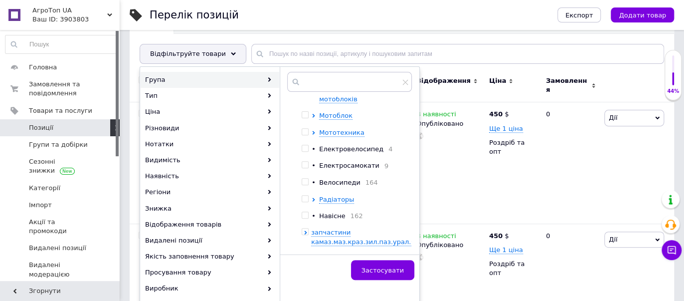
scroll to position [270, 0]
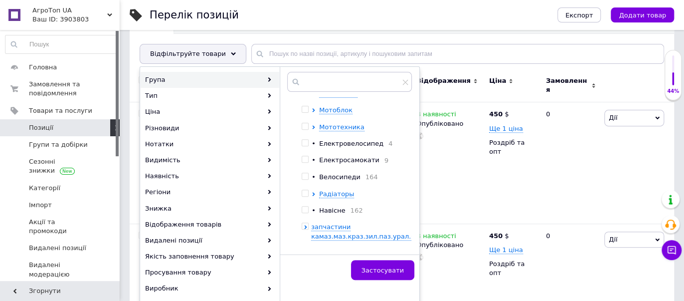
click at [310, 192] on div at bounding box center [307, 193] width 10 height 9
click at [313, 194] on icon at bounding box center [313, 194] width 2 height 4
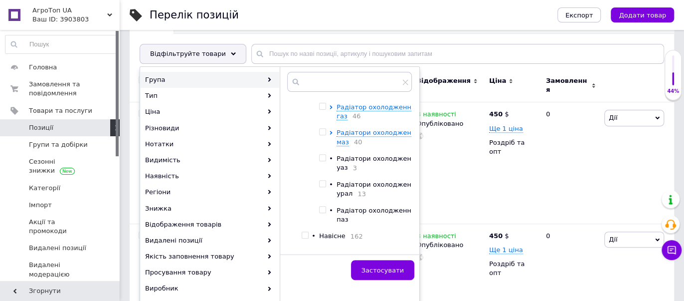
scroll to position [511, 0]
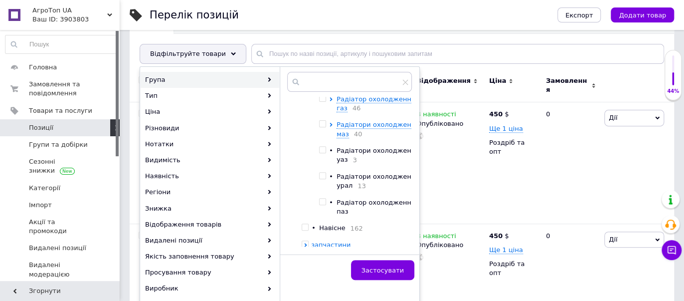
click at [316, 132] on div at bounding box center [315, 82] width 7 height 267
click at [318, 129] on div at bounding box center [315, 82] width 7 height 267
click at [323, 127] on input "checkbox" at bounding box center [322, 124] width 6 height 6
checkbox input "true"
click at [382, 273] on button "Застосувати" at bounding box center [382, 270] width 63 height 20
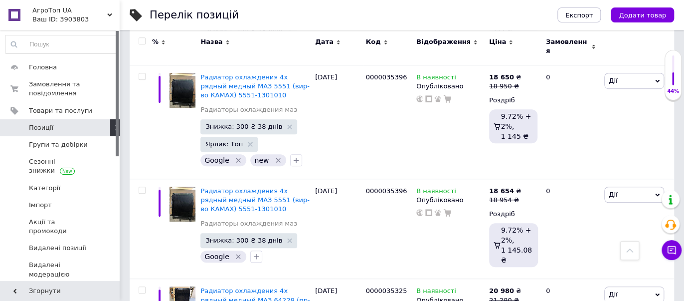
scroll to position [4407, 0]
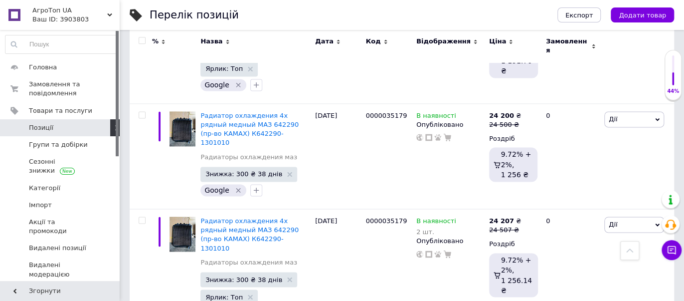
checkbox input "true"
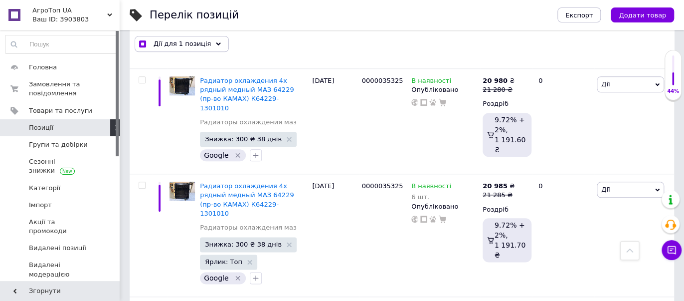
scroll to position [4213, 0]
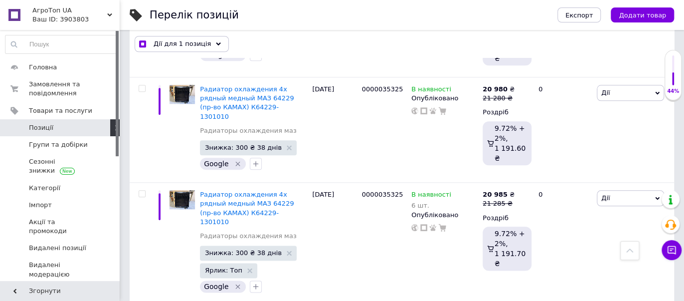
checkbox input "true"
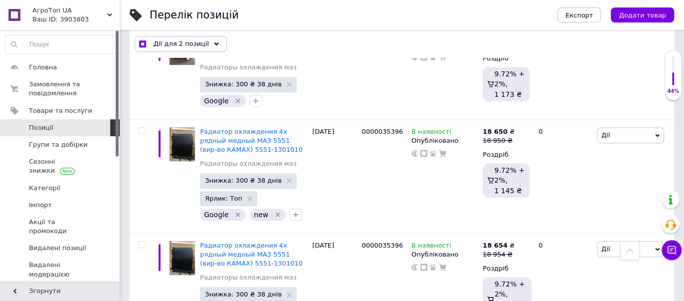
scroll to position [3955, 0]
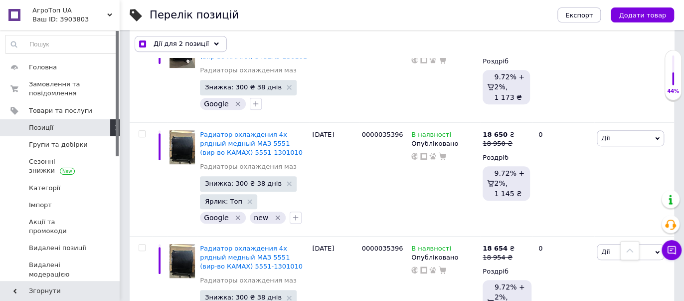
checkbox input "true"
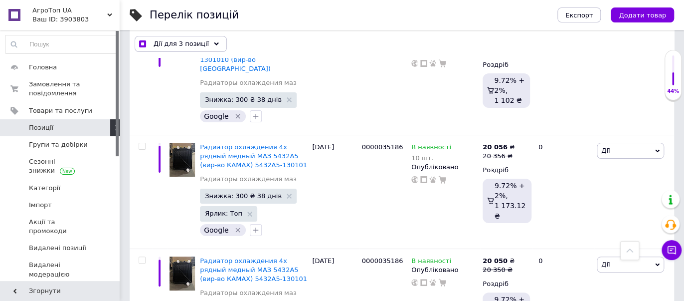
scroll to position [3715, 0]
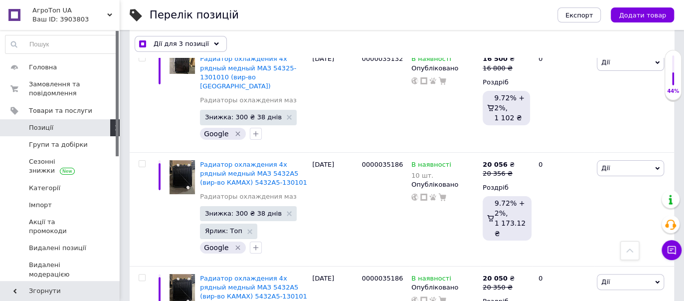
drag, startPoint x: 143, startPoint y: 160, endPoint x: 139, endPoint y: 165, distance: 6.1
checkbox input "true"
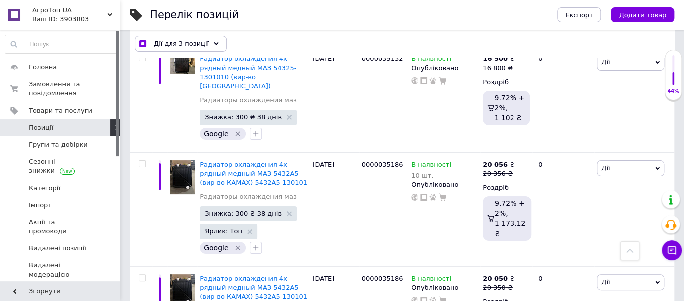
checkbox input "true"
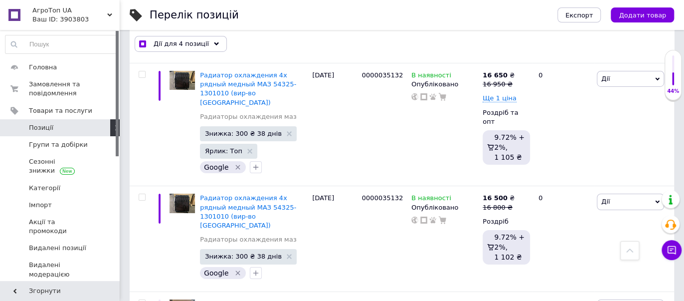
scroll to position [3530, 0]
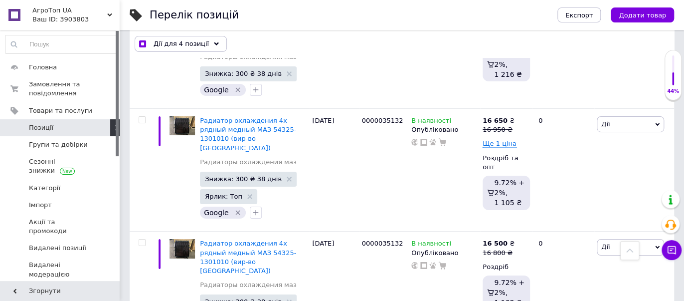
checkbox input "true"
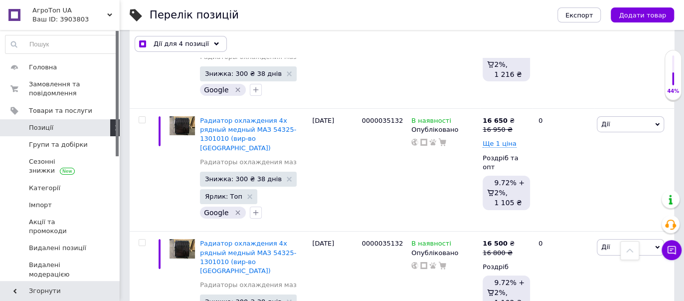
checkbox input "true"
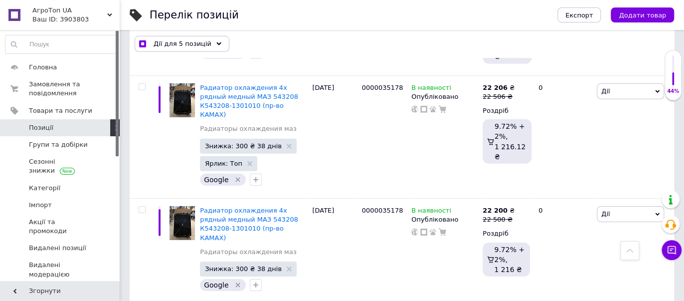
scroll to position [3327, 0]
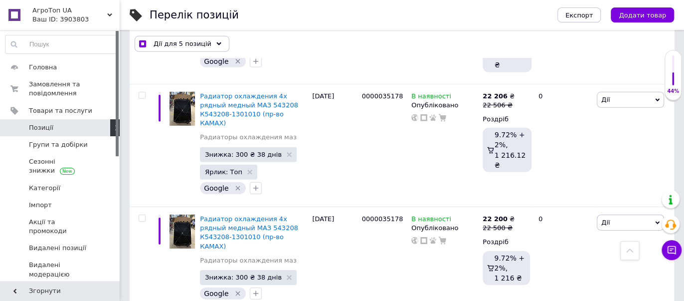
checkbox input "true"
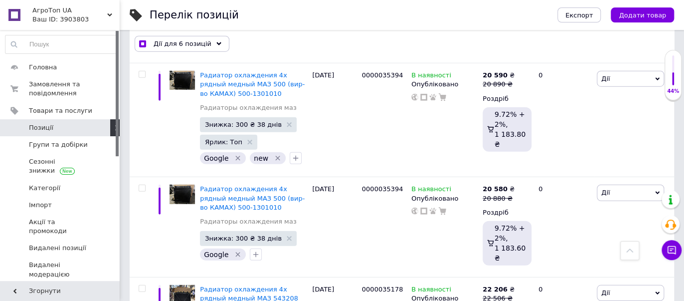
scroll to position [3123, 0]
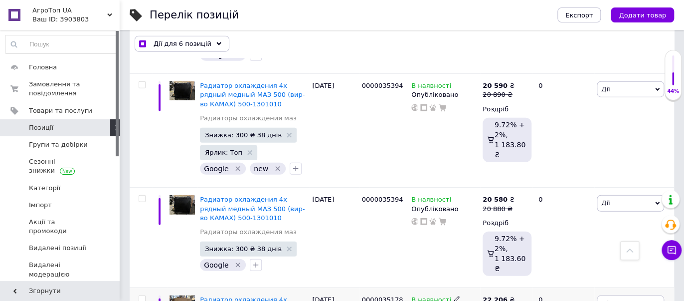
click at [142, 296] on input "checkbox" at bounding box center [142, 299] width 6 height 6
checkbox input "true"
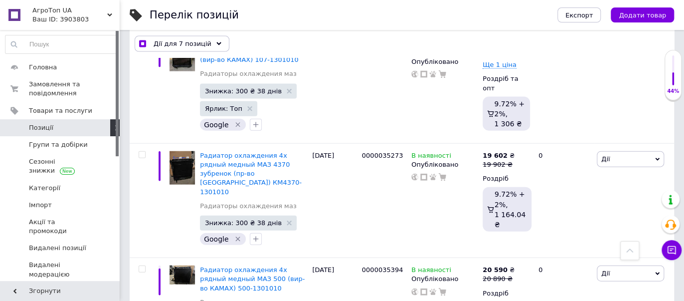
scroll to position [2939, 0]
checkbox input "true"
click at [142, 266] on input "checkbox" at bounding box center [142, 269] width 6 height 6
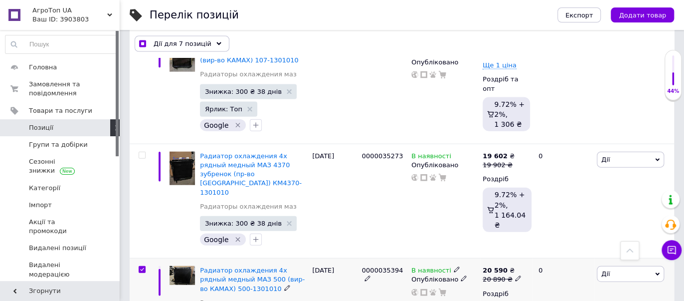
checkbox input "true"
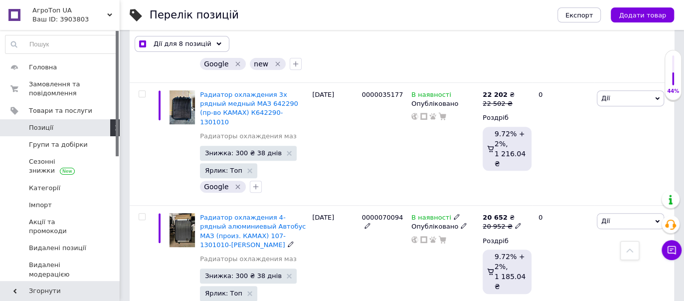
scroll to position [2053, 0]
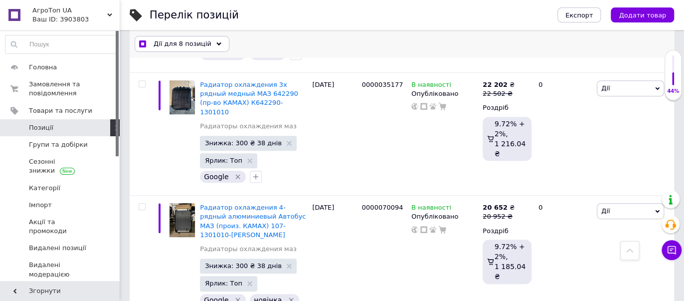
click at [207, 45] on div "Дії для 8 позицій" at bounding box center [182, 44] width 95 height 16
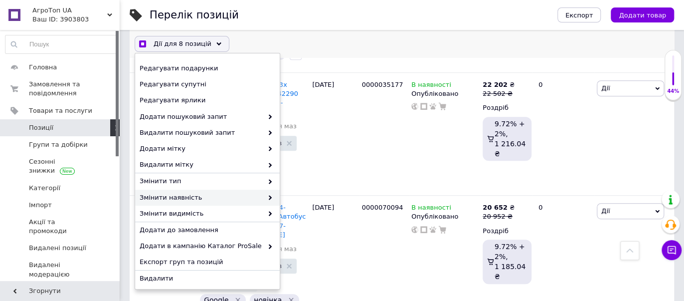
scroll to position [113, 0]
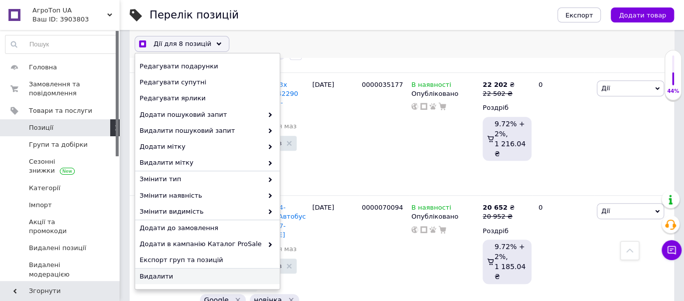
click at [172, 277] on span "Видалити" at bounding box center [206, 276] width 133 height 9
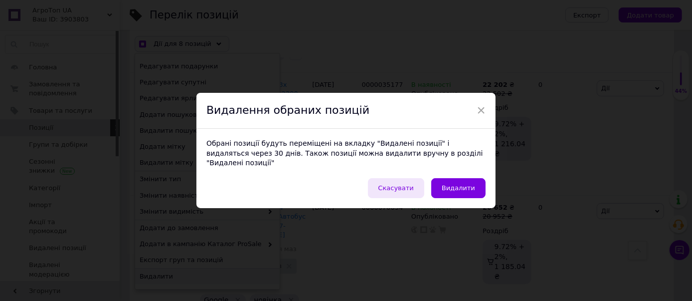
click at [406, 184] on span "Скасувати" at bounding box center [395, 187] width 35 height 7
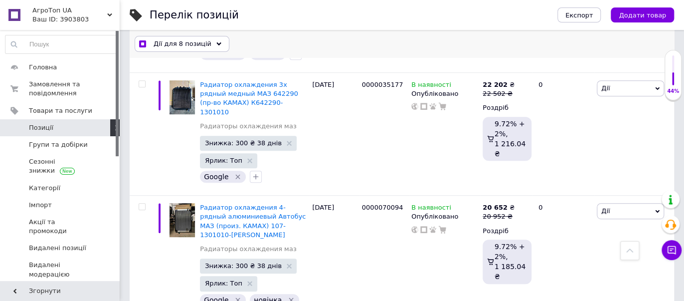
click at [206, 41] on div "Дії для 8 позицій" at bounding box center [182, 44] width 95 height 16
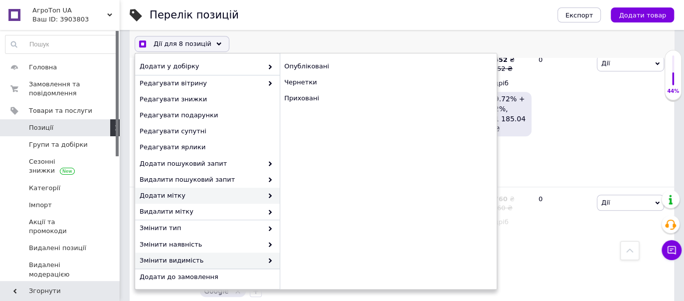
scroll to position [57, 0]
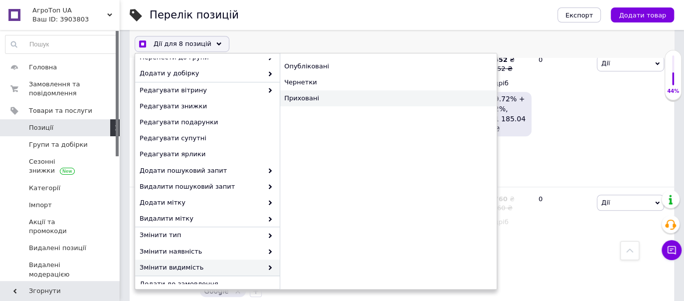
checkbox input "true"
click at [303, 98] on div "Приховані" at bounding box center [388, 98] width 217 height 16
checkbox input "false"
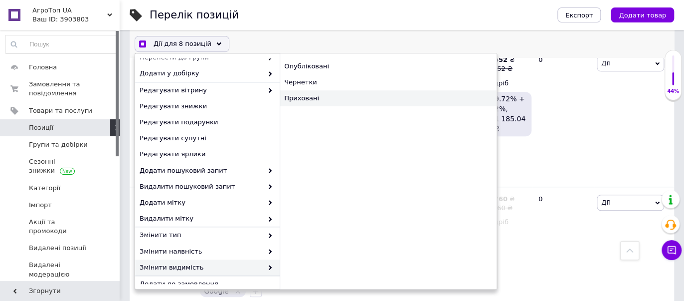
checkbox input "false"
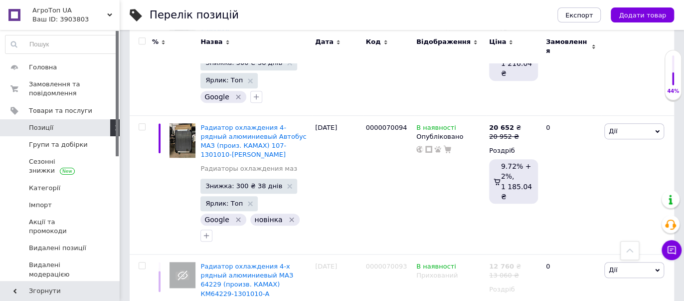
scroll to position [2132, 0]
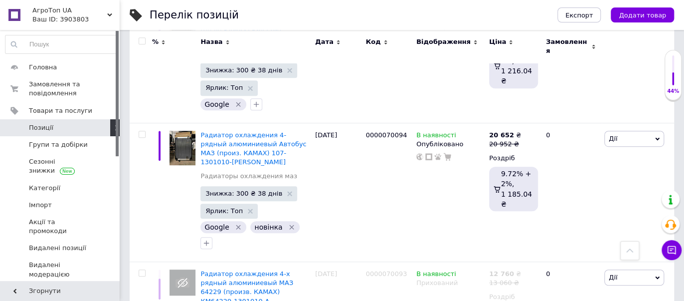
click at [136, 39] on div at bounding box center [142, 40] width 20 height 7
click at [142, 40] on input "checkbox" at bounding box center [142, 41] width 6 height 6
checkbox input "true"
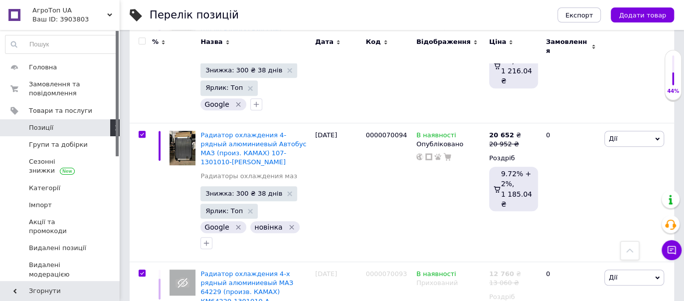
checkbox input "true"
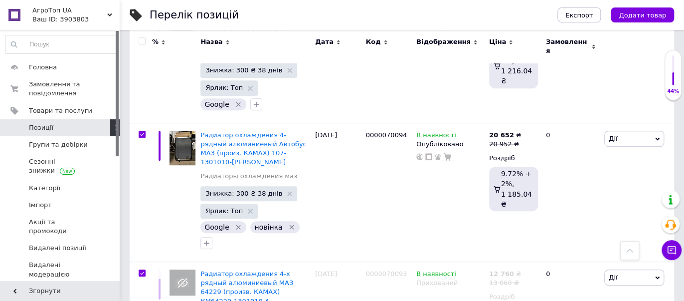
checkbox input "true"
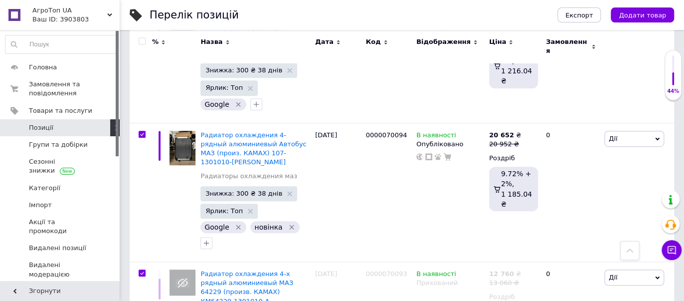
checkbox input "true"
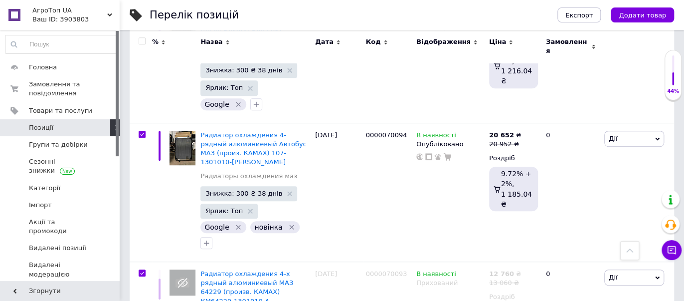
checkbox input "true"
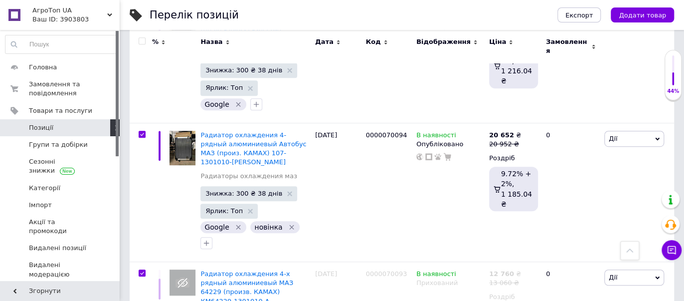
checkbox input "true"
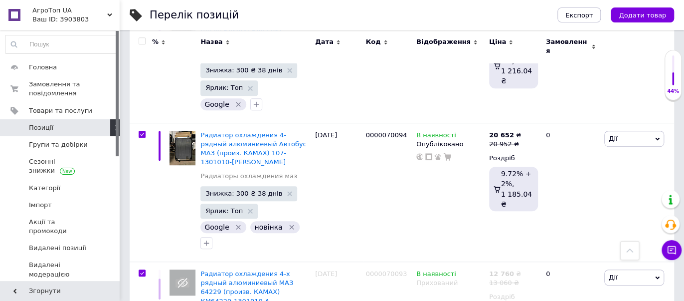
checkbox input "true"
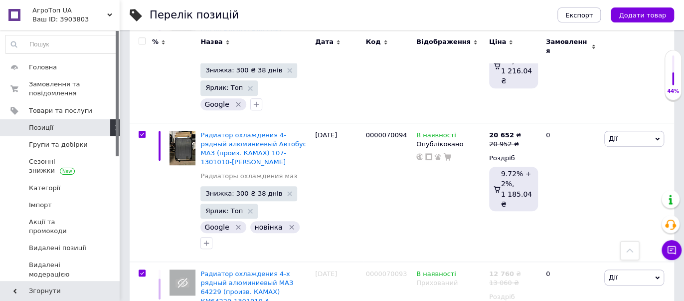
checkbox input "true"
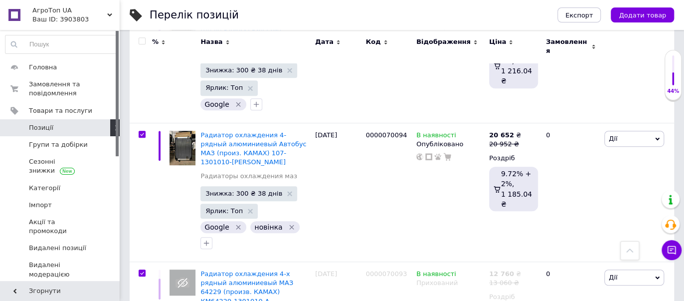
checkbox input "true"
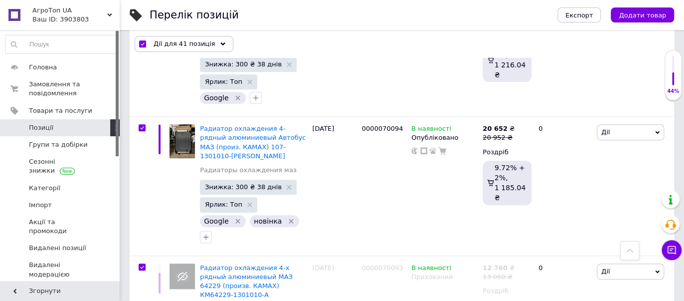
scroll to position [2145, 0]
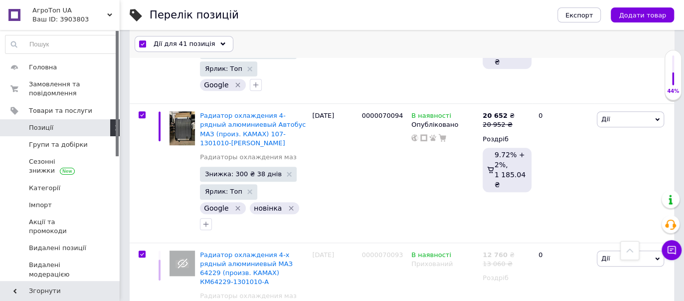
click at [220, 43] on icon at bounding box center [222, 43] width 5 height 5
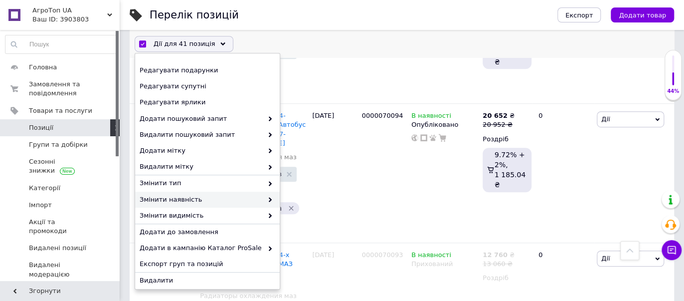
scroll to position [113, 0]
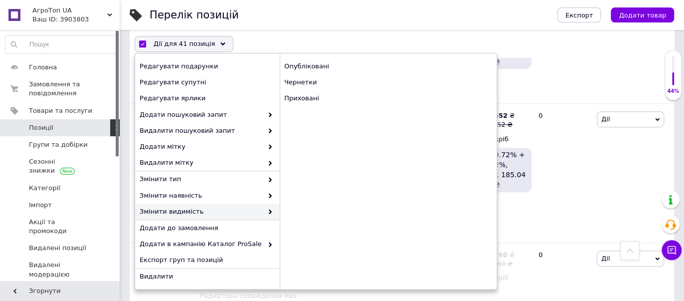
click at [322, 18] on div "Перелік позицій" at bounding box center [344, 15] width 388 height 30
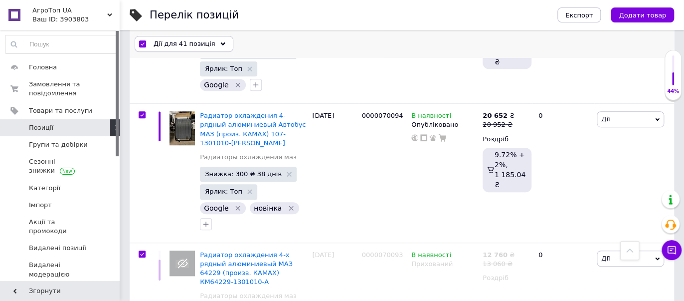
click at [220, 42] on icon at bounding box center [222, 43] width 5 height 5
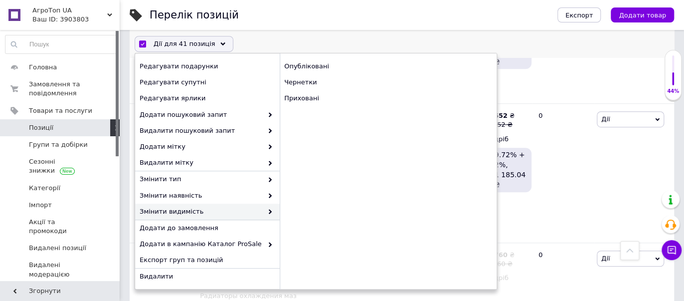
click at [142, 43] on input "checkbox" at bounding box center [142, 44] width 6 height 6
checkbox input "false"
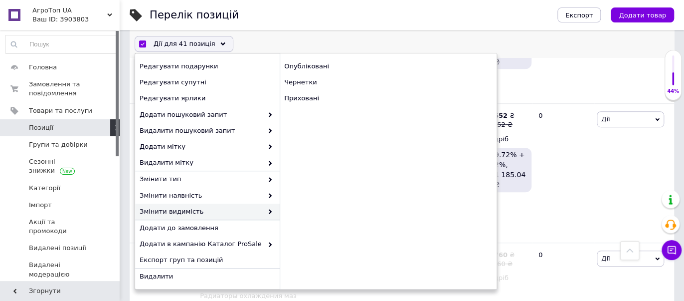
checkbox input "false"
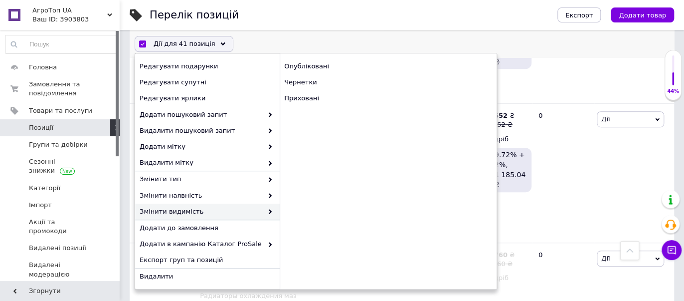
checkbox input "false"
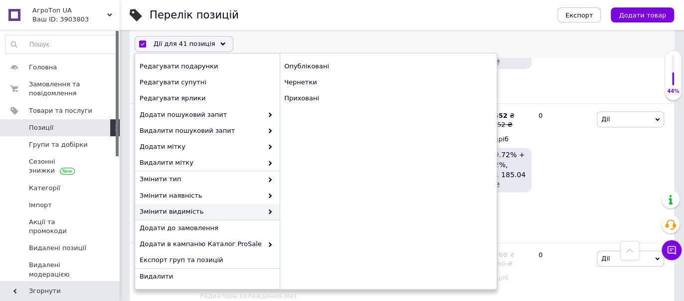
checkbox input "false"
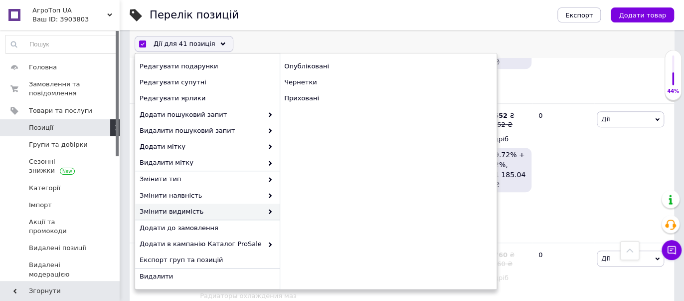
checkbox input "false"
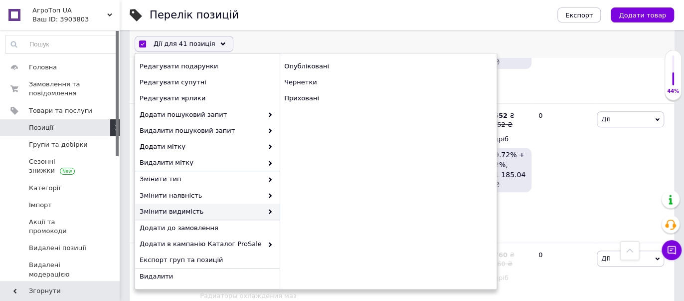
checkbox input "false"
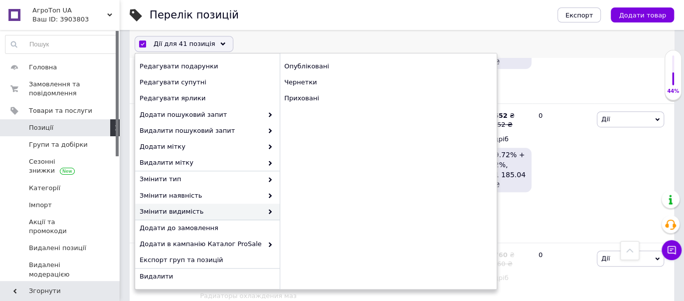
checkbox input "false"
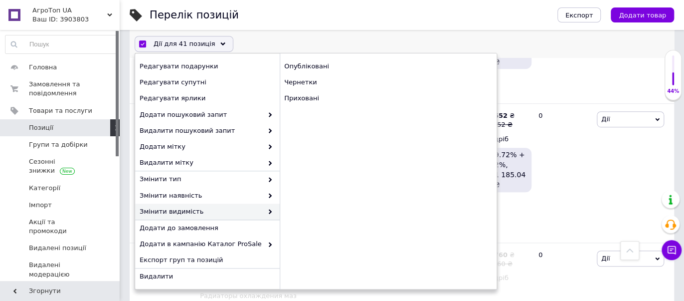
checkbox input "false"
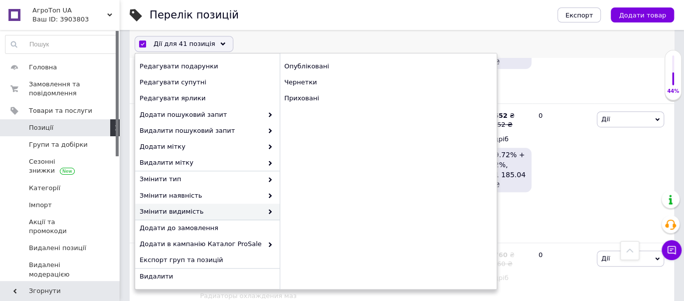
checkbox input "false"
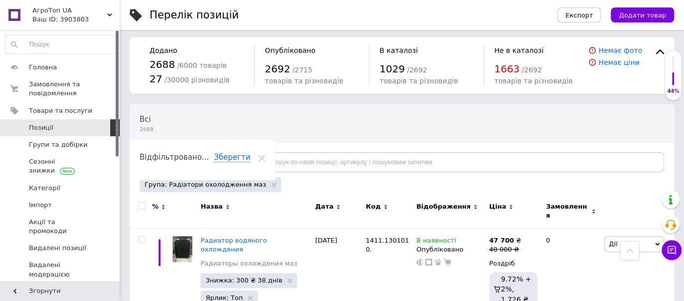
scroll to position [0, 0]
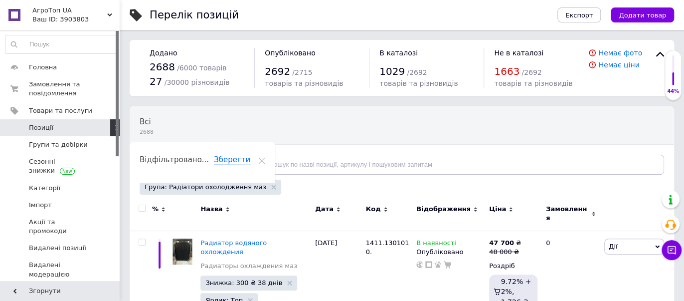
click at [226, 171] on div "Відфільтруйте товари" at bounding box center [193, 165] width 107 height 20
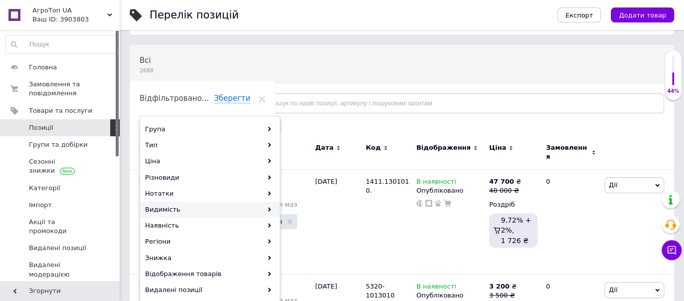
scroll to position [74, 0]
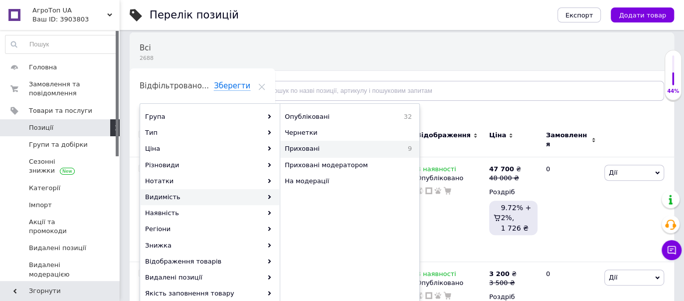
click at [302, 150] on span "Приховані" at bounding box center [335, 148] width 101 height 9
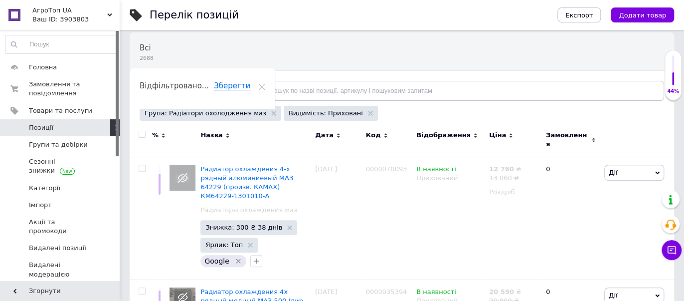
click at [144, 149] on div at bounding box center [141, 139] width 22 height 33
click at [146, 137] on div at bounding box center [142, 134] width 20 height 7
click at [143, 141] on div at bounding box center [141, 139] width 22 height 33
click at [142, 135] on input "checkbox" at bounding box center [142, 134] width 6 height 6
checkbox input "true"
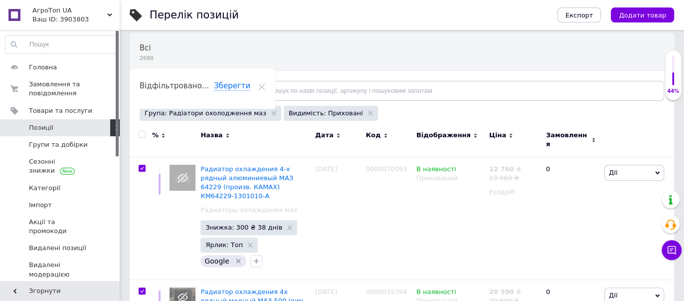
checkbox input "true"
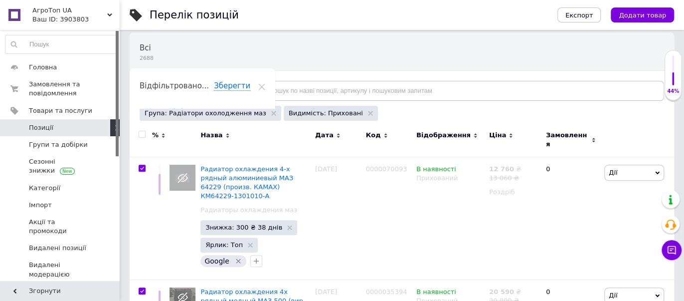
checkbox input "true"
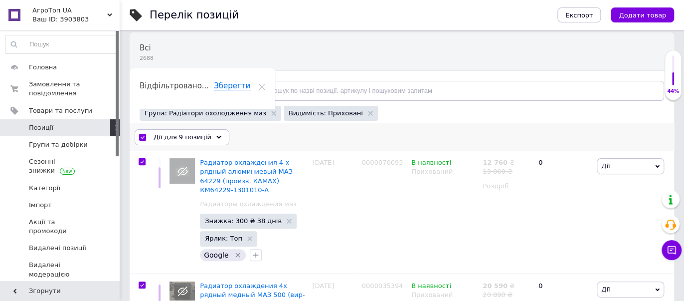
click at [205, 135] on div "Дії для 9 позицій" at bounding box center [182, 137] width 95 height 16
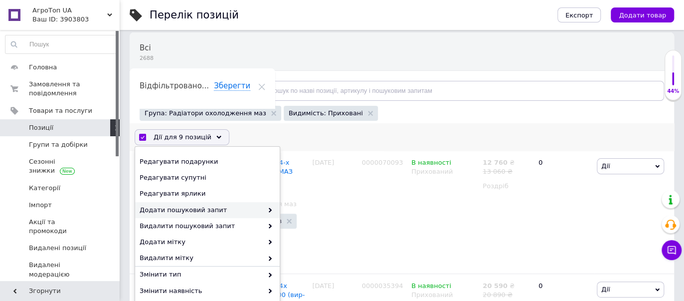
scroll to position [113, 0]
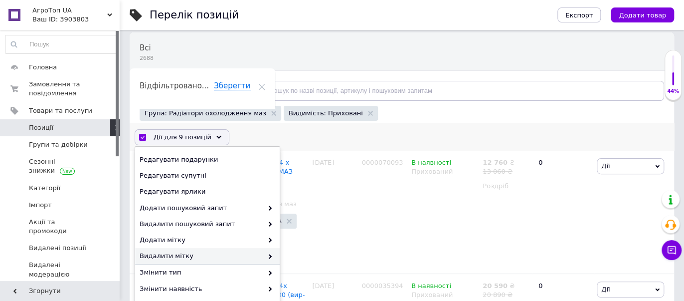
click at [199, 254] on span "Видалити мітку" at bounding box center [201, 255] width 123 height 9
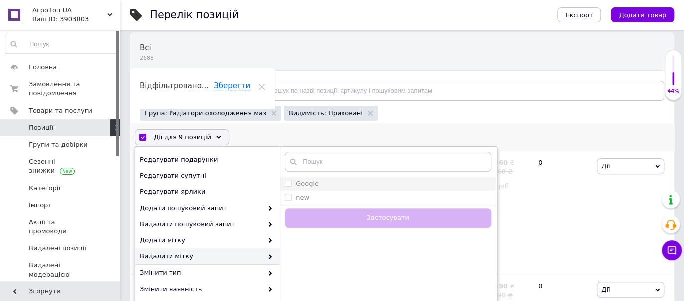
click at [289, 180] on input "Google" at bounding box center [288, 183] width 6 height 6
checkbox input "true"
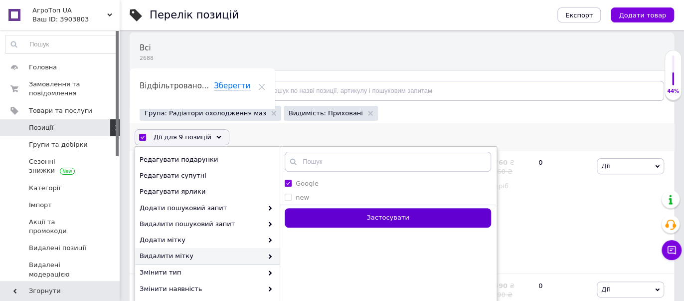
click at [328, 218] on button "Застосувати" at bounding box center [388, 217] width 206 height 19
checkbox input "false"
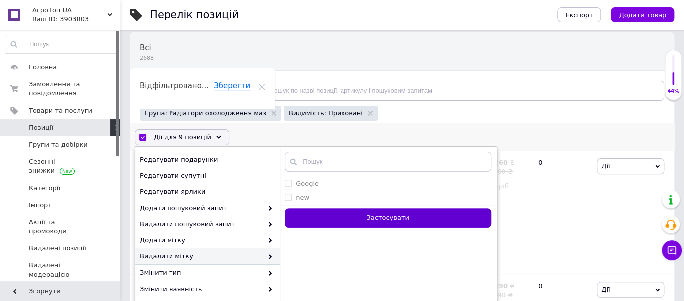
checkbox input "false"
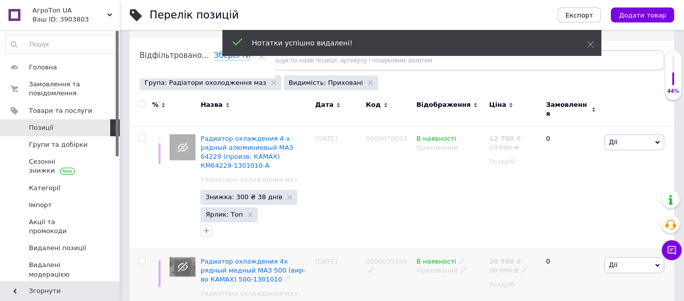
scroll to position [203, 0]
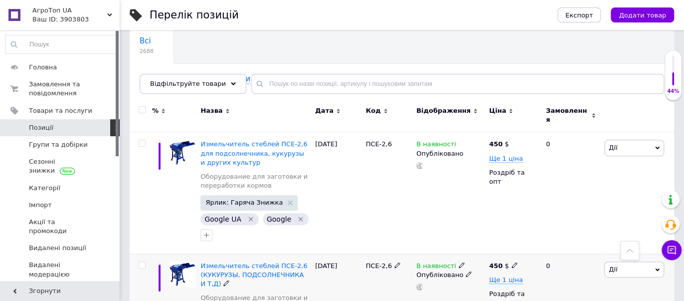
scroll to position [74, 0]
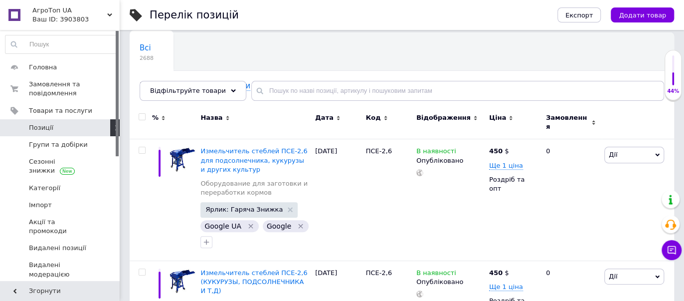
scroll to position [203, 0]
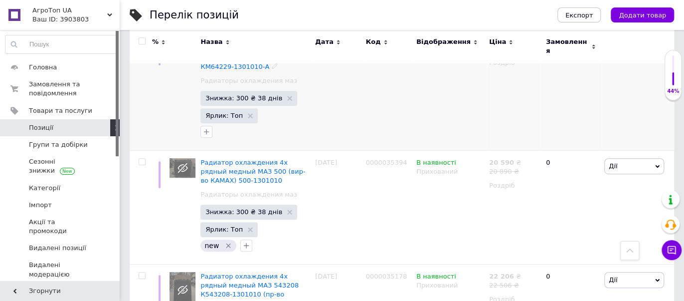
click at [145, 76] on div at bounding box center [141, 88] width 22 height 123
click at [141, 79] on div at bounding box center [141, 88] width 22 height 123
click at [134, 79] on div at bounding box center [141, 88] width 22 height 123
click at [132, 80] on div at bounding box center [141, 88] width 22 height 123
click at [136, 80] on div at bounding box center [141, 88] width 22 height 123
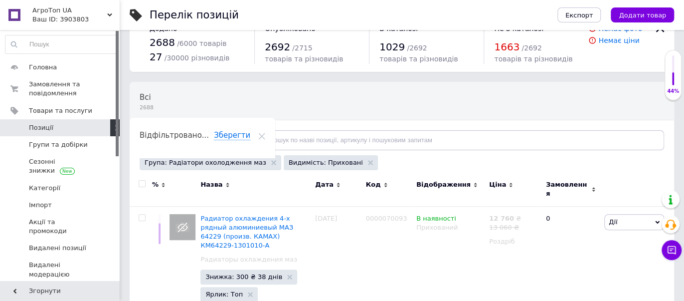
scroll to position [0, 0]
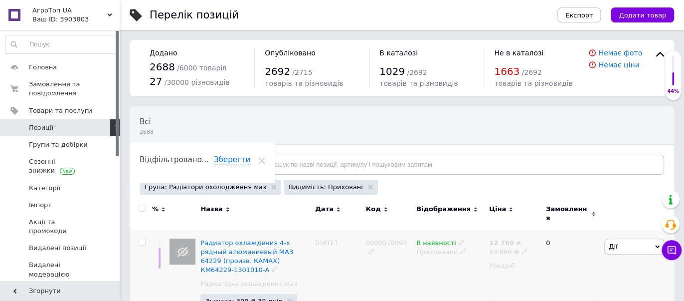
click at [143, 230] on div at bounding box center [141, 291] width 22 height 123
click at [144, 210] on input "checkbox" at bounding box center [142, 208] width 6 height 6
checkbox input "true"
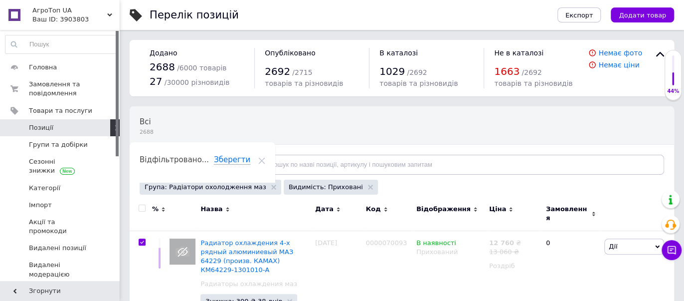
checkbox input "true"
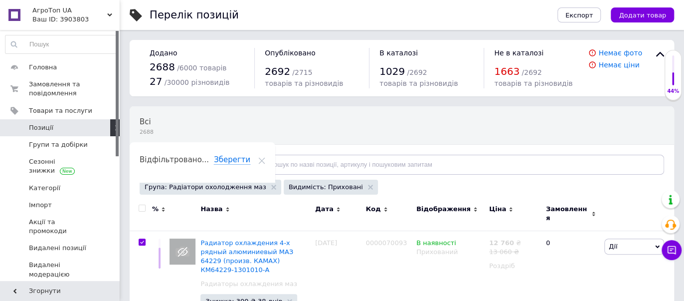
checkbox input "true"
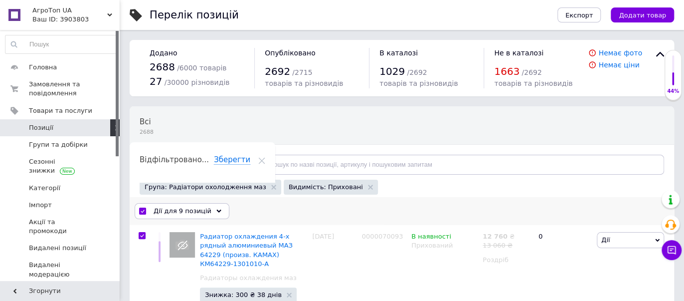
click at [217, 209] on div "Дії для 9 позицій" at bounding box center [182, 211] width 95 height 16
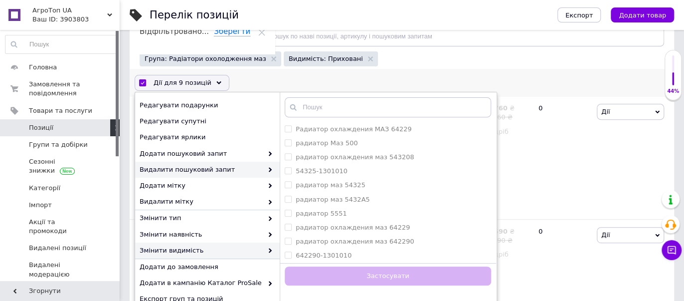
scroll to position [129, 0]
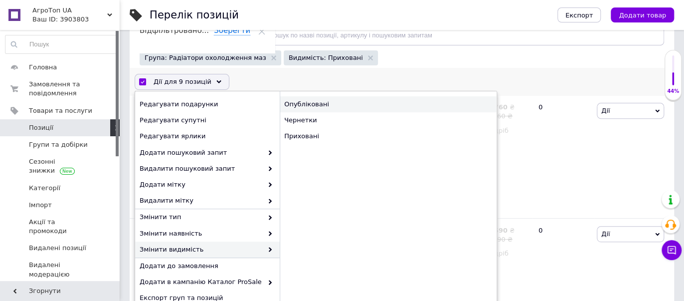
click at [303, 103] on div "Опубліковані" at bounding box center [388, 104] width 217 height 16
checkbox input "false"
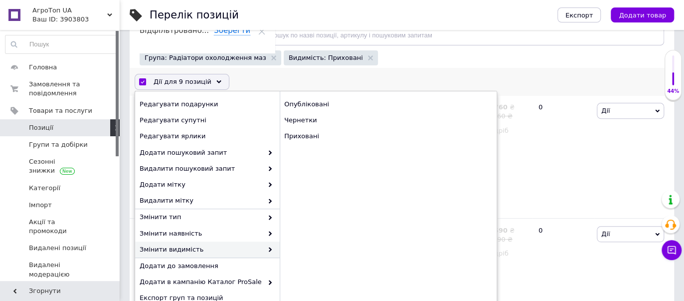
checkbox input "false"
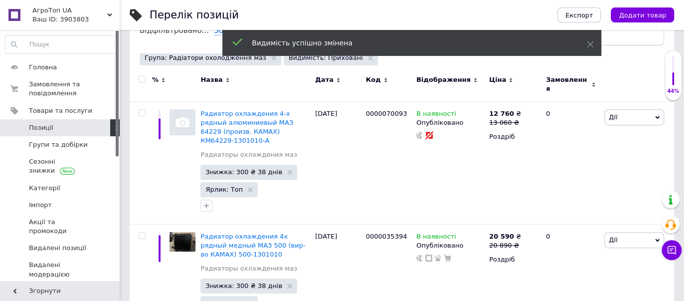
click at [143, 78] on input "checkbox" at bounding box center [142, 79] width 6 height 6
checkbox input "true"
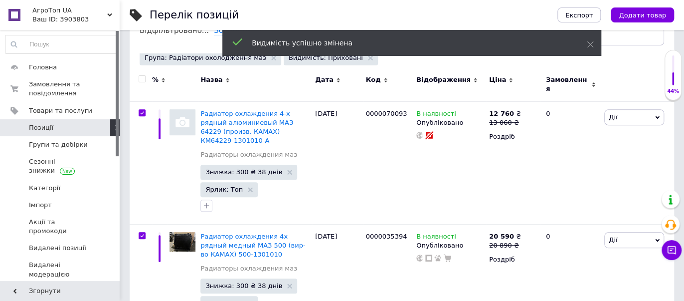
checkbox input "true"
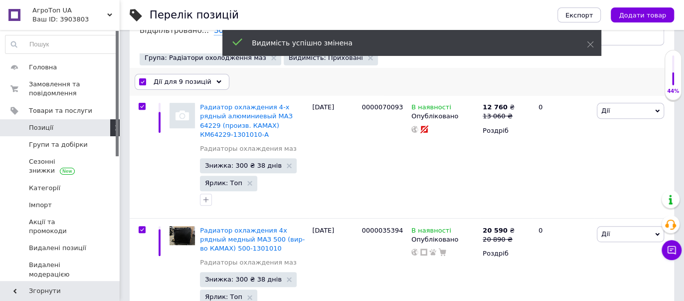
click at [210, 83] on div "Дії для 9 позицій" at bounding box center [182, 82] width 95 height 16
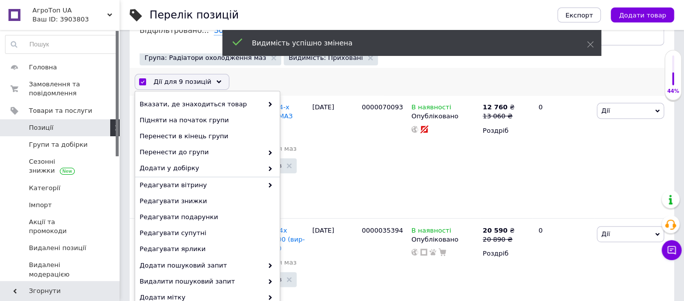
click at [291, 78] on div "Дії для 9 позицій Вибрати усі 9 позицій Вибрані всі 9 позицій Скасувати обрані …" at bounding box center [402, 82] width 544 height 26
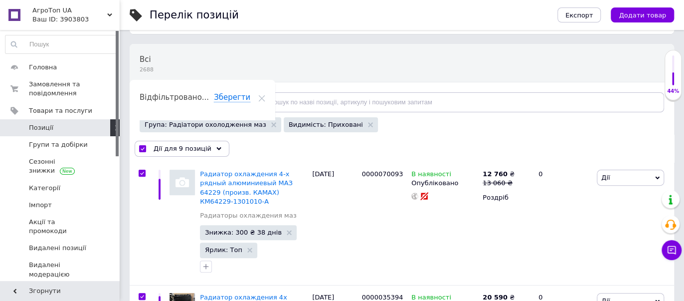
scroll to position [55, 0]
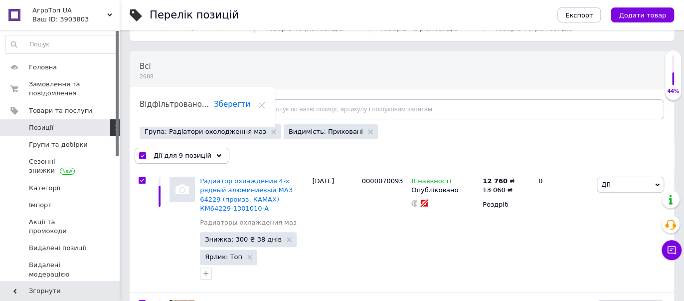
click at [211, 114] on div "Відфільтруйте товари" at bounding box center [193, 109] width 107 height 20
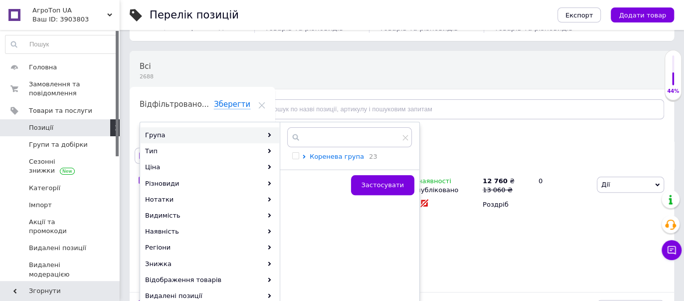
click at [325, 153] on span "Коренева група" at bounding box center [337, 156] width 54 height 7
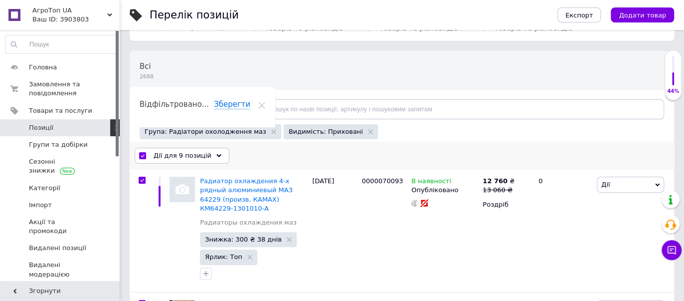
click at [217, 150] on div "Дії для 9 позицій" at bounding box center [182, 156] width 95 height 16
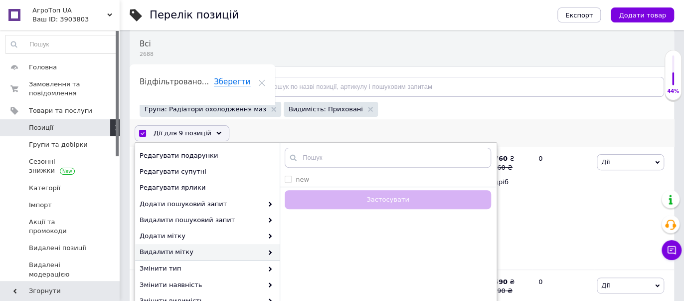
scroll to position [74, 0]
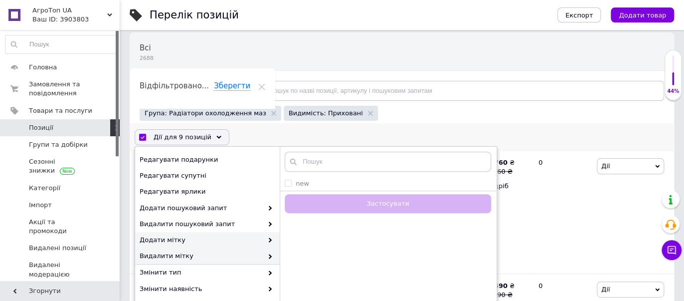
click at [175, 238] on span "Додати мітку" at bounding box center [201, 239] width 123 height 9
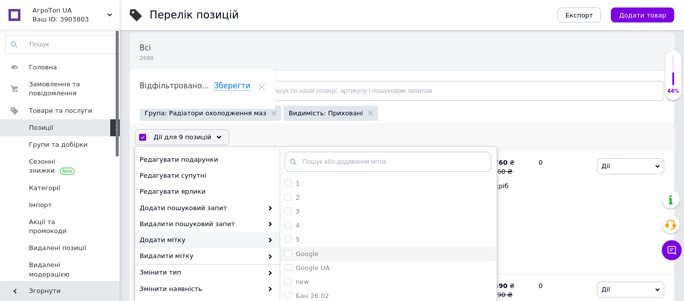
click at [287, 250] on input "Google" at bounding box center [288, 253] width 6 height 6
checkbox input "true"
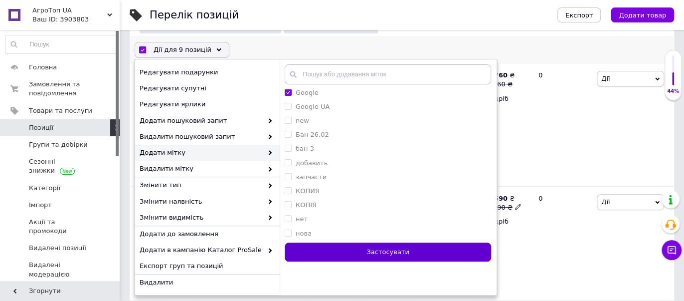
scroll to position [166, 0]
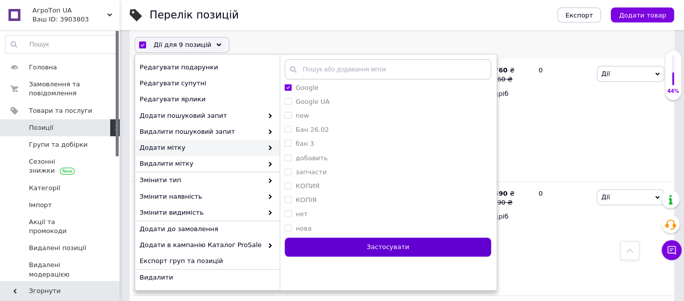
click at [395, 244] on button "Застосувати" at bounding box center [388, 246] width 206 height 19
checkbox input "false"
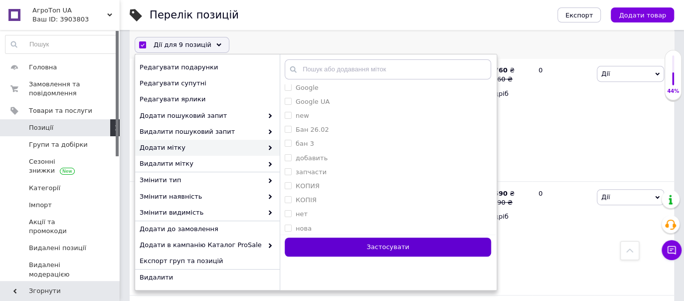
checkbox input "false"
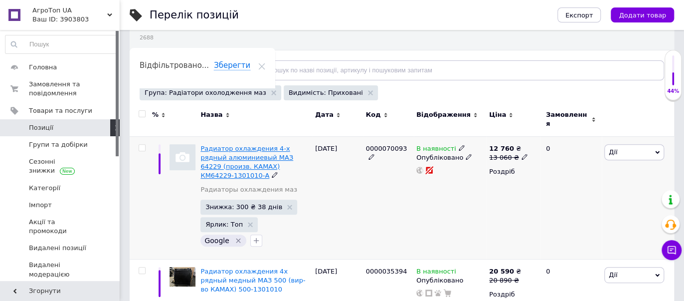
scroll to position [111, 0]
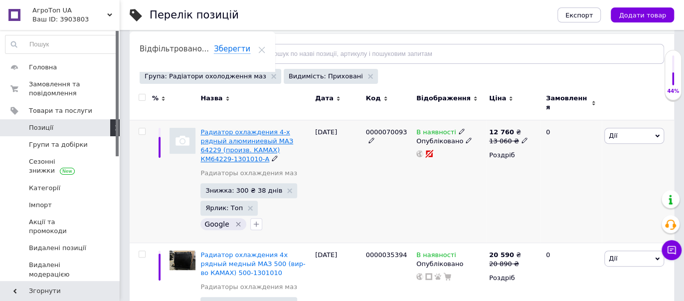
click at [220, 128] on span "Радиатор охлаждения 4-х рядный алюминиевый МАЗ 64229 (произв. КАМАХ) КМ64229-13…" at bounding box center [246, 145] width 93 height 35
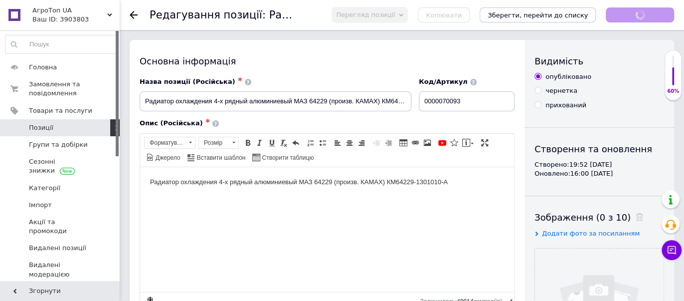
checkbox input "true"
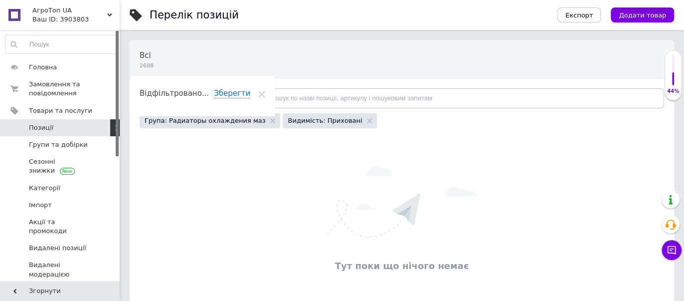
scroll to position [84, 0]
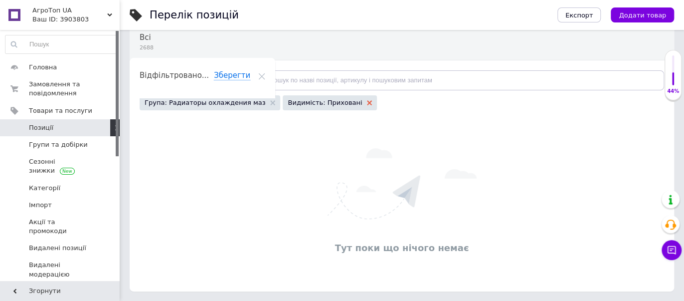
click at [367, 100] on icon at bounding box center [369, 102] width 5 height 5
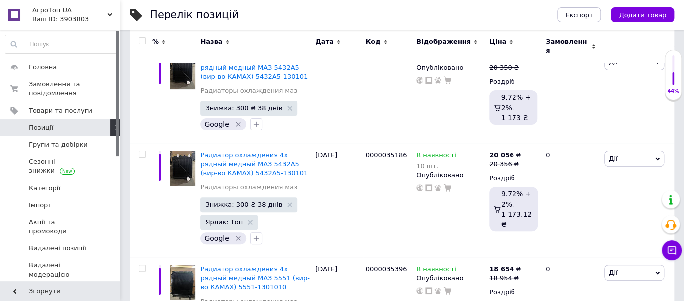
scroll to position [4407, 0]
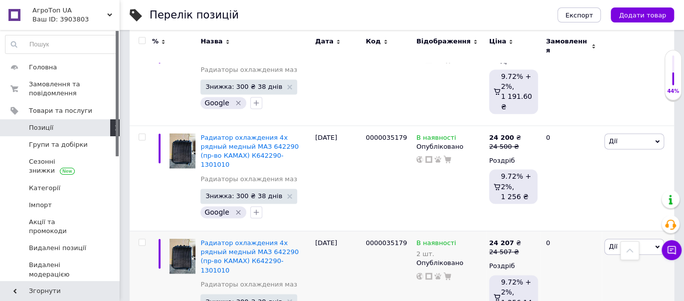
scroll to position [4388, 0]
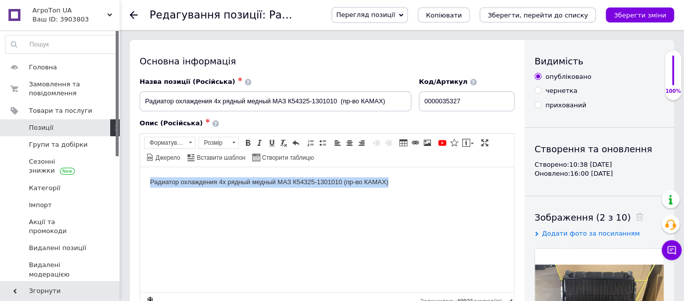
drag, startPoint x: 391, startPoint y: 181, endPoint x: 134, endPoint y: 182, distance: 257.3
click at [140, 182] on html "Радиатор охлаждения 4х рядный медный МАЗ К54325-1301010 (пр-во КАМАХ)" at bounding box center [327, 182] width 374 height 30
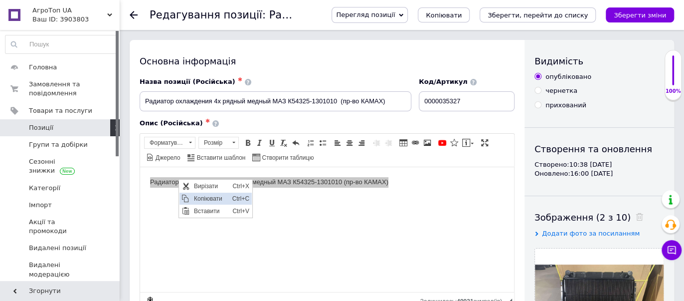
click at [205, 194] on span "Копіювати" at bounding box center [210, 198] width 38 height 12
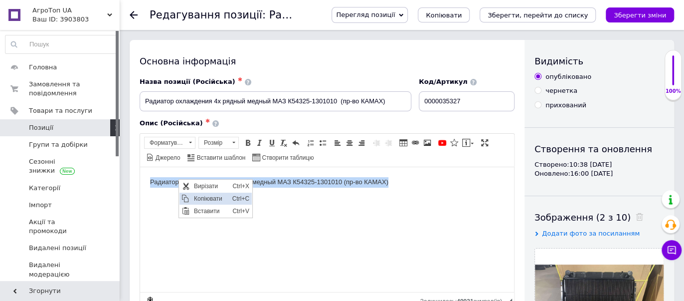
copy body "Радиатор охлаждения 4х рядный медный МАЗ К54325-1301010 (пр-во КАМАХ)"
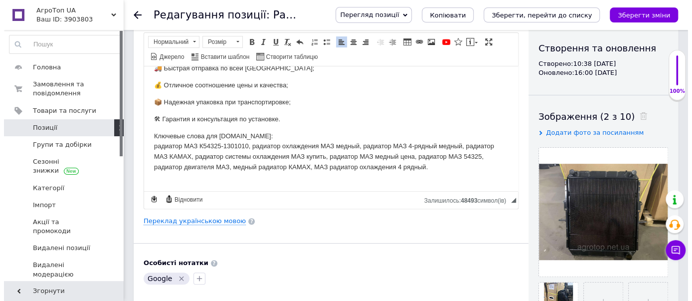
scroll to position [111, 0]
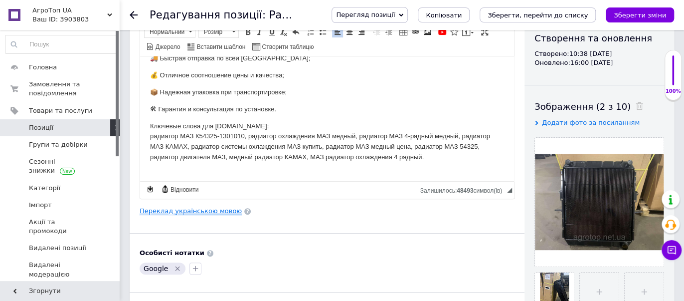
click at [201, 208] on link "Переклад українською мовою" at bounding box center [191, 211] width 102 height 8
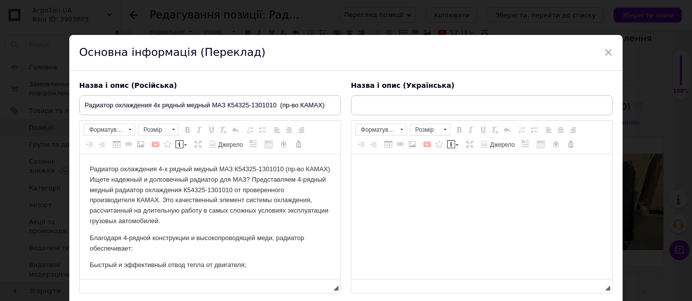
scroll to position [0, 0]
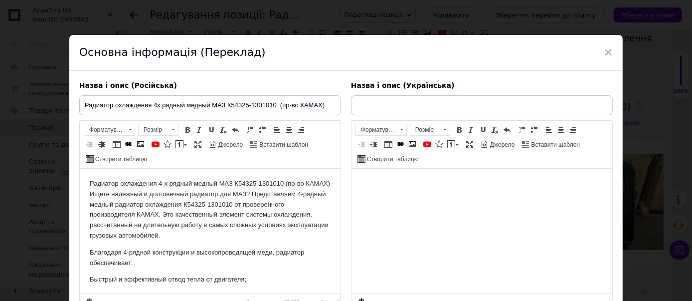
checkbox input "true"
type input "Радіатор охолодження 4х рядний мідний МАЗ 54325 (вир-во КАМАХ) К54325-1301010"
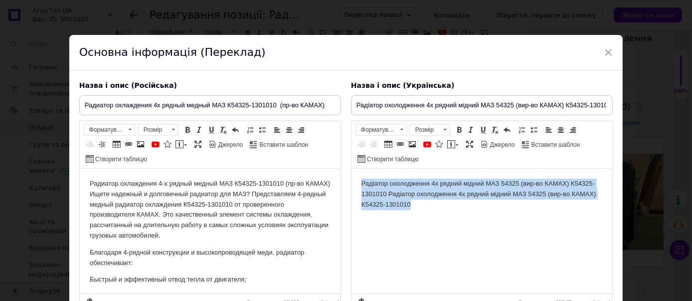
drag, startPoint x: 422, startPoint y: 209, endPoint x: 632, endPoint y: 327, distance: 241.1
click at [351, 169] on html "Радіатор охолодження 4х рядний мідний МАЗ 54325 (вир-во КАМАХ) К54325-1301010 Р…" at bounding box center [481, 194] width 261 height 51
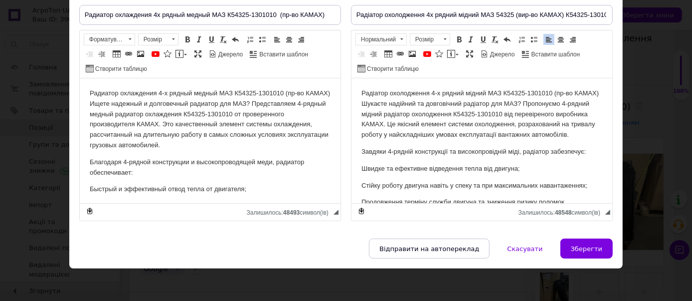
click at [362, 89] on p "Радіатор охолодження 4-х рядний мідний МАЗ К54325-1301010 (пр-во КАМАХ) Шукаєте…" at bounding box center [481, 114] width 241 height 52
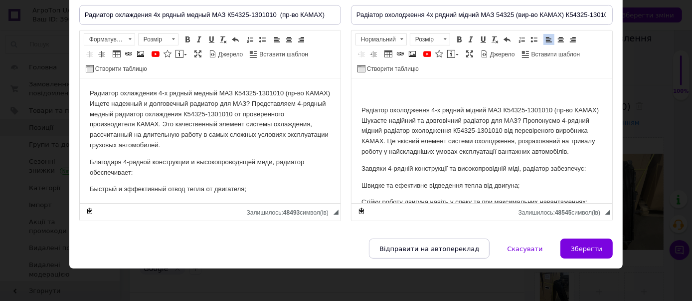
click at [374, 81] on html "Радіатор охолодження 4-х рядний мідний МАЗ К54325-1301010 (пр-во КАМАХ) Шукаєте…" at bounding box center [481, 296] width 261 height 437
click at [91, 91] on p "Радиатор охлаждения 4-х рядный медный МАЗ К54325-1301010 (пр-во КАМАХ) Ищете на…" at bounding box center [209, 119] width 241 height 62
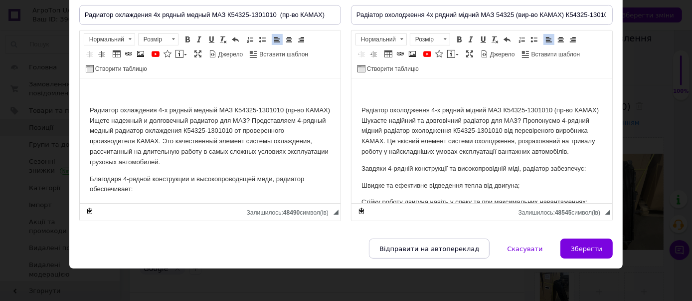
click at [148, 89] on p "Редактор, D3BE435C-F364-4F66-8019-5A8B1B1E12BD" at bounding box center [209, 93] width 241 height 10
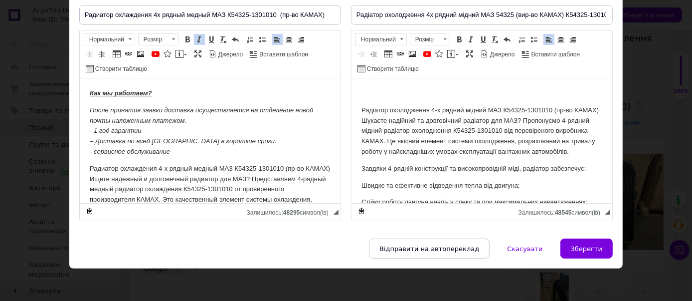
click at [381, 83] on html "Радіатор охолодження 4-х рядний мідний МАЗ К54325-1301010 (пр-во КАМАХ) Шукаєте…" at bounding box center [481, 296] width 261 height 437
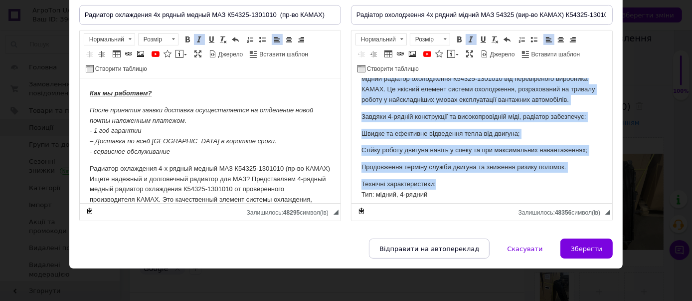
scroll to position [391, 0]
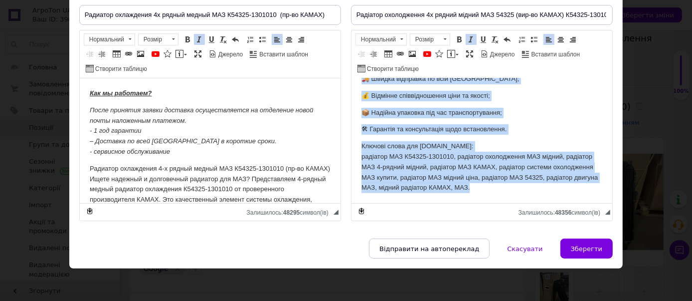
drag, startPoint x: 360, startPoint y: 92, endPoint x: 538, endPoint y: 257, distance: 241.7
click at [469, 37] on span at bounding box center [471, 39] width 8 height 8
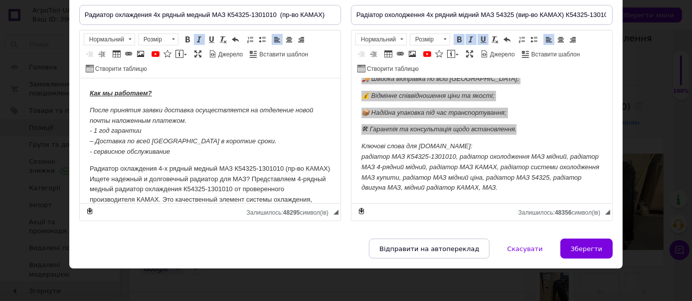
click at [216, 123] on p "После принятия заявки доставка осуществляется на отделение новой почты наложенн…" at bounding box center [209, 131] width 241 height 52
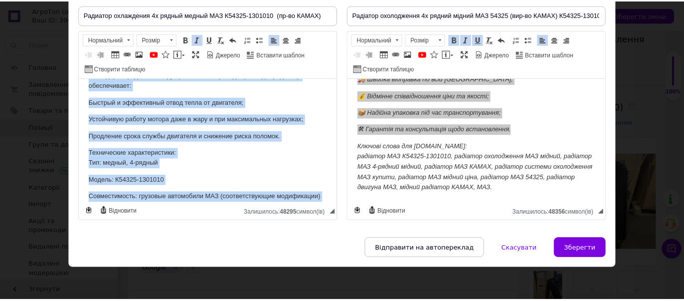
scroll to position [433, 0]
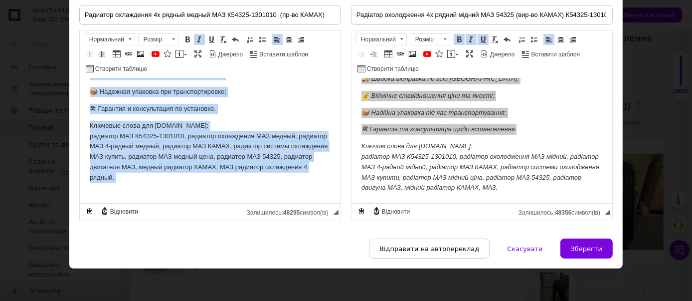
drag, startPoint x: 89, startPoint y: 94, endPoint x: 195, endPoint y: 86, distance: 106.5
click at [199, 39] on span at bounding box center [199, 39] width 8 height 8
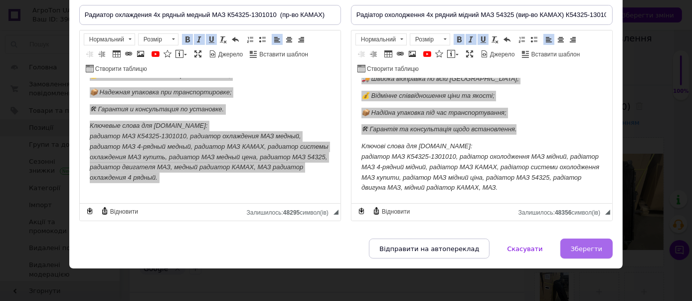
click at [592, 249] on span "Зберегти" at bounding box center [586, 248] width 31 height 7
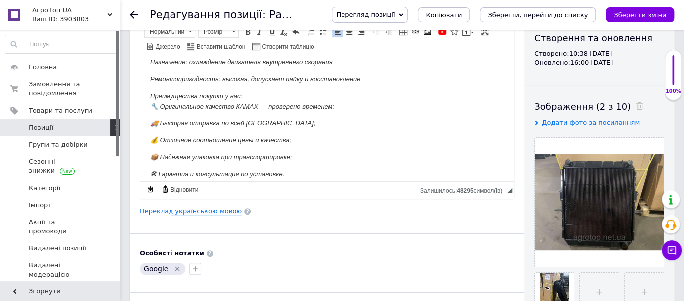
scroll to position [245, 0]
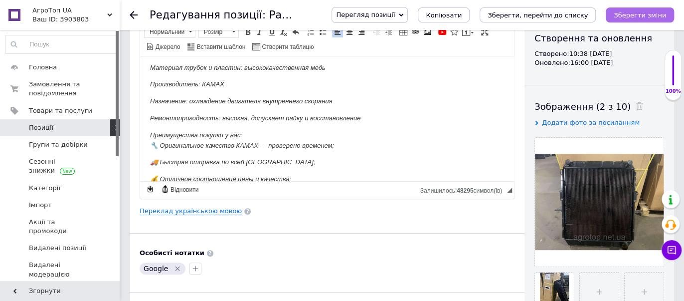
click at [635, 14] on icon "Зберегти зміни" at bounding box center [640, 14] width 52 height 7
click at [577, 14] on icon "Зберегти, перейти до списку" at bounding box center [538, 14] width 100 height 7
checkbox input "true"
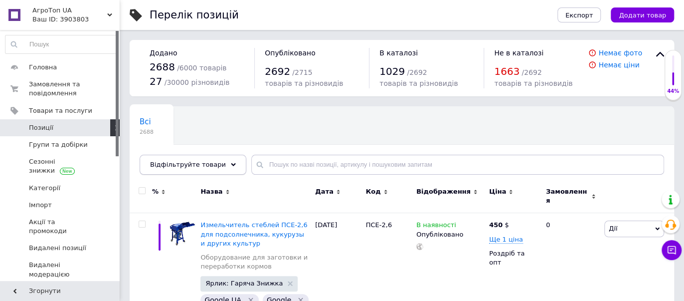
click at [209, 168] on span "Відфільтруйте товари" at bounding box center [188, 164] width 76 height 7
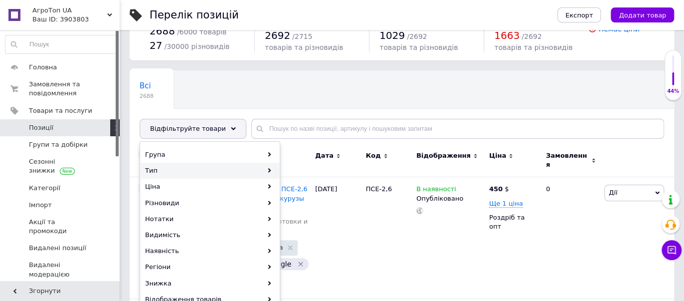
scroll to position [37, 0]
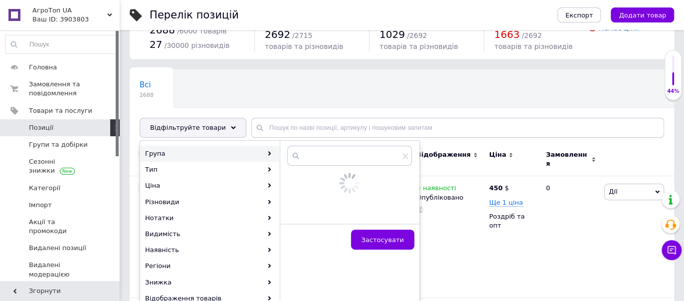
click at [210, 150] on div "Група" at bounding box center [210, 154] width 139 height 16
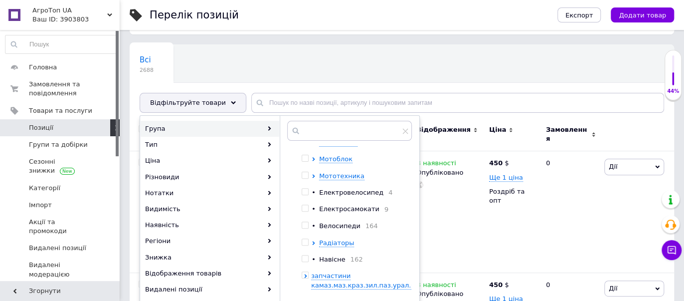
scroll to position [92, 0]
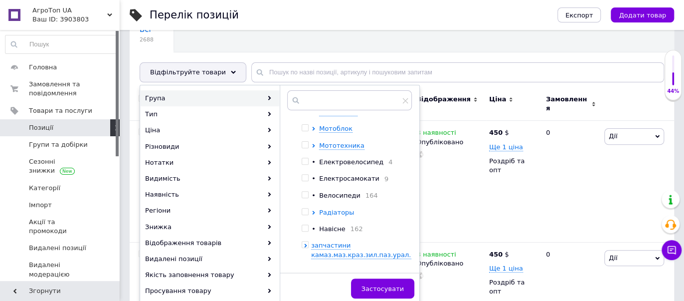
click at [334, 215] on span "Радіаторы" at bounding box center [336, 211] width 35 height 7
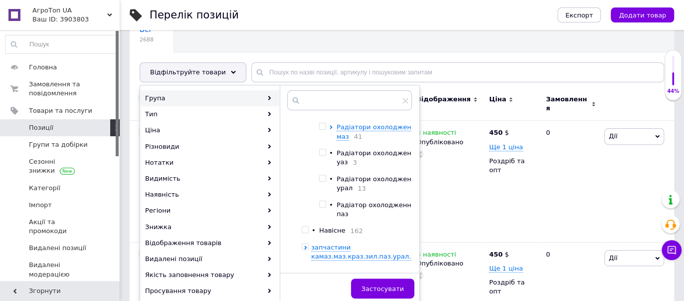
scroll to position [492, 0]
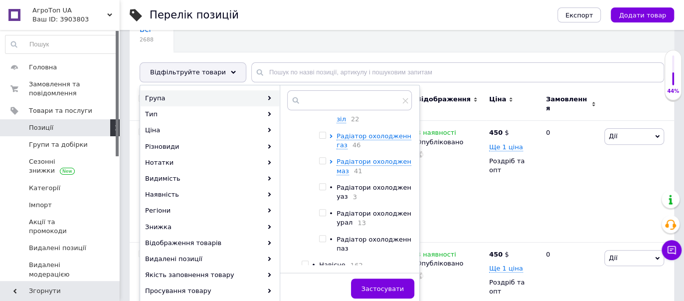
click at [320, 163] on input "checkbox" at bounding box center [322, 161] width 6 height 6
checkbox input "true"
click at [396, 286] on span "Застосувати" at bounding box center [382, 288] width 42 height 7
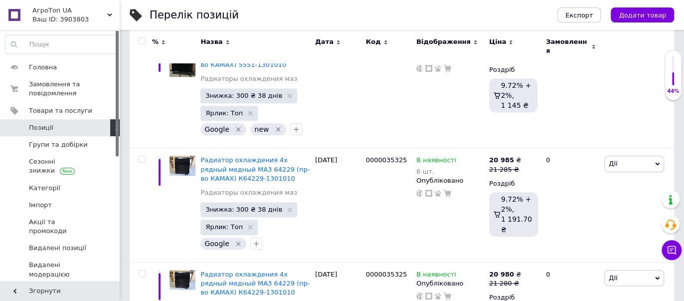
scroll to position [4407, 0]
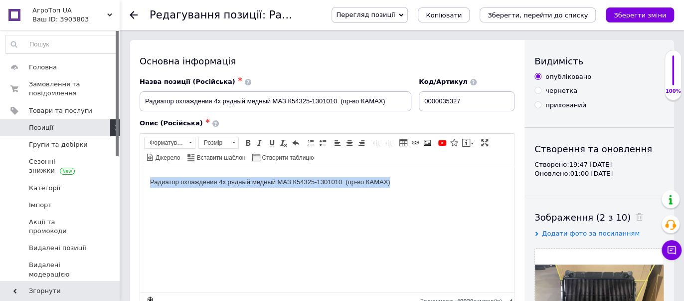
drag, startPoint x: 336, startPoint y: 178, endPoint x: 96, endPoint y: 180, distance: 240.3
click at [140, 180] on html "Радиатор охлаждения 4х рядный медный МАЗ К54325-1301010 (пр-во КАМАХ)" at bounding box center [327, 182] width 374 height 30
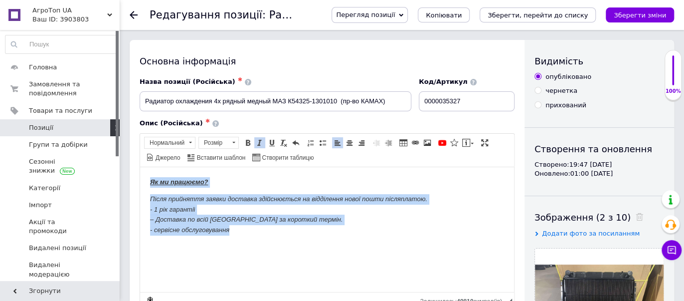
drag, startPoint x: 257, startPoint y: 234, endPoint x: 90, endPoint y: 166, distance: 180.7
click at [140, 167] on html "Як ми працюємо? Після прийняття заявки доставка здійснюється на відділення ново…" at bounding box center [327, 206] width 374 height 78
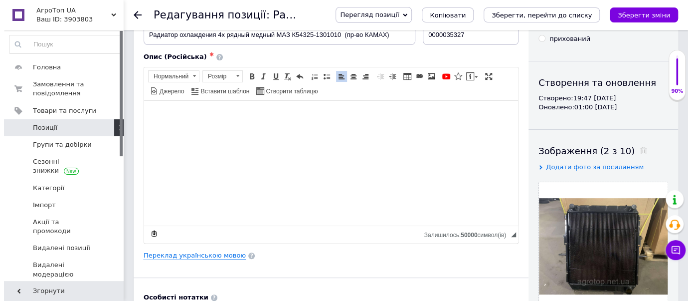
scroll to position [92, 0]
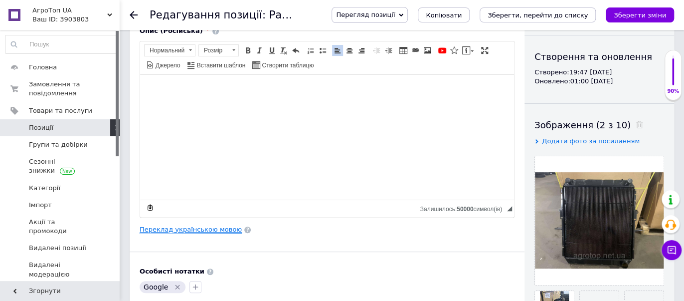
click at [167, 230] on link "Переклад українською мовою" at bounding box center [191, 229] width 102 height 8
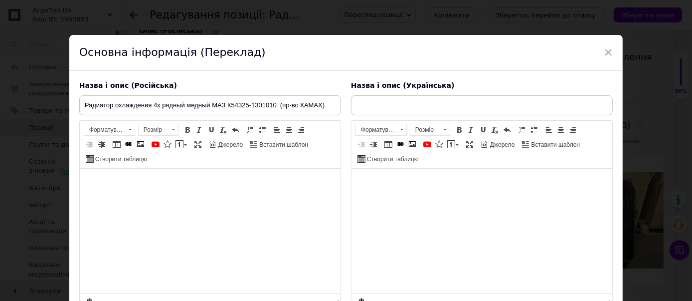
scroll to position [0, 0]
checkbox input "true"
type input "Радіатор охолодження 4х рядний мідний МАЗ 54325 (вир-во КАМАХ) К54325-1301010"
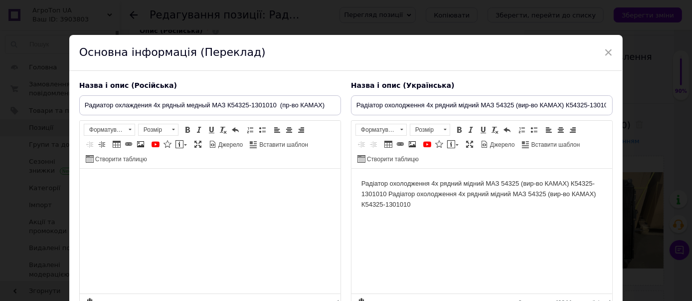
drag, startPoint x: 439, startPoint y: 206, endPoint x: 216, endPoint y: 170, distance: 226.3
click at [351, 170] on html "Радіатор охолодження 4х рядний мідний МАЗ 54325 (вир-во КАМАХ) К54325-1301010 Р…" at bounding box center [481, 194] width 261 height 51
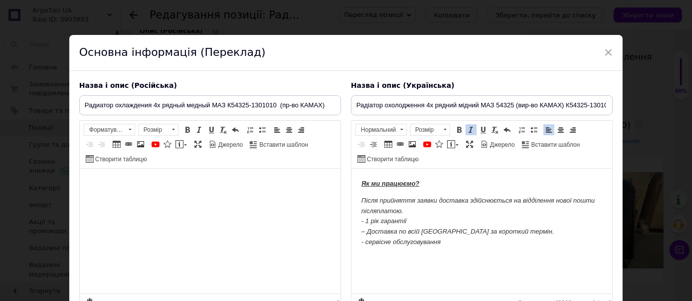
click at [197, 199] on html at bounding box center [209, 184] width 261 height 30
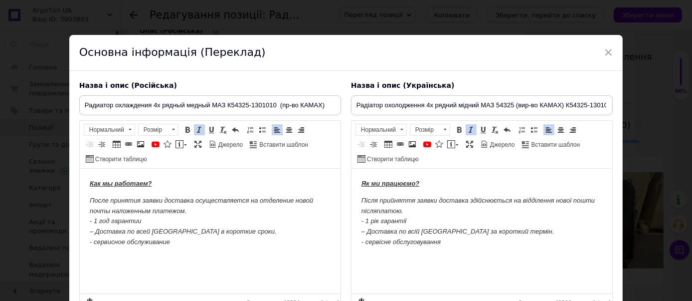
click at [206, 248] on html "Как мы работаем? После принятия заявки доставка осуществляется на отделение нов…" at bounding box center [209, 213] width 261 height 89
click at [485, 243] on p "Після прийняття заявки доставка здійснюється на відділення нової пошти післяпла…" at bounding box center [481, 221] width 241 height 52
click at [386, 261] on p "Редактор, 30B6C2FF-DCBD-4158-8A84-9282B362C841" at bounding box center [481, 259] width 241 height 10
checkbox input "true"
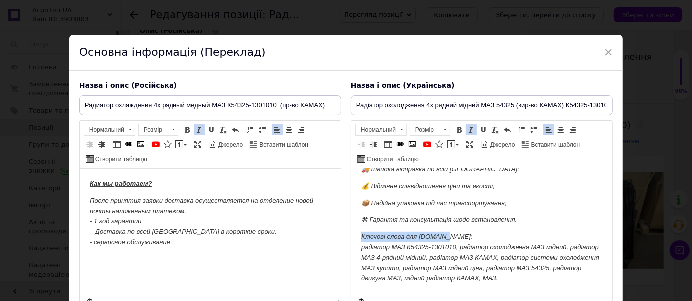
drag, startPoint x: 452, startPoint y: 250, endPoint x: 339, endPoint y: 240, distance: 113.6
click at [351, 240] on html "Як ми працюємо? Після прийняття заявки доставка здійснюється на відділення ново…" at bounding box center [481, 46] width 261 height 496
click at [111, 269] on html "Как мы работаем? После принятия заявки доставка осуществляется на отделение нов…" at bounding box center [209, 222] width 261 height 106
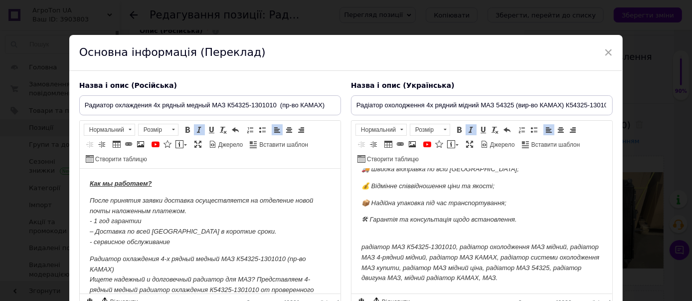
checkbox input "true"
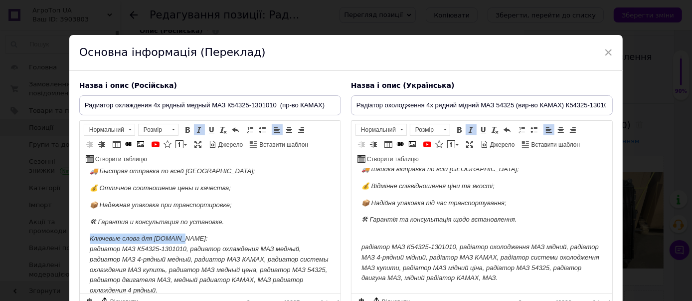
drag, startPoint x: 185, startPoint y: 236, endPoint x: 32, endPoint y: 228, distance: 153.3
click at [79, 228] on html "Как мы работаем? После принятия заявки доставка осуществляется на отделение нов…" at bounding box center [209, 31] width 261 height 547
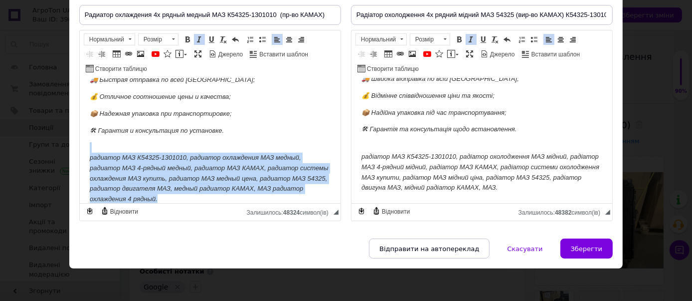
drag, startPoint x: 203, startPoint y: 196, endPoint x: 129, endPoint y: 163, distance: 81.9
click at [98, 155] on p "радиатор МАЗ К54325-1301010, радиатор охлаждения МАЗ медный, радиатор МАЗ 4-ряд…" at bounding box center [209, 173] width 241 height 62
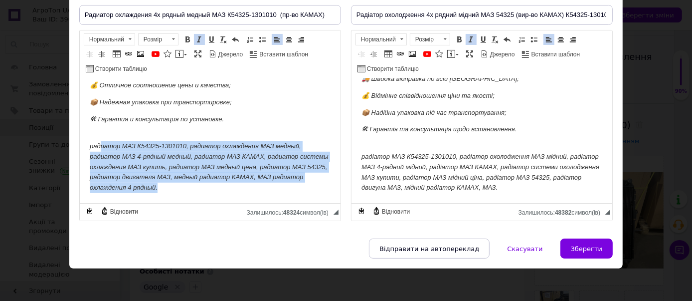
click at [212, 189] on p "радиатор МАЗ К54325-1301010, радиатор охлаждения МАЗ медный, радиатор МАЗ 4-ряд…" at bounding box center [209, 162] width 241 height 62
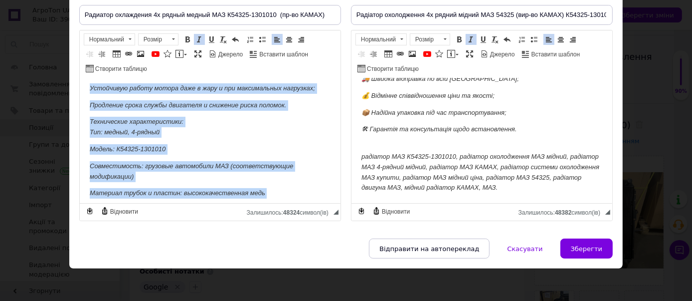
scroll to position [0, 0]
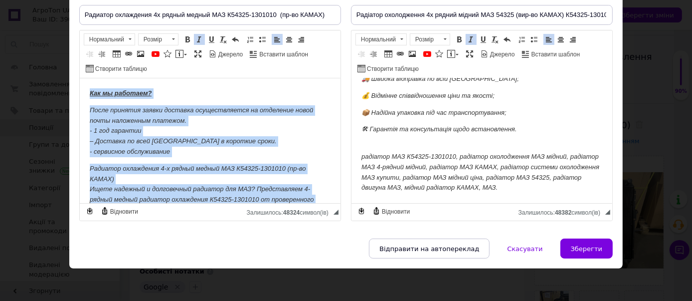
drag, startPoint x: 151, startPoint y: 166, endPoint x: 0, endPoint y: 42, distance: 194.8
click at [195, 39] on span at bounding box center [199, 39] width 8 height 8
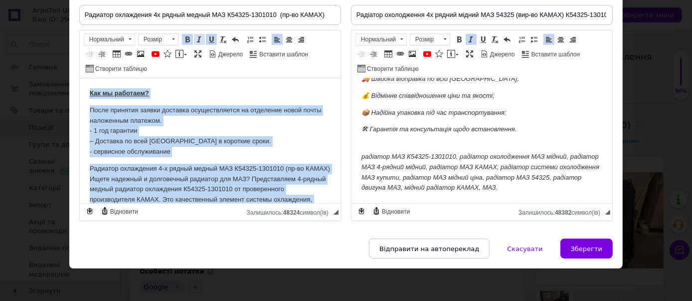
click at [195, 39] on span at bounding box center [199, 39] width 8 height 8
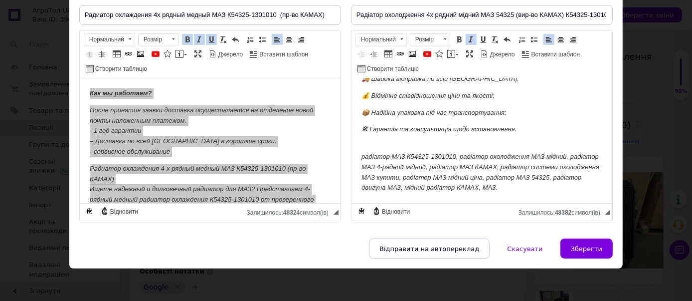
click at [432, 154] on p "радіатор МАЗ К54325-1301010, радіатор охолодження МАЗ мідний, радіатор МАЗ 4-ря…" at bounding box center [481, 167] width 241 height 52
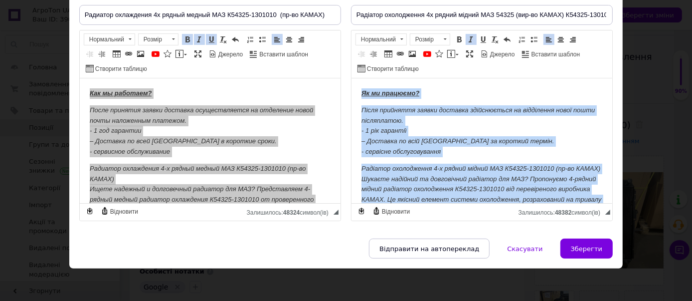
drag, startPoint x: 544, startPoint y: 187, endPoint x: 327, endPoint y: 53, distance: 255.4
click at [467, 39] on span at bounding box center [471, 39] width 8 height 8
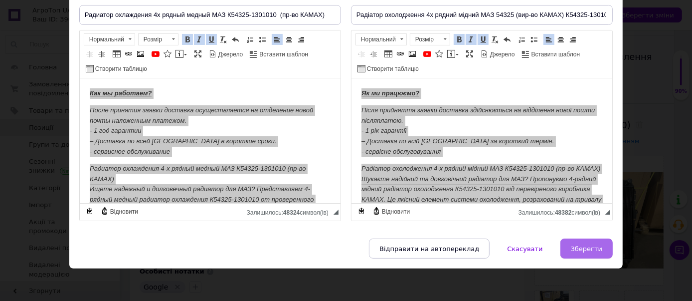
click at [582, 245] on span "Зберегти" at bounding box center [586, 248] width 31 height 7
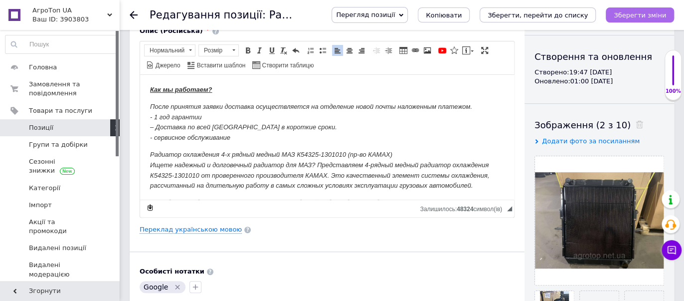
click at [634, 18] on icon "Зберегти зміни" at bounding box center [640, 14] width 52 height 7
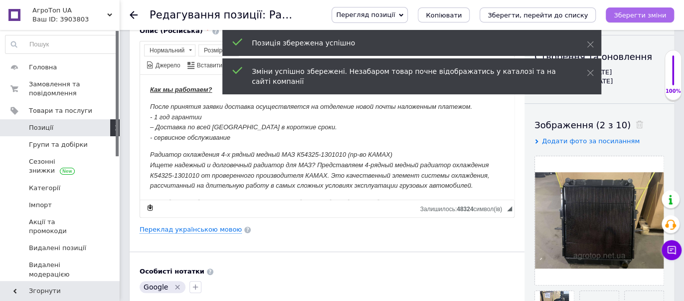
click at [634, 18] on icon "Зберегти зміни" at bounding box center [640, 14] width 52 height 7
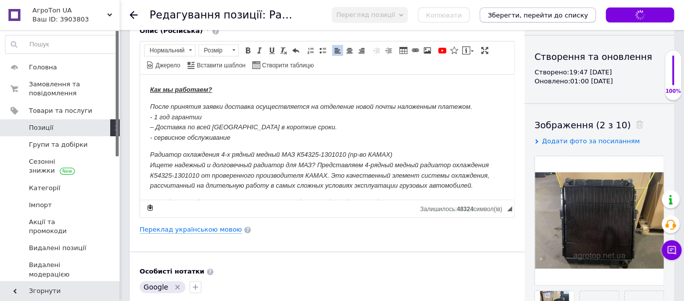
click at [555, 13] on icon "Зберегти, перейти до списку" at bounding box center [538, 14] width 100 height 7
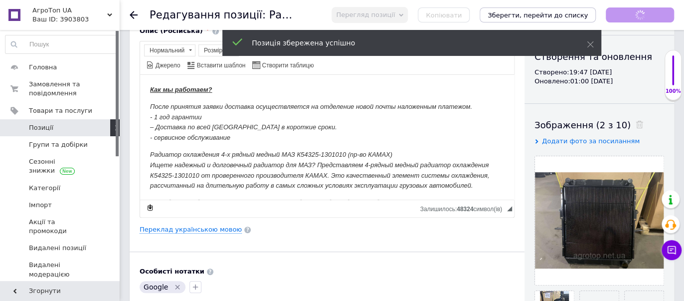
checkbox input "true"
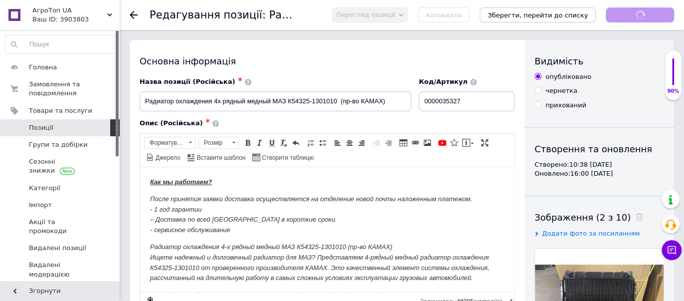
checkbox input "true"
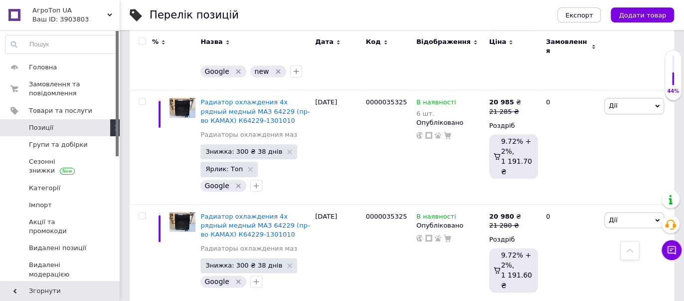
scroll to position [4203, 0]
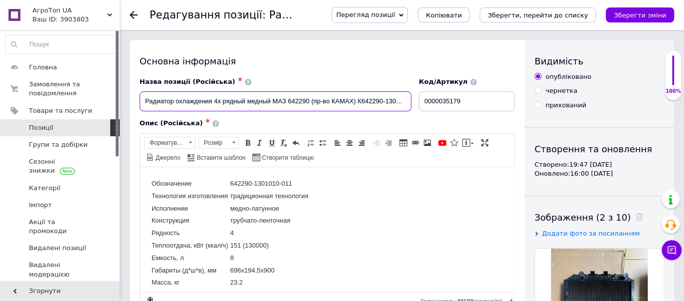
drag, startPoint x: 145, startPoint y: 101, endPoint x: 554, endPoint y: 96, distance: 409.9
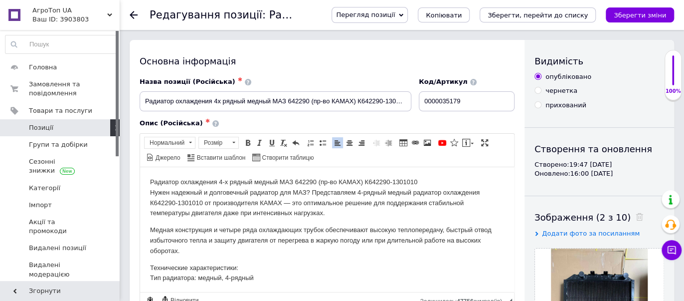
click at [152, 180] on p "Радиатор охлаждения 4-х рядный медный МАЗ 642290 (пр-во КАМАХ) К642290-1301010 …" at bounding box center [327, 197] width 354 height 41
click at [150, 180] on p "Радиатор охлаждения 4-х рядный медный МАЗ 642290 (пр-во КАМАХ) К642290-1301010 …" at bounding box center [327, 197] width 354 height 41
click at [169, 164] on span "Панель інструментів редактора Форматування Нормальний Розмір Розмір Жирний Спол…" at bounding box center [327, 150] width 374 height 33
click at [169, 163] on span "Панель інструментів редактора Форматування Нормальний Розмір Розмір Жирний Спол…" at bounding box center [327, 150] width 374 height 33
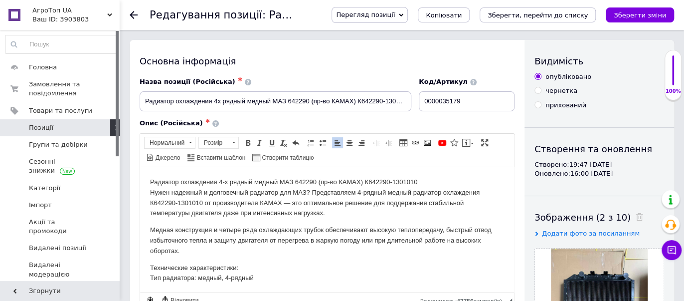
drag, startPoint x: 162, startPoint y: 168, endPoint x: 156, endPoint y: 168, distance: 6.0
click at [150, 181] on p "Радиатор охлаждения 4-х рядный медный МАЗ 642290 (пр-во КАМАХ) К642290-1301010 …" at bounding box center [327, 197] width 354 height 41
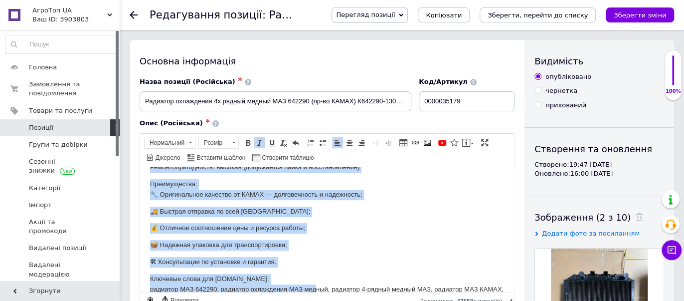
scroll to position [600, 0]
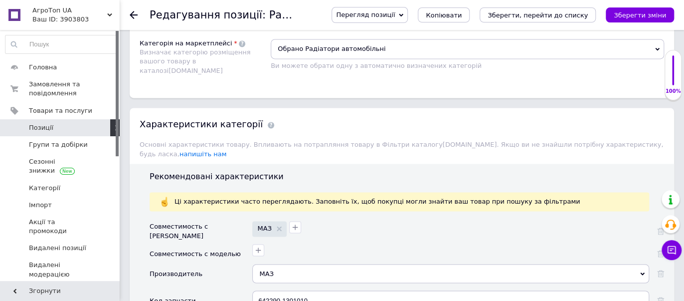
drag, startPoint x: 151, startPoint y: -525, endPoint x: 413, endPoint y: 170, distance: 742.6
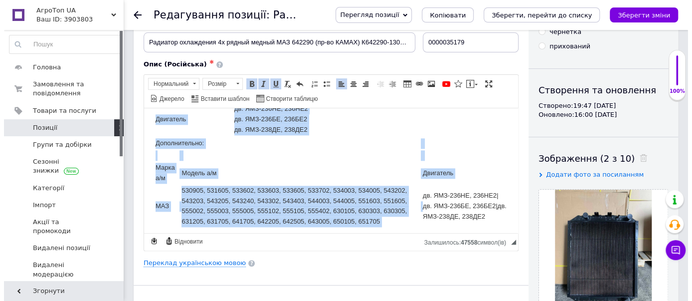
scroll to position [58, 0]
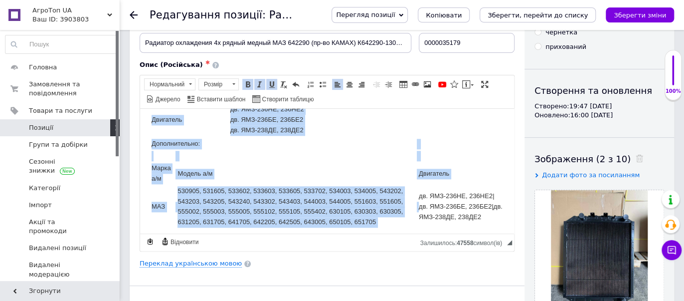
click at [261, 82] on span at bounding box center [260, 84] width 8 height 8
click at [258, 83] on span at bounding box center [260, 84] width 8 height 8
click at [301, 124] on em "дв. ЯМЗ-236НЕ, 236НЕ2 дв. ЯМЗ-236БЕ, 236БЕ2 дв. ЯМЗ-238ДЕ, 238ДЕ2" at bounding box center [271, 119] width 73 height 28
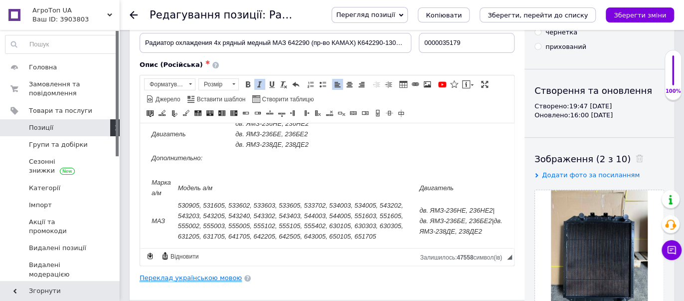
click at [178, 274] on link "Переклад українською мовою" at bounding box center [191, 278] width 102 height 8
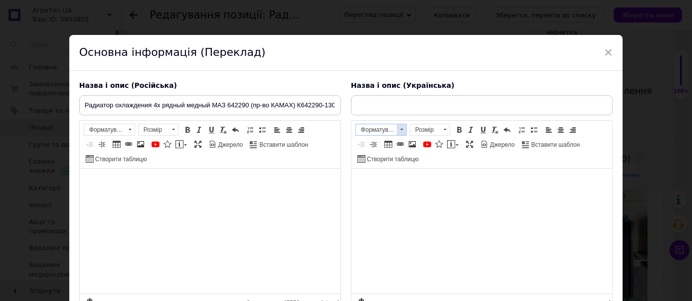
checkbox input "true"
type input "Радіатор охолодження 4х рядний мідний МАЗ 642290 (вир-во КАМАХ) К642290-1301010"
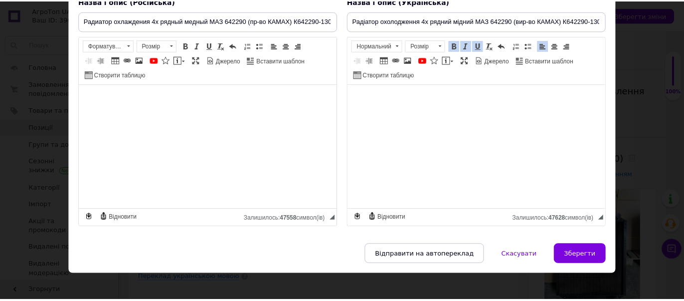
scroll to position [90, 0]
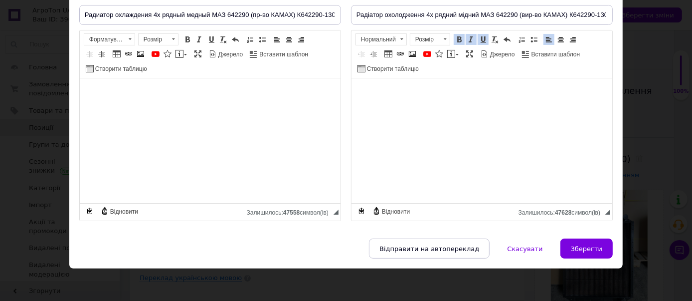
click at [470, 37] on span at bounding box center [471, 39] width 8 height 8
click at [198, 39] on span at bounding box center [199, 39] width 8 height 8
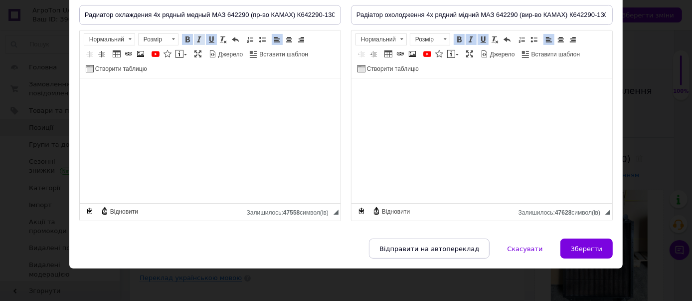
click at [198, 39] on span at bounding box center [199, 39] width 8 height 8
click at [584, 245] on span "Зберегти" at bounding box center [586, 248] width 31 height 7
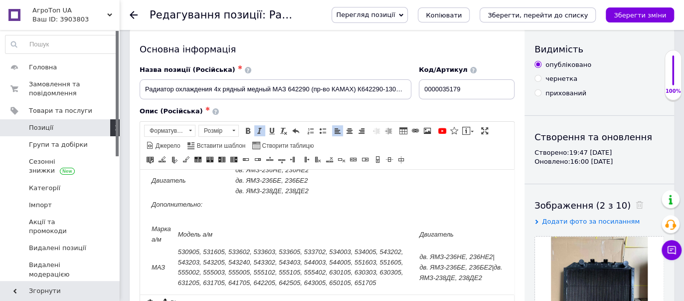
scroll to position [0, 0]
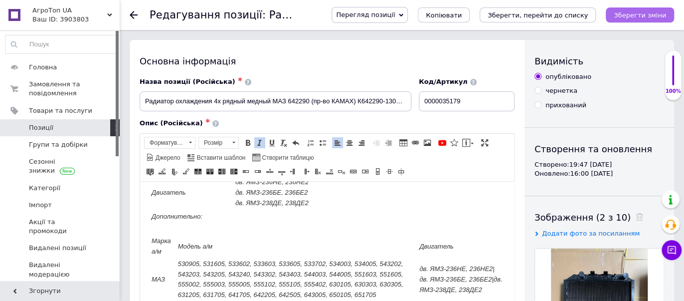
click at [649, 13] on icon "Зберегти зміни" at bounding box center [640, 14] width 52 height 7
click at [537, 15] on icon "Зберегти, перейти до списку" at bounding box center [538, 14] width 100 height 7
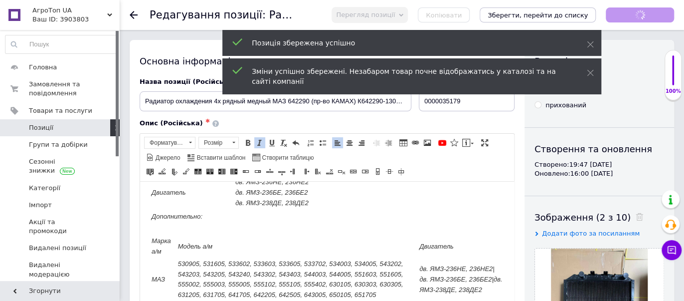
checkbox input "true"
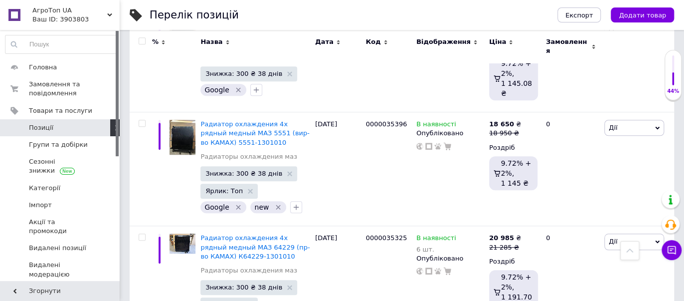
scroll to position [4056, 0]
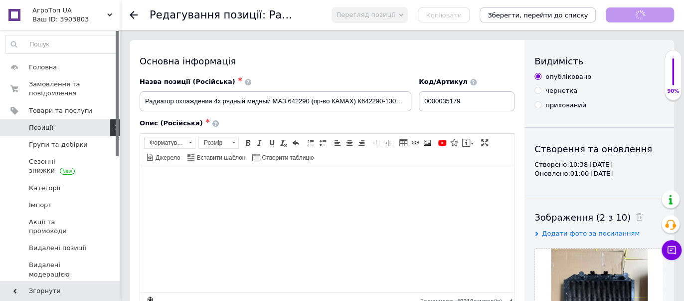
checkbox input "true"
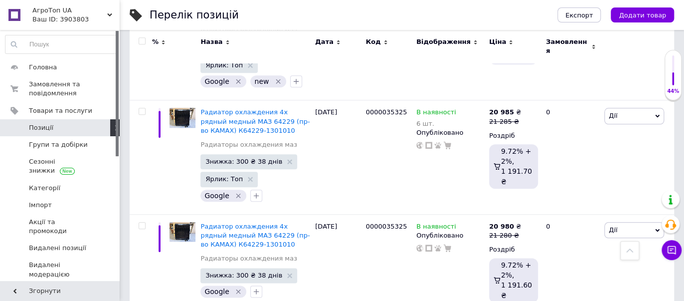
scroll to position [4167, 0]
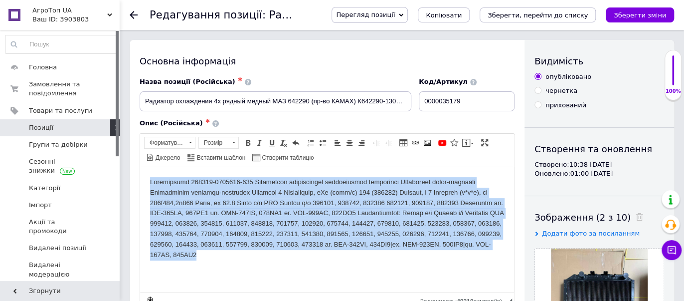
drag, startPoint x: 308, startPoint y: 258, endPoint x: 12, endPoint y: 167, distance: 309.6
click at [140, 167] on html at bounding box center [327, 218] width 374 height 103
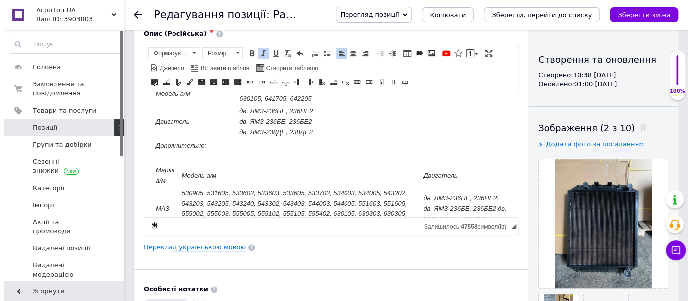
scroll to position [111, 0]
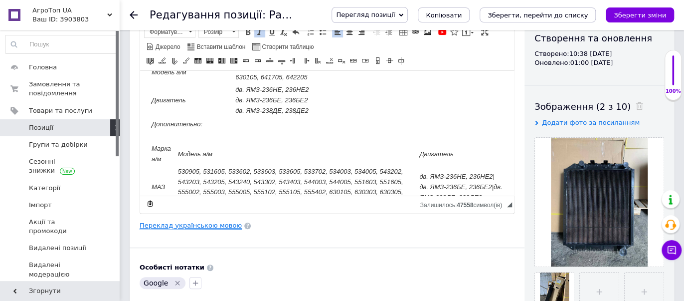
click at [152, 221] on link "Переклад українською мовою" at bounding box center [191, 225] width 102 height 8
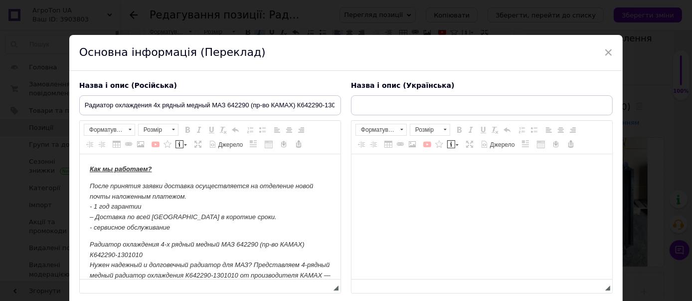
scroll to position [0, 0]
checkbox input "true"
type input "Радіатор охолодження 4х рядний мідний МАЗ 642290 (вир-во КАМАХ) К642290-1301010"
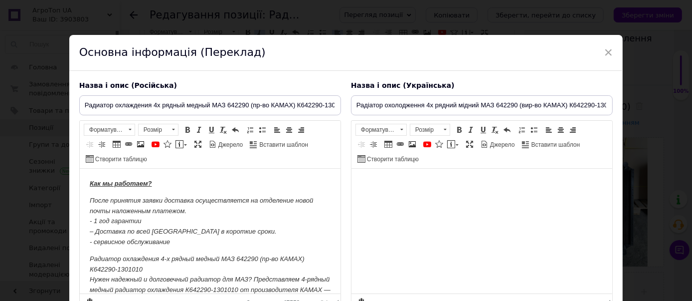
checkbox input "true"
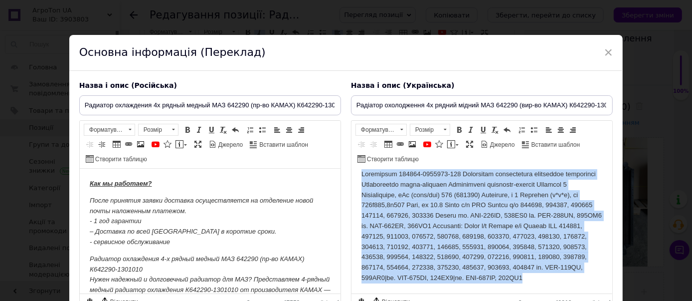
scroll to position [90, 0]
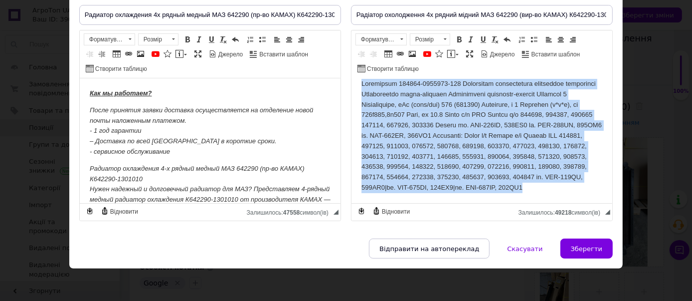
drag, startPoint x: 360, startPoint y: 92, endPoint x: 626, endPoint y: 306, distance: 341.2
click at [612, 203] on html at bounding box center [481, 136] width 261 height 134
copy body "Loremipsum 112715-4114306-786 Dolorsitam consectetura elitseddoe temporinci Utl…"
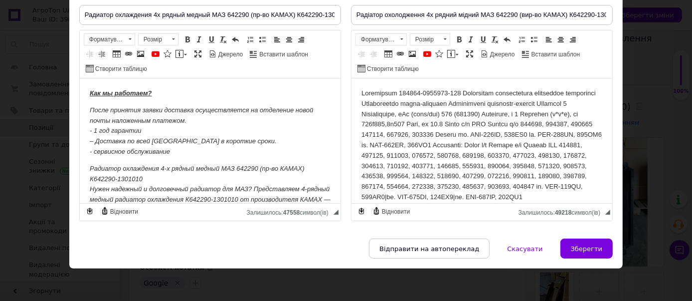
scroll to position [0, 0]
drag, startPoint x: 763, startPoint y: 280, endPoint x: 403, endPoint y: 188, distance: 371.6
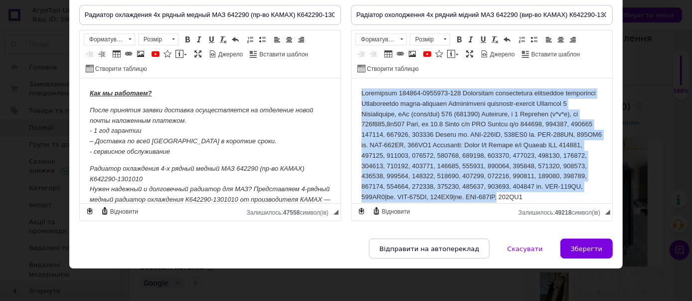
drag, startPoint x: 585, startPoint y: 200, endPoint x: 597, endPoint y: 118, distance: 83.1
click at [351, 78] on html at bounding box center [481, 145] width 261 height 134
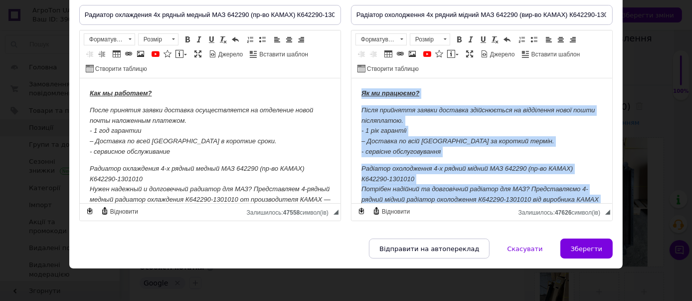
drag, startPoint x: 596, startPoint y: 194, endPoint x: 706, endPoint y: 134, distance: 125.0
click at [468, 40] on span at bounding box center [471, 39] width 8 height 8
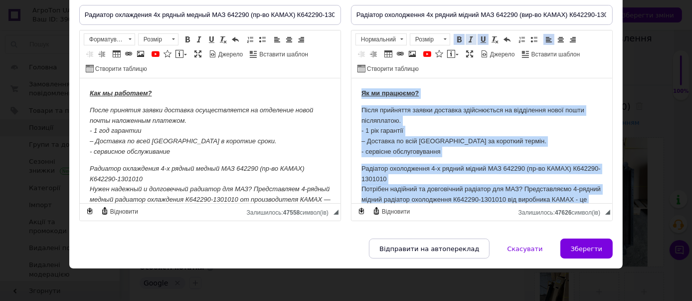
click at [468, 40] on span at bounding box center [471, 39] width 8 height 8
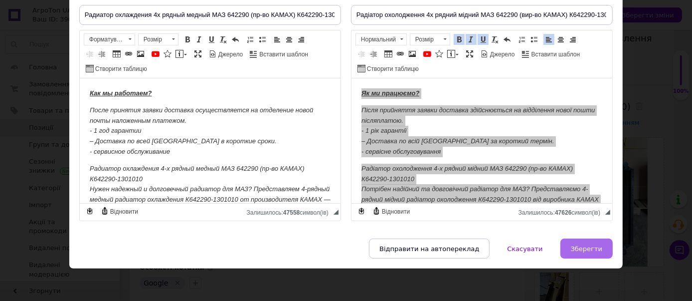
click at [583, 245] on span "Зберегти" at bounding box center [586, 248] width 31 height 7
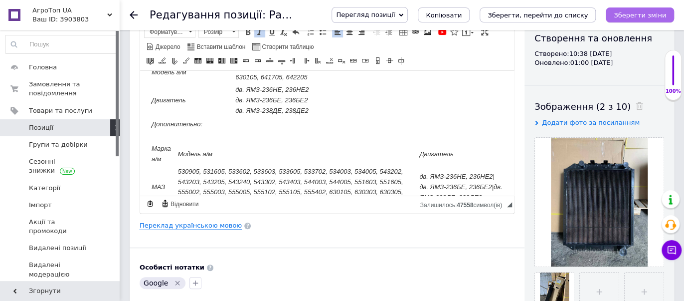
click at [631, 20] on button "Зберегти зміни" at bounding box center [640, 14] width 68 height 15
click at [563, 15] on icon "Зберегти, перейти до списку" at bounding box center [538, 14] width 100 height 7
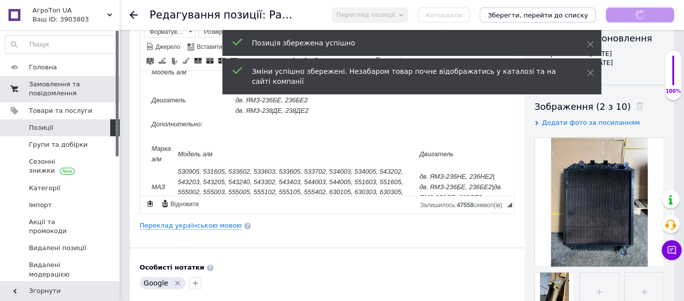
checkbox input "true"
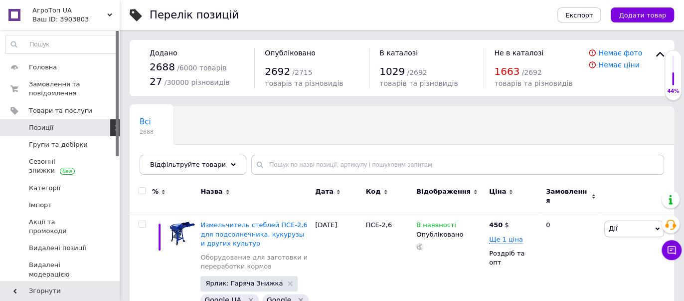
scroll to position [263, 0]
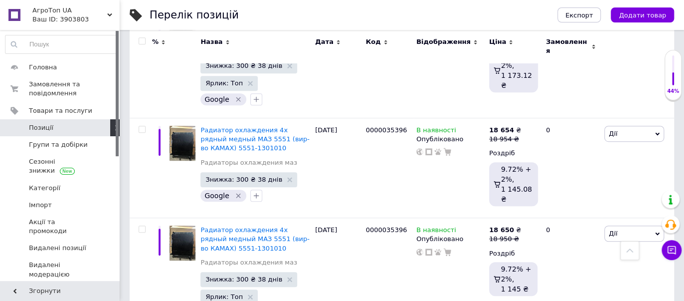
scroll to position [3963, 0]
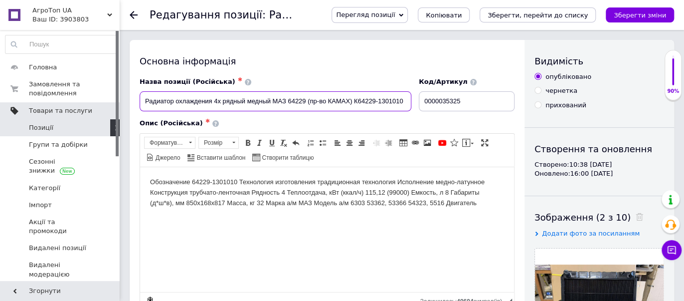
drag, startPoint x: 405, startPoint y: 101, endPoint x: 169, endPoint y: 105, distance: 236.9
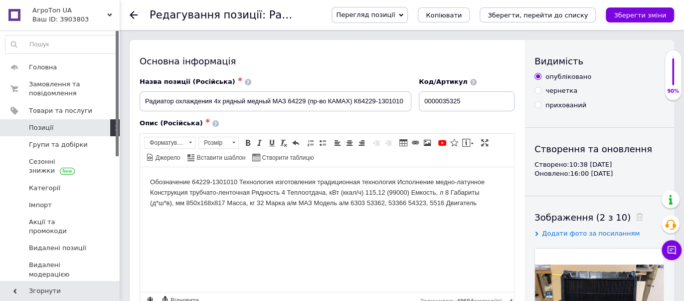
click at [149, 181] on html "Обозначение 64229-1301010 Технология изготовления традиционная технология Испол…" at bounding box center [327, 192] width 374 height 51
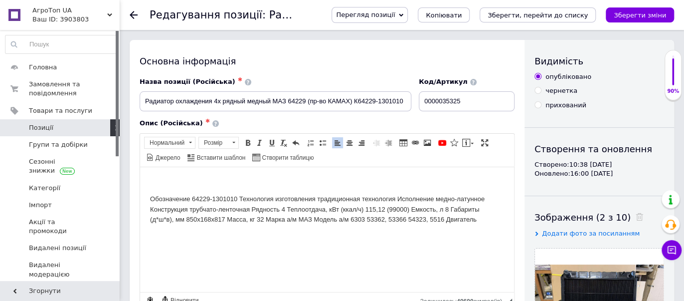
click at [156, 180] on p "Редактор, B3059CCB-7F22-4E80-AC01-07FD44858202" at bounding box center [327, 182] width 354 height 10
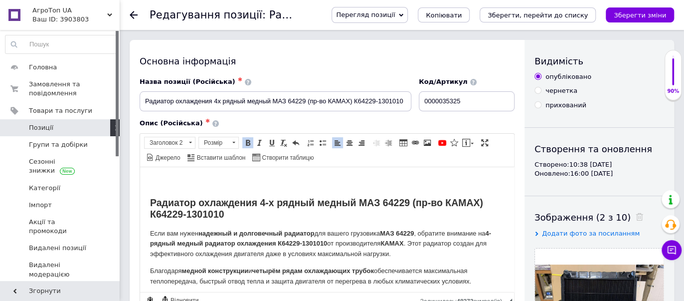
click at [152, 179] on h2 "Редактор, B3059CCB-7F22-4E80-AC01-07FD44858202" at bounding box center [327, 182] width 354 height 11
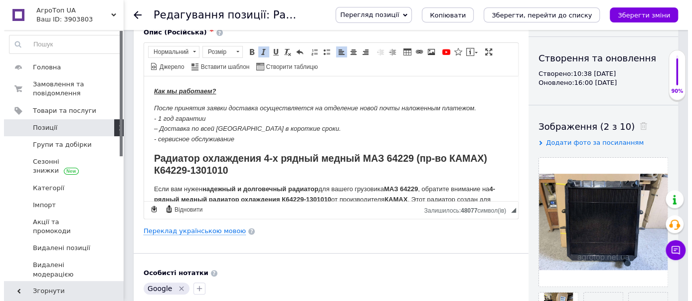
scroll to position [92, 0]
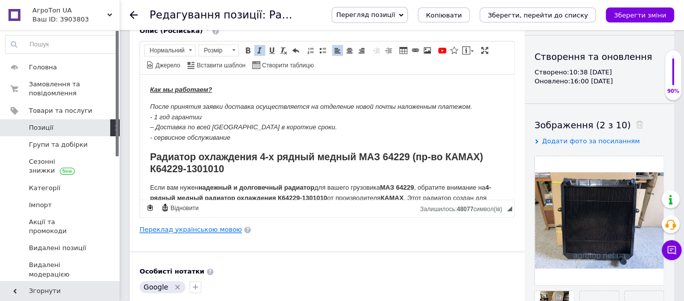
click at [172, 228] on link "Переклад українською мовою" at bounding box center [191, 229] width 102 height 8
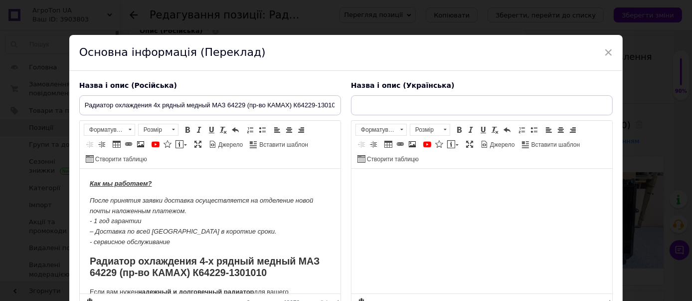
scroll to position [0, 0]
checkbox input "true"
type input "Радіатор охолодження 4х рядний мідний МАЗ 64229 (вир-во КАМАХ) К64229-1301010"
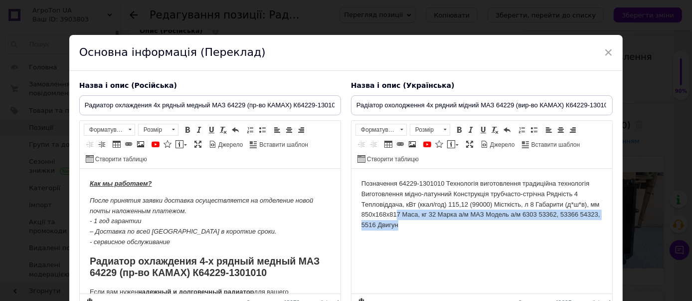
drag, startPoint x: 415, startPoint y: 231, endPoint x: 394, endPoint y: 215, distance: 25.9
click at [394, 215] on html "Позначення 64229-1301010 Технологія виготовлення традиційна технологія Виготовл…" at bounding box center [481, 205] width 261 height 72
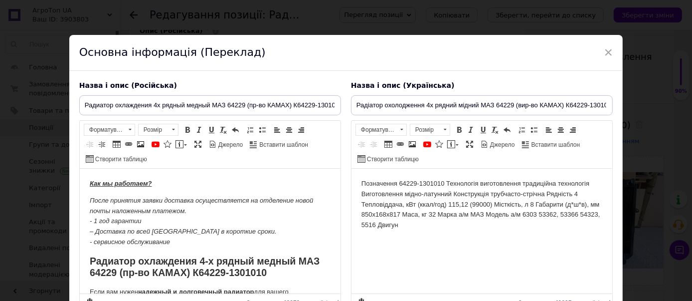
click at [361, 184] on body "Позначення 64229-1301010 Технологія виготовлення традиційна технологія Виготовл…" at bounding box center [481, 205] width 241 height 52
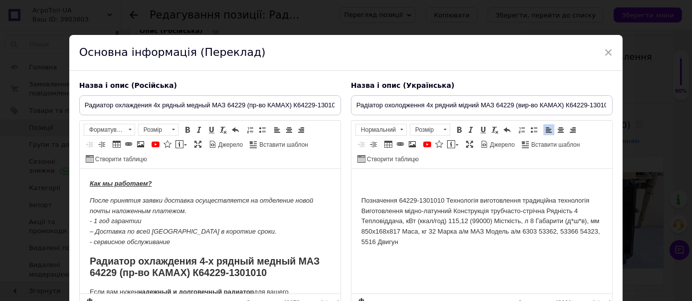
click at [364, 180] on p "Редактор, D3B0D657-7CD3-491C-B5C6-5F73070919FE" at bounding box center [481, 184] width 241 height 10
checkbox input "true"
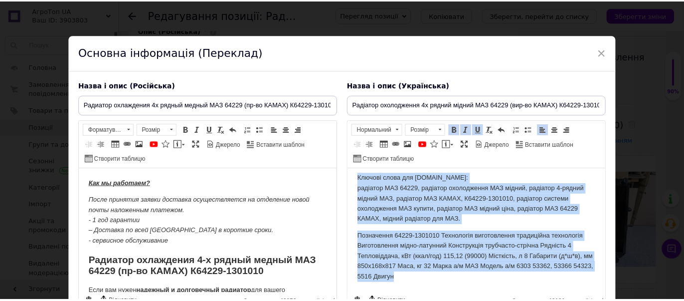
scroll to position [90, 0]
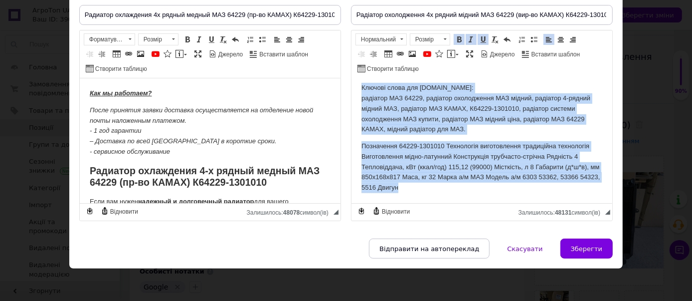
drag, startPoint x: 360, startPoint y: 93, endPoint x: 662, endPoint y: 302, distance: 366.9
click at [467, 38] on span at bounding box center [471, 39] width 8 height 8
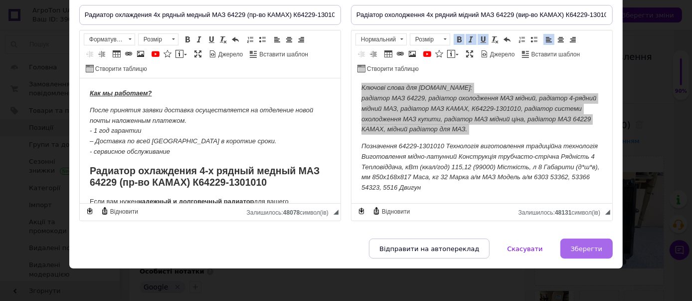
click at [586, 249] on span "Зберегти" at bounding box center [586, 248] width 31 height 7
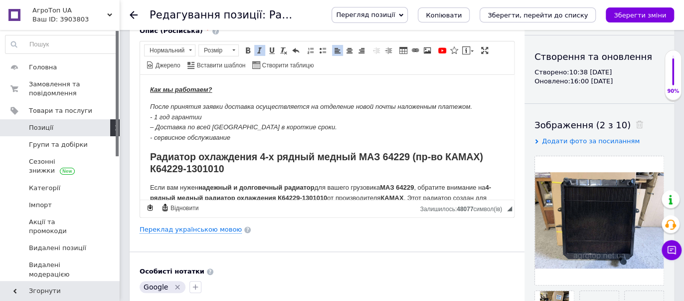
checkbox input "true"
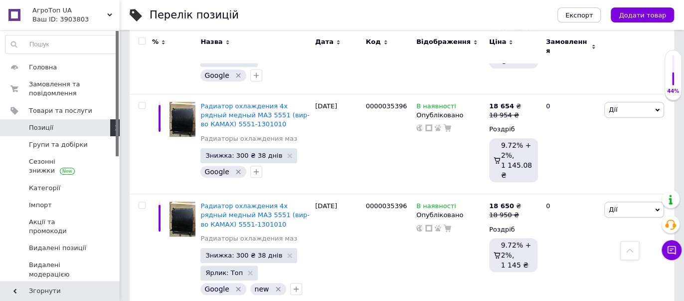
scroll to position [3982, 0]
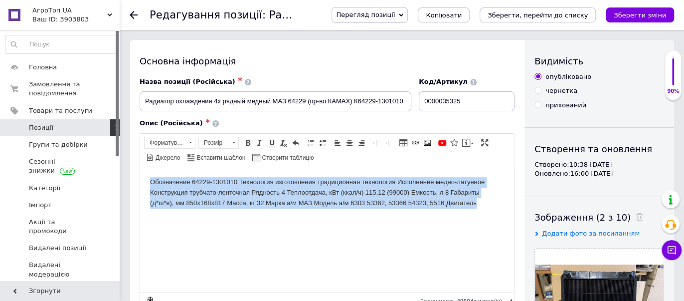
drag, startPoint x: 467, startPoint y: 207, endPoint x: 22, endPoint y: 182, distance: 445.0
click at [140, 182] on html "Обозначение 64229-1301010 Технология изготовления традиционная технология Испол…" at bounding box center [327, 192] width 374 height 51
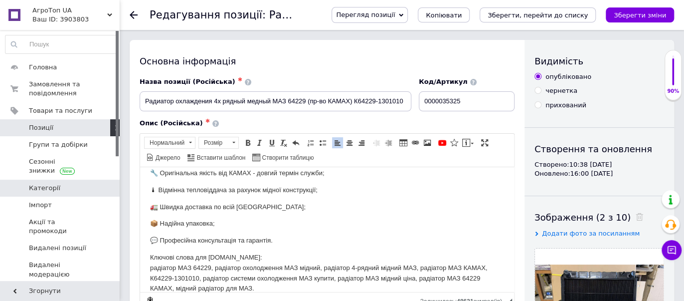
drag, startPoint x: 261, startPoint y: 290, endPoint x: 44, endPoint y: 180, distance: 242.6
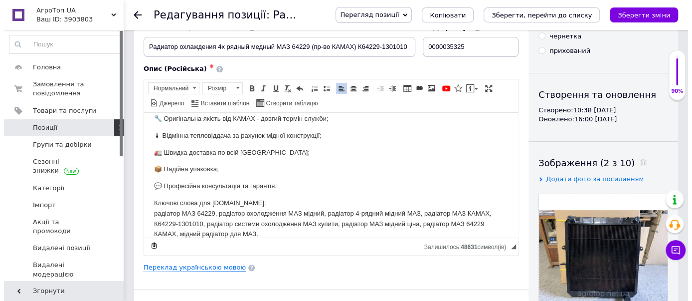
scroll to position [74, 0]
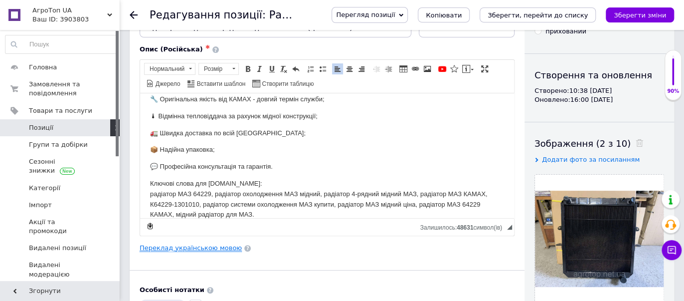
click at [180, 247] on link "Переклад українською мовою" at bounding box center [191, 248] width 102 height 8
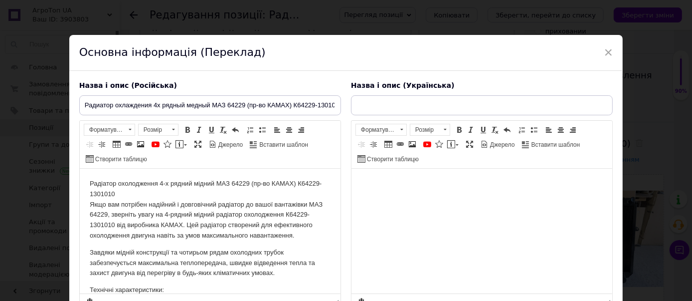
scroll to position [0, 0]
checkbox input "true"
type input "Радіатор охолодження 4х рядний мідний МАЗ 64229 (вир-во КАМАХ) К64229-1301010"
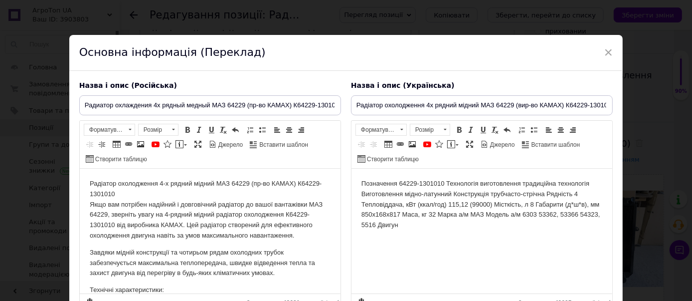
click at [422, 219] on body "Позначення 64229-1301010 Технологія виготовлення традиційна технологія Виготовл…" at bounding box center [481, 205] width 241 height 52
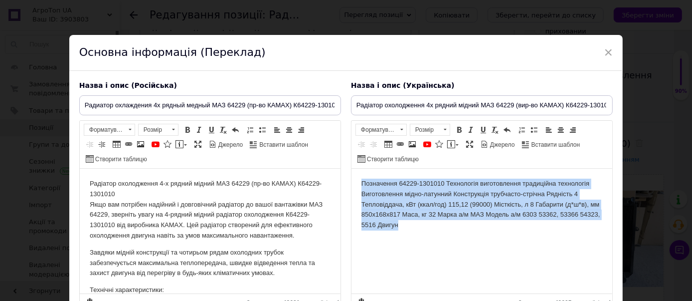
drag, startPoint x: 422, startPoint y: 224, endPoint x: 540, endPoint y: 173, distance: 129.5
click at [351, 173] on html "Позначення 64229-1301010 Технологія виготовлення традиційна технологія Виготовл…" at bounding box center [481, 205] width 261 height 72
click at [393, 211] on body "Позначення 64229-1301010 Технологія виготовлення традиційна технологія Виготовл…" at bounding box center [481, 205] width 241 height 52
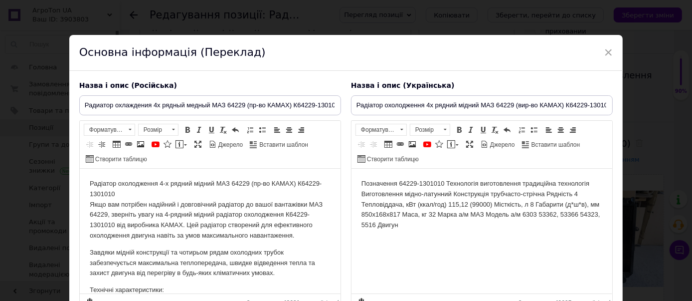
click at [361, 181] on body "Позначення 64229-1301010 Технологія виготовлення традиційна технологія Виготовл…" at bounding box center [481, 205] width 241 height 52
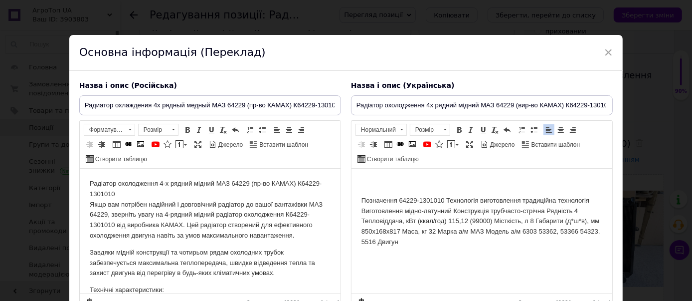
click at [368, 181] on p "Редактор, 0FFC98C8-5F70-49E5-81CA-176DFDA638D7" at bounding box center [481, 184] width 241 height 10
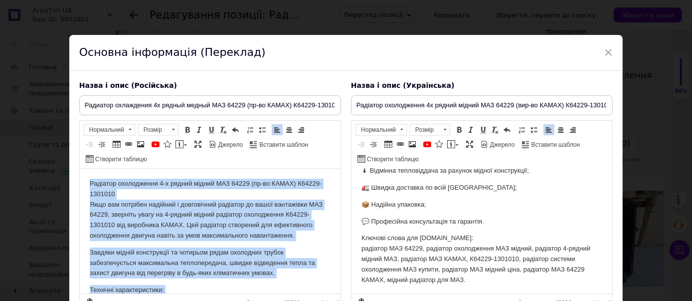
drag, startPoint x: 197, startPoint y: 277, endPoint x: 0, endPoint y: 137, distance: 242.1
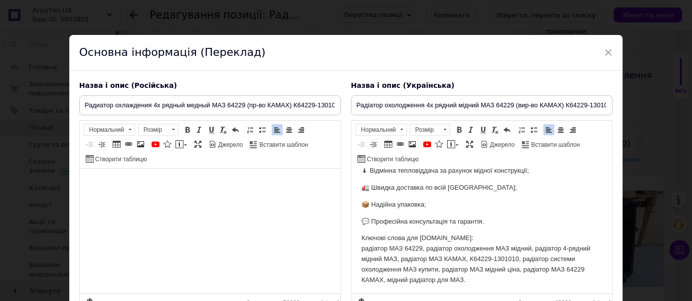
click at [215, 199] on html at bounding box center [209, 184] width 261 height 30
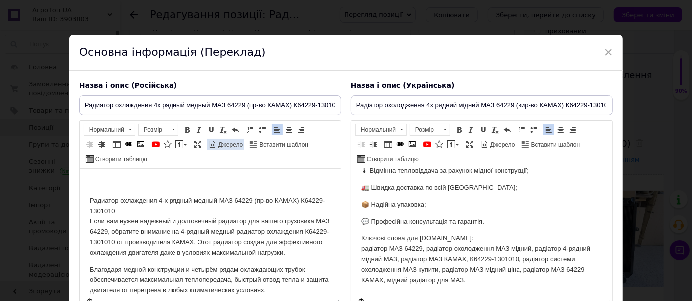
click at [207, 150] on link "Джерело" at bounding box center [225, 144] width 37 height 11
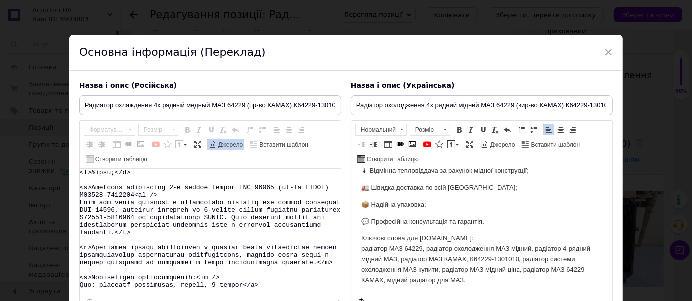
click at [99, 173] on textarea "Редактор, F4BA9FEE-31CD-45E3-BA33-254638421B90" at bounding box center [210, 231] width 261 height 125
click at [217, 149] on span "Джерело" at bounding box center [230, 145] width 26 height 8
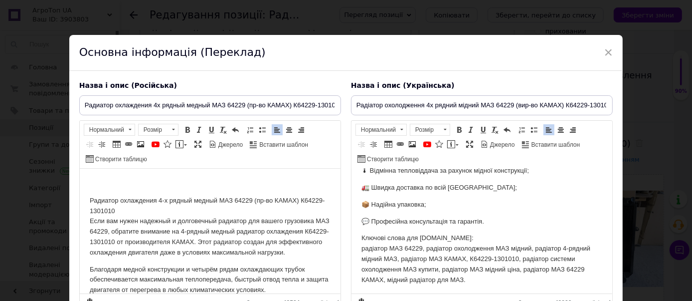
click at [103, 183] on p "Редактор, F4BA9FEE-31CD-45E3-BA33-254638421B90" at bounding box center [209, 184] width 241 height 10
click at [132, 184] on p "Редактор, F4BA9FEE-31CD-45E3-BA33-254638421B90" at bounding box center [209, 184] width 241 height 10
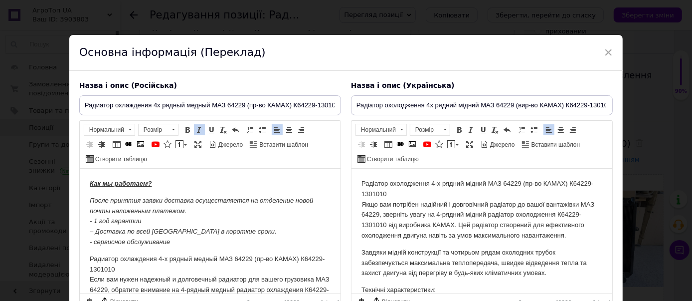
drag, startPoint x: 605, startPoint y: 229, endPoint x: 883, endPoint y: 335, distance: 296.7
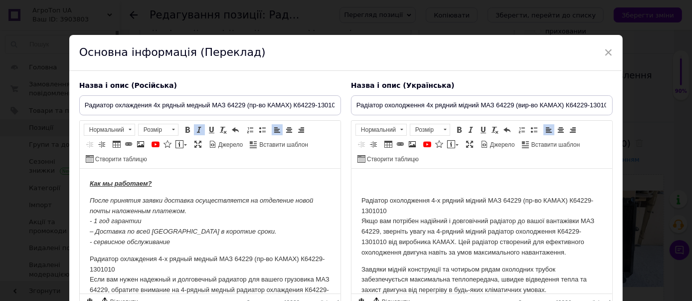
click at [375, 180] on p "Редактор, 0FFC98C8-5F70-49E5-81CA-176DFDA638D7" at bounding box center [481, 184] width 241 height 10
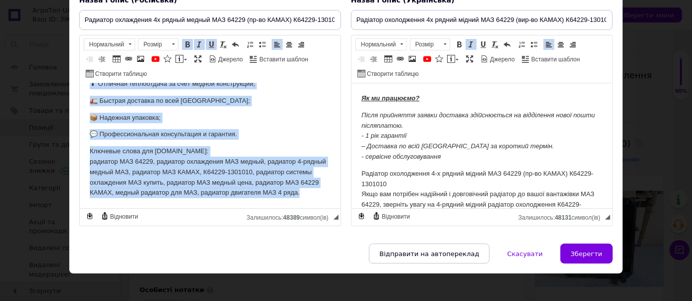
scroll to position [90, 0]
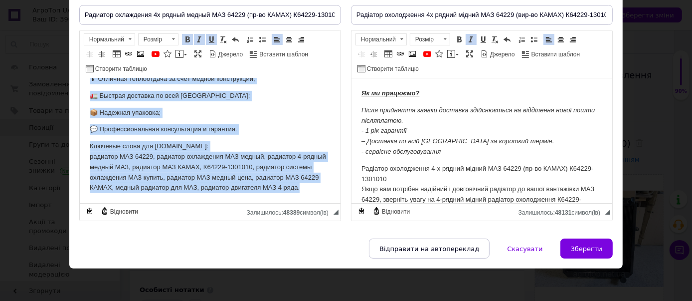
drag, startPoint x: 86, startPoint y: 91, endPoint x: 267, endPoint y: 98, distance: 181.1
click at [195, 37] on span at bounding box center [199, 39] width 8 height 8
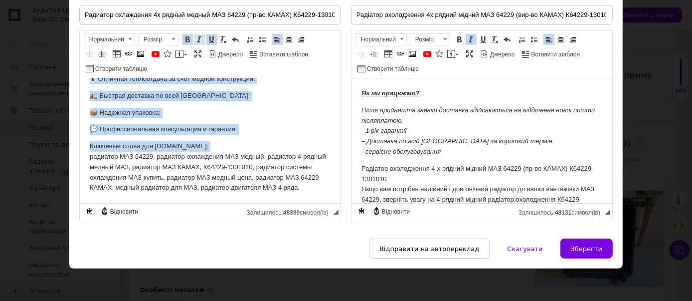
click at [195, 37] on span at bounding box center [199, 39] width 8 height 8
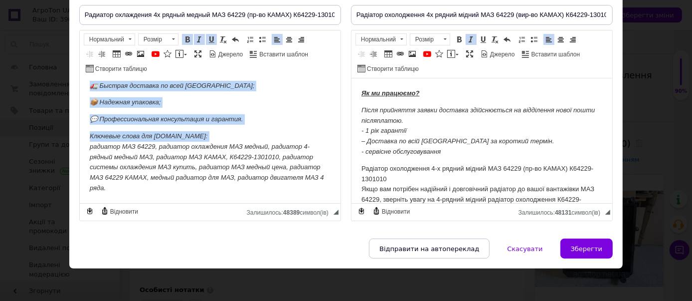
click at [195, 37] on span at bounding box center [199, 39] width 8 height 8
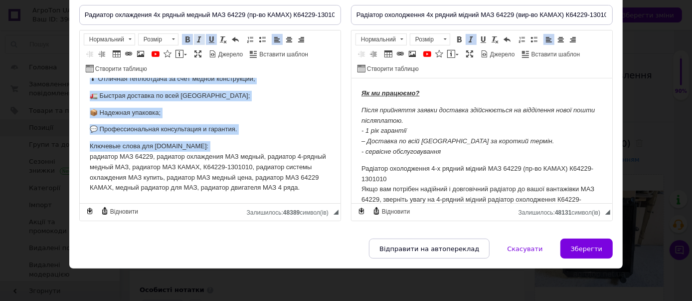
click at [195, 37] on span at bounding box center [199, 39] width 8 height 8
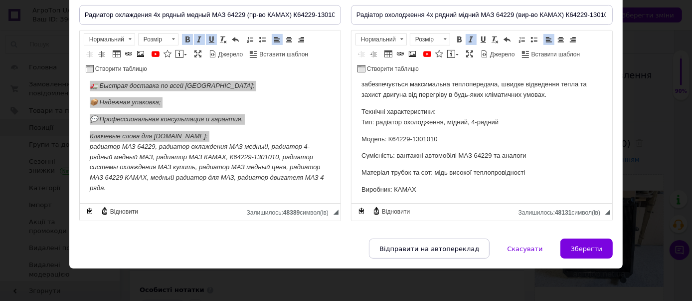
scroll to position [420, 0]
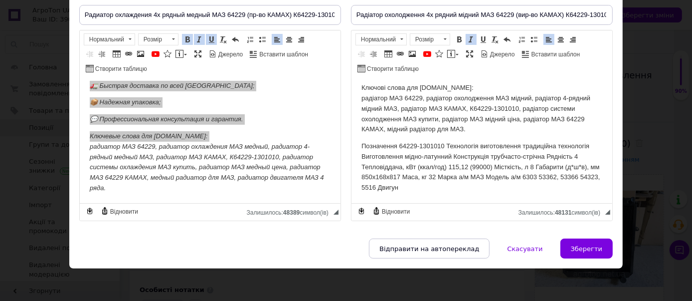
drag, startPoint x: 605, startPoint y: 105, endPoint x: 963, endPoint y: 282, distance: 399.6
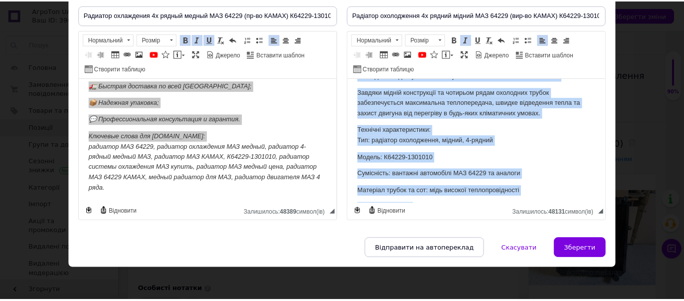
scroll to position [0, 0]
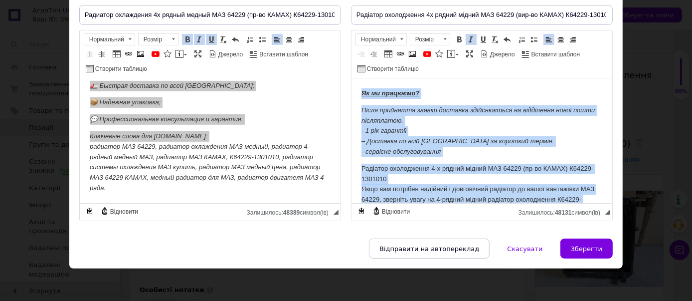
drag, startPoint x: 424, startPoint y: 189, endPoint x: 684, endPoint y: 133, distance: 265.3
click at [468, 37] on span at bounding box center [471, 39] width 8 height 8
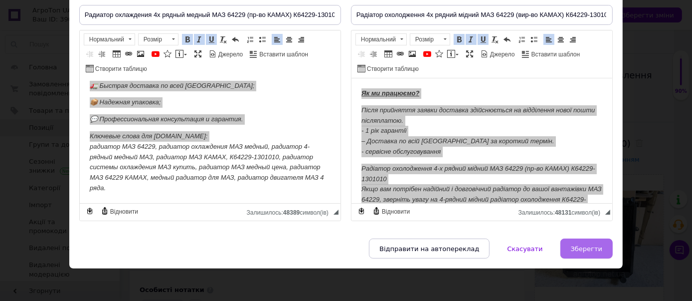
click at [585, 245] on span "Зберегти" at bounding box center [586, 248] width 31 height 7
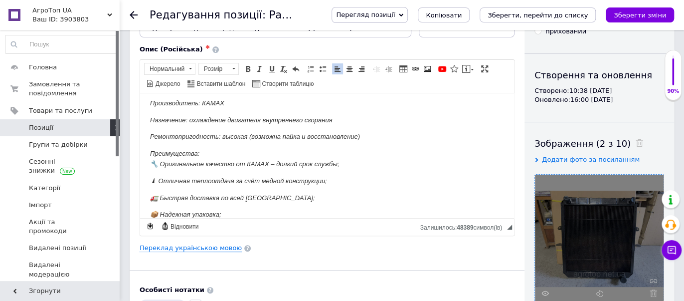
scroll to position [205, 0]
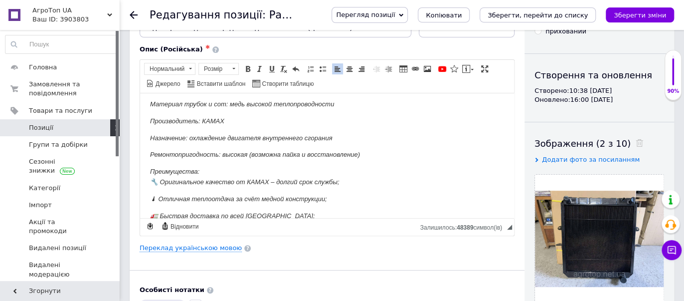
click at [641, 13] on icon "Зберегти зміни" at bounding box center [640, 14] width 52 height 7
click at [560, 18] on icon "Зберегти, перейти до списку" at bounding box center [538, 14] width 100 height 7
checkbox input "true"
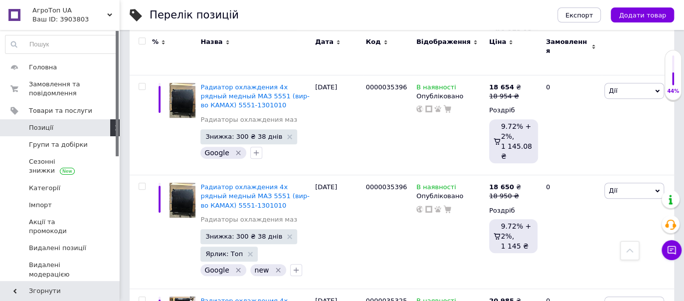
scroll to position [3936, 0]
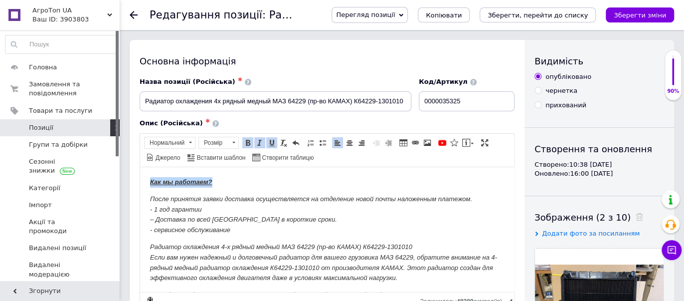
drag, startPoint x: 225, startPoint y: 180, endPoint x: 93, endPoint y: 178, distance: 132.1
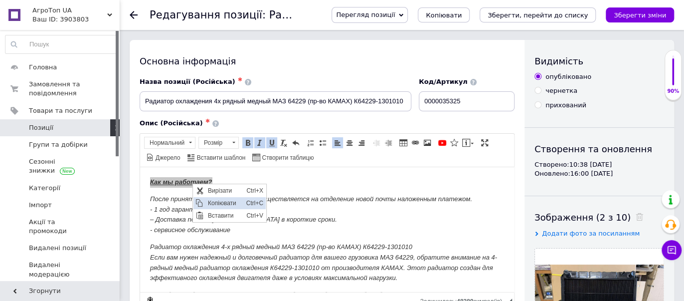
click at [234, 201] on span "Копіювати" at bounding box center [224, 203] width 38 height 12
copy strong "Как мы работаем?"
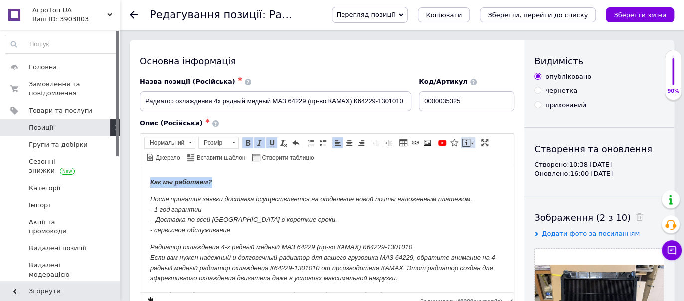
click at [464, 143] on span at bounding box center [466, 143] width 8 height 8
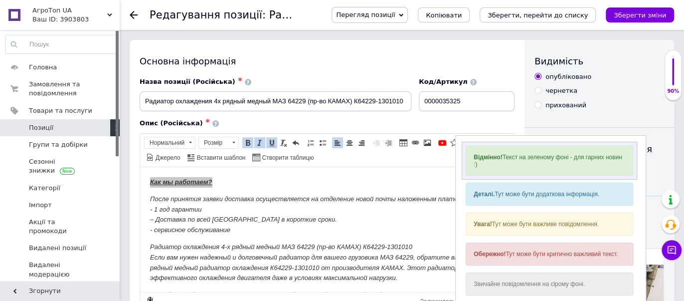
click at [479, 166] on div "Відмінно! Текст на зеленому фоні - для гарних новин :)" at bounding box center [549, 160] width 168 height 30
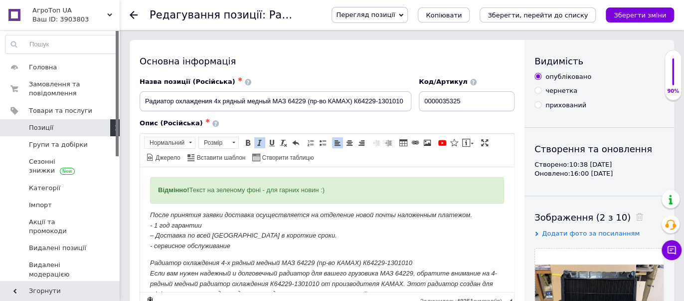
drag, startPoint x: 397, startPoint y: 188, endPoint x: 0, endPoint y: 197, distance: 397.5
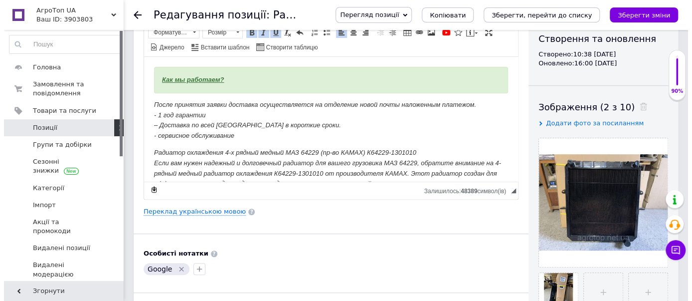
scroll to position [111, 0]
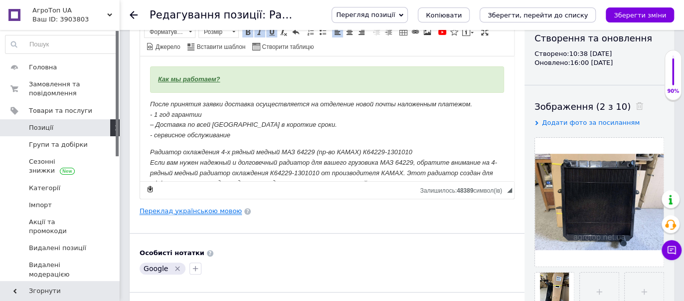
click at [215, 209] on link "Переклад українською мовою" at bounding box center [191, 211] width 102 height 8
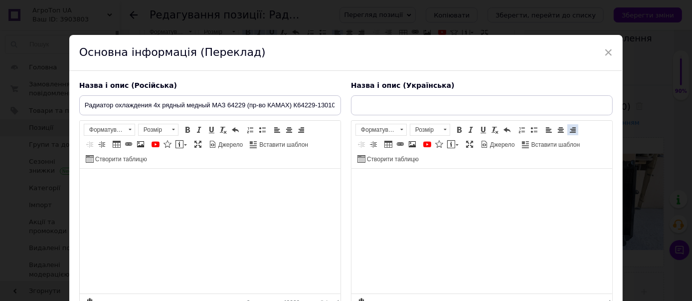
checkbox input "true"
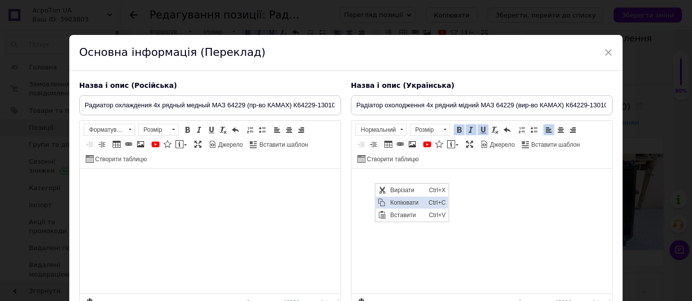
click at [406, 199] on span "Копіювати" at bounding box center [406, 202] width 38 height 12
click at [455, 143] on span at bounding box center [451, 144] width 8 height 8
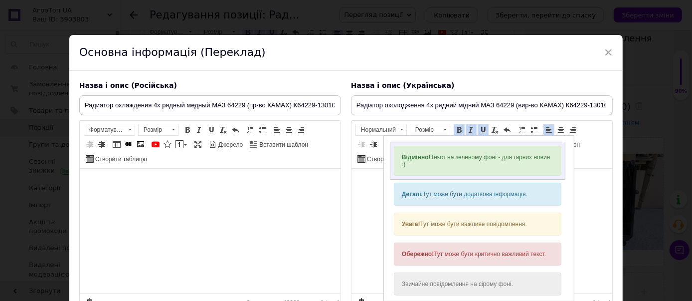
drag, startPoint x: 513, startPoint y: 156, endPoint x: 896, endPoint y: 292, distance: 406.4
click at [513, 156] on div "Відмінно! Текст на зеленому фоні - для гарних новин :)" at bounding box center [478, 161] width 168 height 30
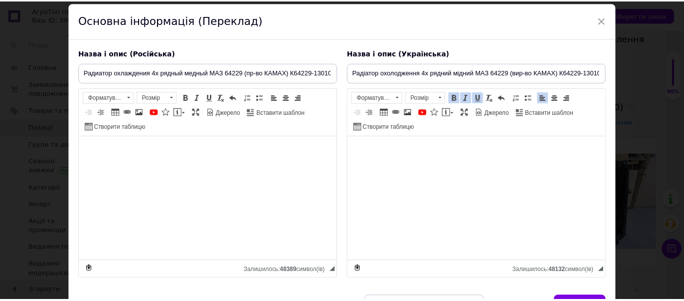
scroll to position [90, 0]
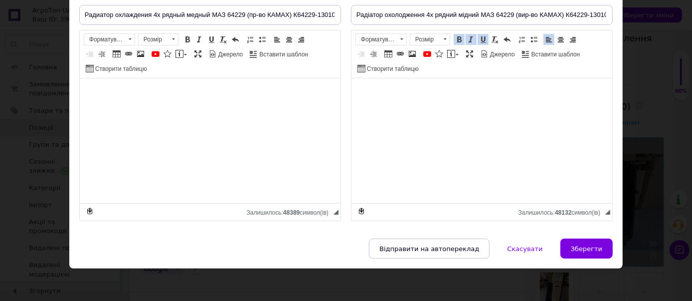
click at [580, 239] on button "Зберегти" at bounding box center [586, 248] width 52 height 20
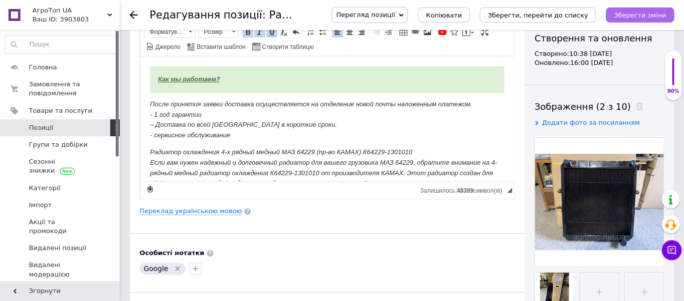
click at [638, 13] on icon "Зберегти зміни" at bounding box center [640, 14] width 52 height 7
click at [527, 20] on button "Зберегти, перейти до списку" at bounding box center [538, 14] width 116 height 15
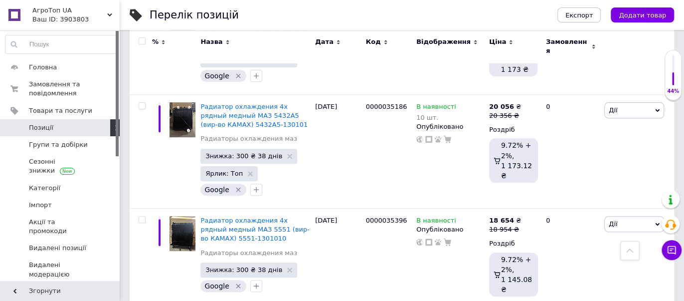
scroll to position [3760, 0]
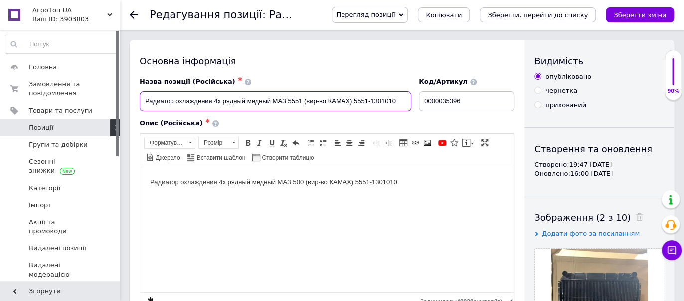
drag, startPoint x: 410, startPoint y: 104, endPoint x: 124, endPoint y: 103, distance: 286.7
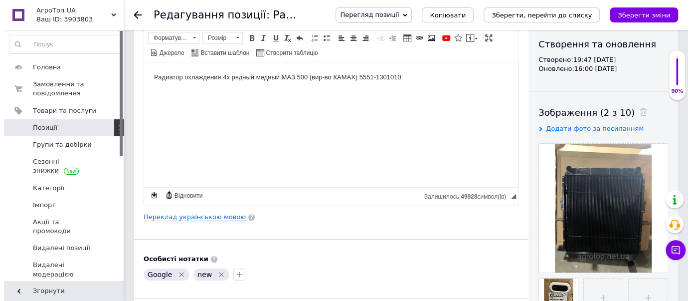
scroll to position [111, 0]
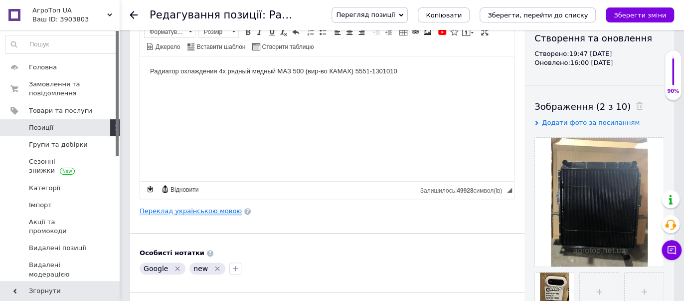
click at [166, 210] on link "Переклад українською мовою" at bounding box center [191, 211] width 102 height 8
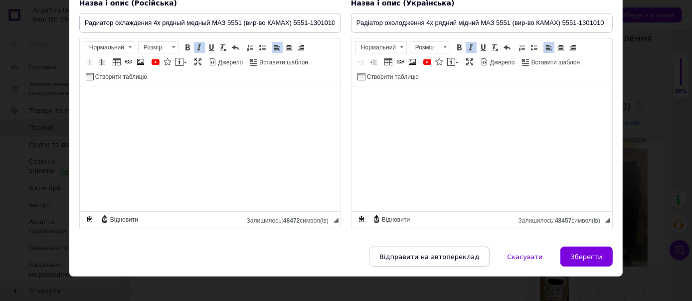
scroll to position [90, 0]
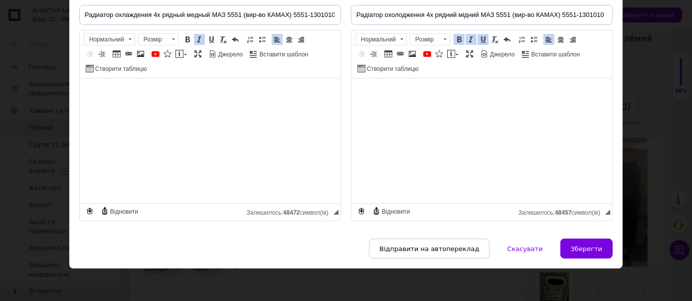
click at [469, 39] on span at bounding box center [471, 39] width 8 height 8
click at [197, 39] on span at bounding box center [199, 39] width 8 height 8
click at [197, 38] on span at bounding box center [199, 39] width 8 height 8
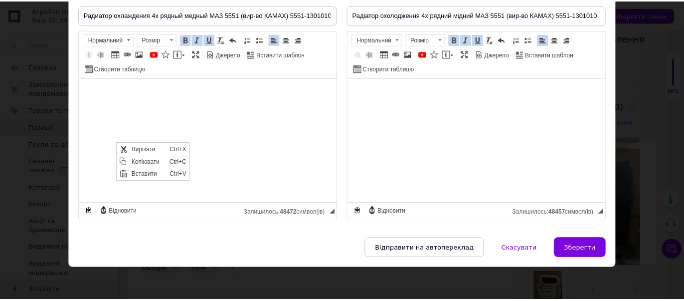
scroll to position [0, 0]
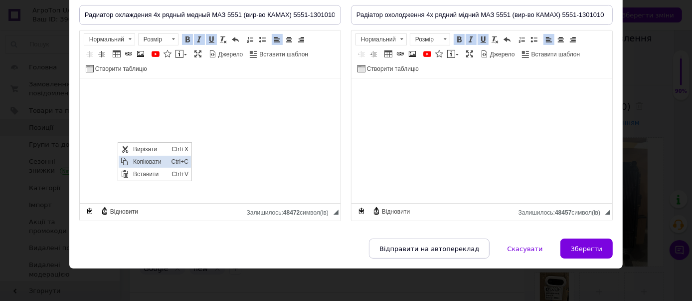
click at [135, 161] on span "Копіювати" at bounding box center [149, 162] width 38 height 12
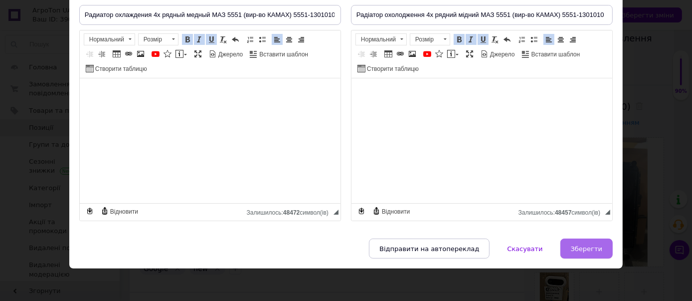
click at [578, 245] on span "Зберегти" at bounding box center [586, 248] width 31 height 7
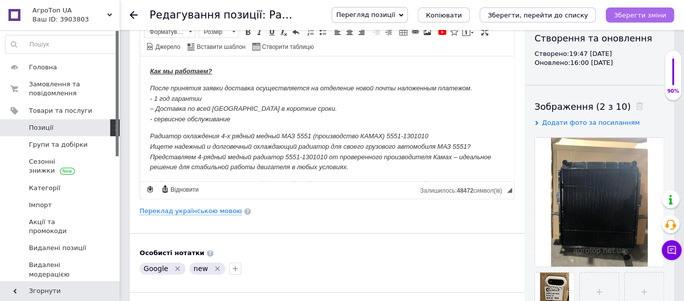
click at [636, 22] on div "Перегляд позиції Зберегти та переглянути на сайті Зберегти та переглянути на ма…" at bounding box center [498, 15] width 353 height 16
click at [640, 15] on icon "Зберегти зміни" at bounding box center [640, 14] width 52 height 7
click at [575, 15] on icon "Зберегти, перейти до списку" at bounding box center [538, 14] width 100 height 7
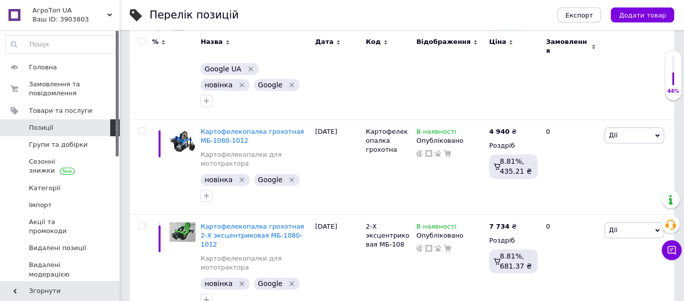
scroll to position [4704, 0]
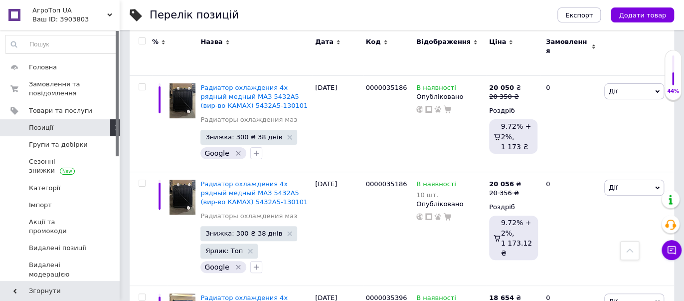
scroll to position [3779, 0]
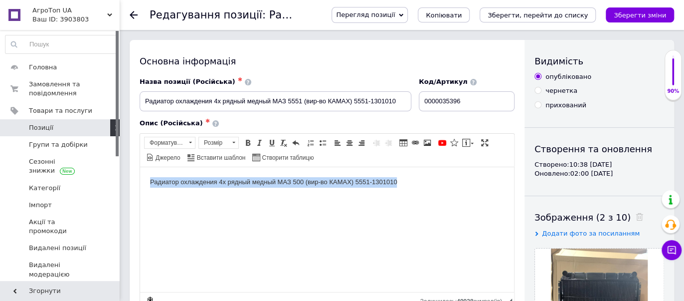
drag, startPoint x: 410, startPoint y: 185, endPoint x: 92, endPoint y: 183, distance: 318.1
click at [140, 183] on html "Радиатор охлаждения 4х рядный медный МАЗ 500 (вир-во КАМАХ) 5551-1301010" at bounding box center [327, 182] width 374 height 30
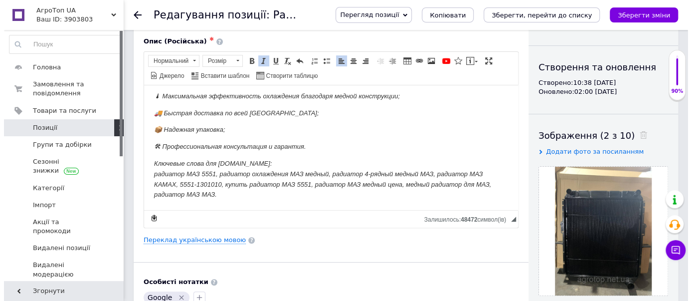
scroll to position [92, 0]
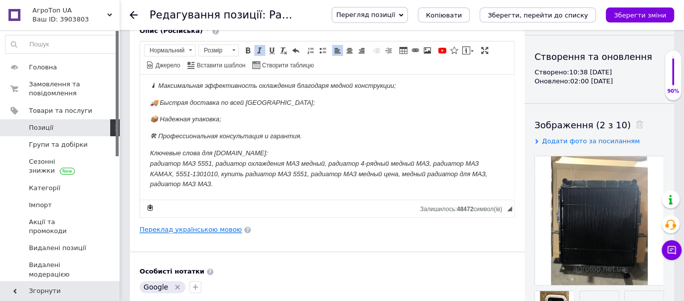
click at [202, 227] on link "Переклад українською мовою" at bounding box center [191, 229] width 102 height 8
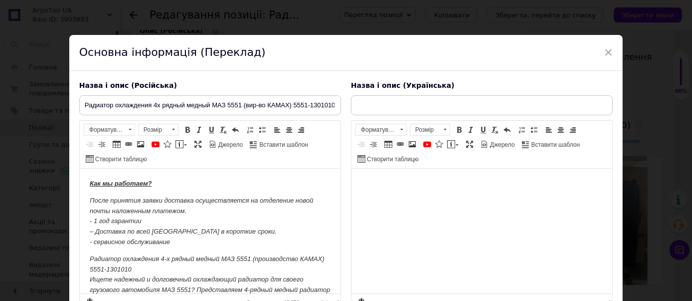
scroll to position [0, 0]
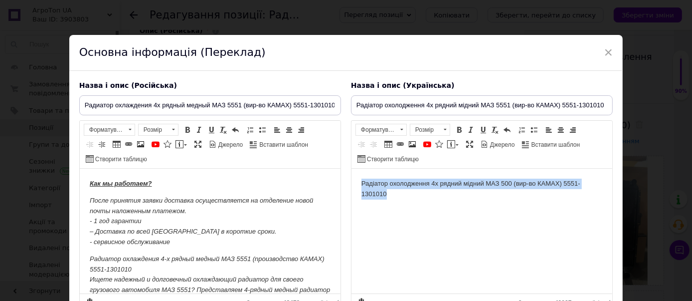
drag, startPoint x: 397, startPoint y: 193, endPoint x: 641, endPoint y: 322, distance: 275.7
click at [351, 169] on html "Радіатор охолодження 4х рядний мідний МАЗ 500 (вир-во КАМАХ) 5551-1301010" at bounding box center [481, 189] width 261 height 41
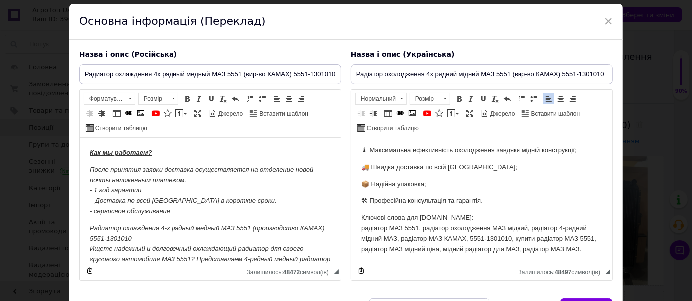
scroll to position [90, 0]
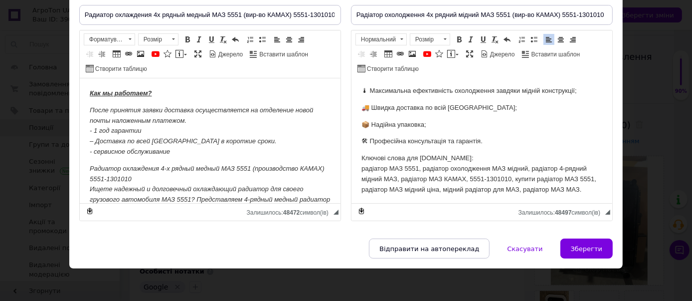
click at [390, 194] on p "Ключові слова для [DOMAIN_NAME]: радіатор МАЗ 5551, радіатор охолодження МАЗ мі…" at bounding box center [481, 173] width 241 height 41
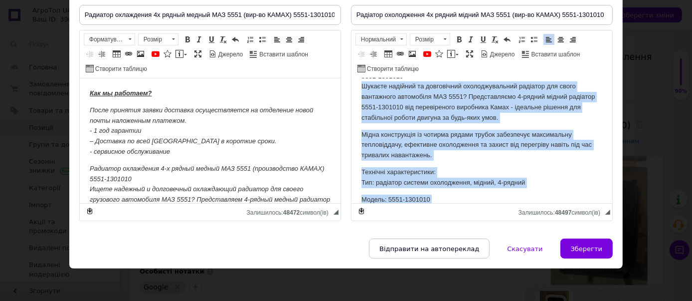
scroll to position [0, 0]
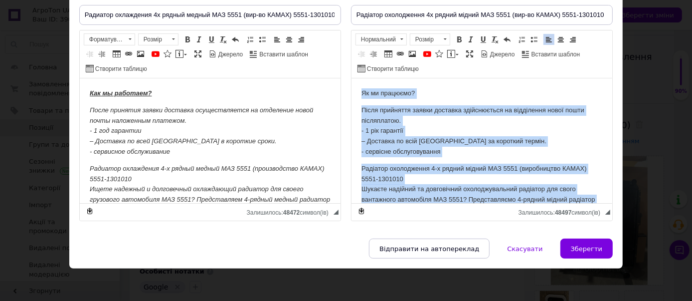
drag, startPoint x: 387, startPoint y: 199, endPoint x: 332, endPoint y: 29, distance: 179.0
click at [467, 40] on span at bounding box center [471, 39] width 8 height 8
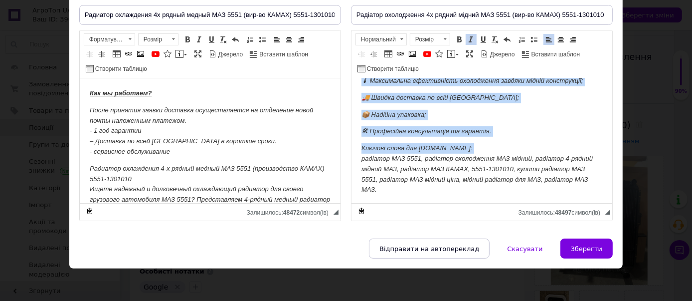
scroll to position [352, 0]
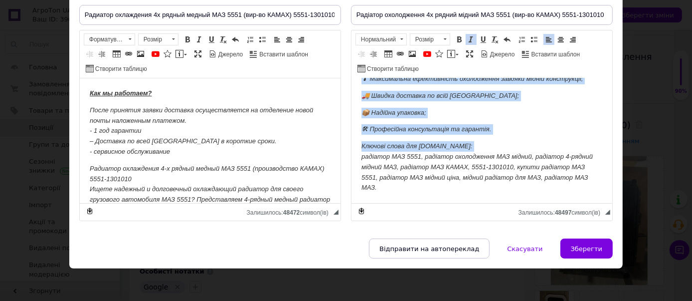
click at [479, 152] on p "Ключові слова для [DOMAIN_NAME]: радіатор МАЗ 5551, радіатор охолодження МАЗ мі…" at bounding box center [481, 167] width 241 height 52
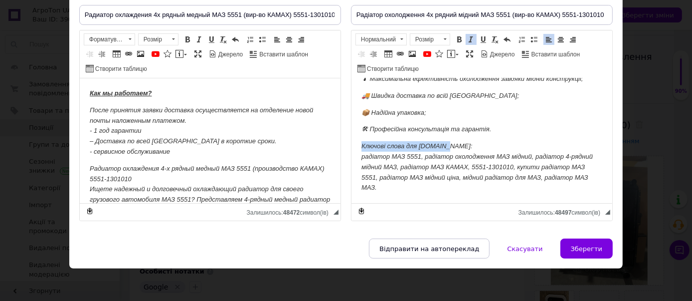
drag, startPoint x: 453, startPoint y: 148, endPoint x: 580, endPoint y: 150, distance: 127.7
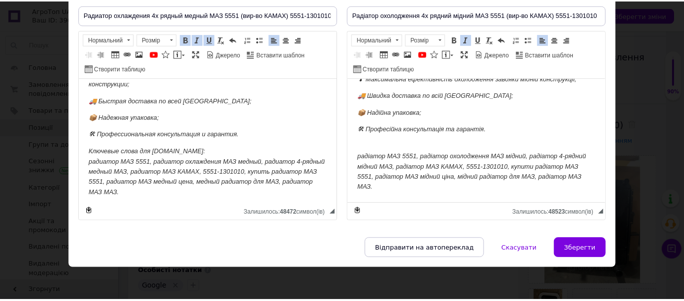
scroll to position [372, 0]
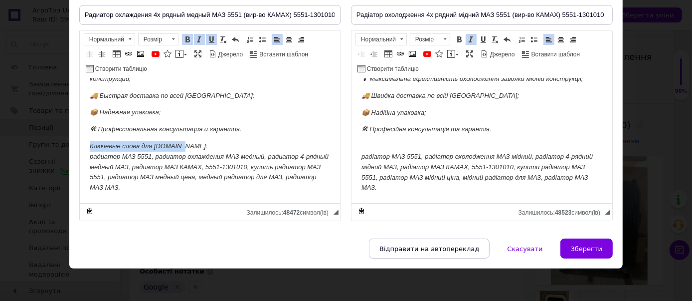
drag, startPoint x: 206, startPoint y: 142, endPoint x: 153, endPoint y: 225, distance: 98.6
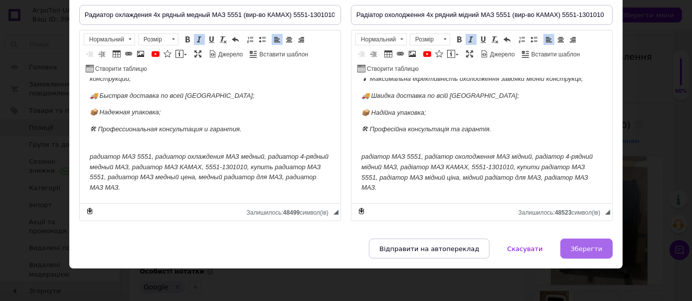
click at [592, 245] on span "Зберегти" at bounding box center [586, 248] width 31 height 7
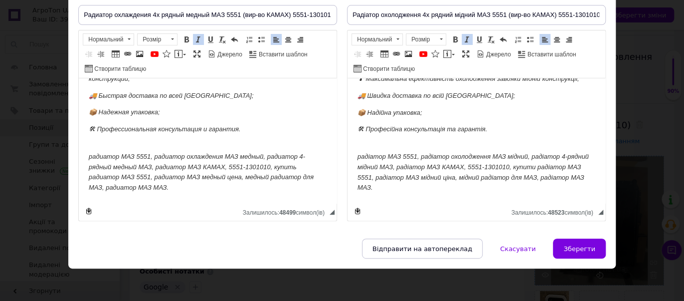
scroll to position [198, 0]
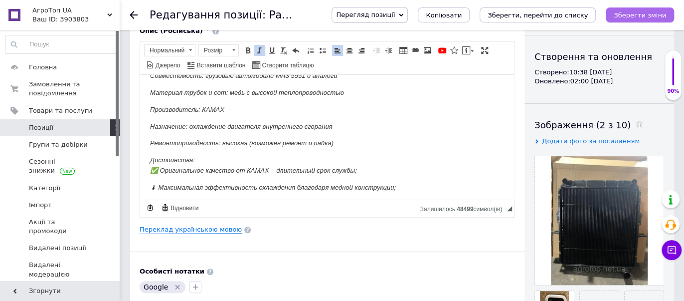
click at [649, 17] on icon "Зберегти зміни" at bounding box center [640, 14] width 52 height 7
click at [543, 15] on icon "Зберегти, перейти до списку" at bounding box center [538, 14] width 100 height 7
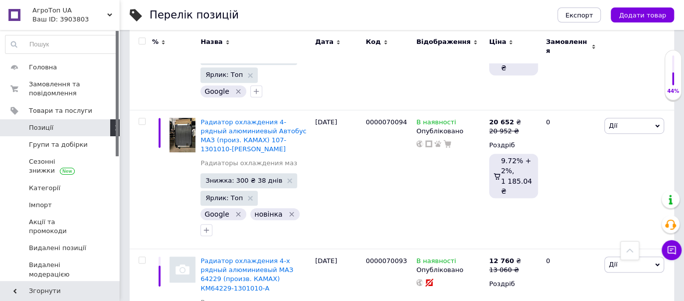
scroll to position [2135, 0]
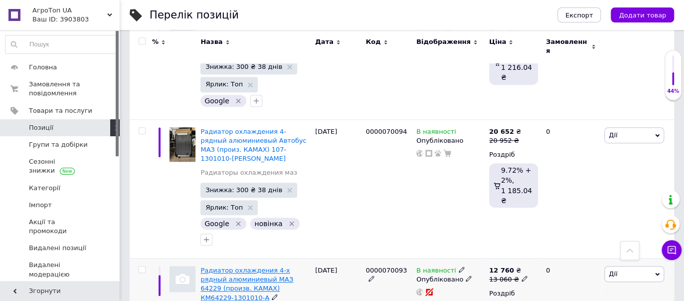
click at [254, 266] on span "Радиатор охлаждения 4-х рядный алюминиевый МАЗ 64229 (произв. КАМАХ) КМ64229-13…" at bounding box center [246, 283] width 93 height 35
